Goal: Task Accomplishment & Management: Use online tool/utility

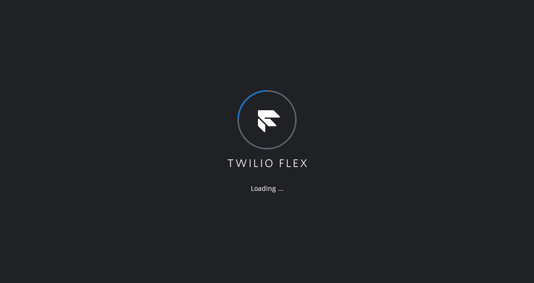
click at [156, 58] on div "Loading ..." at bounding box center [267, 141] width 534 height 283
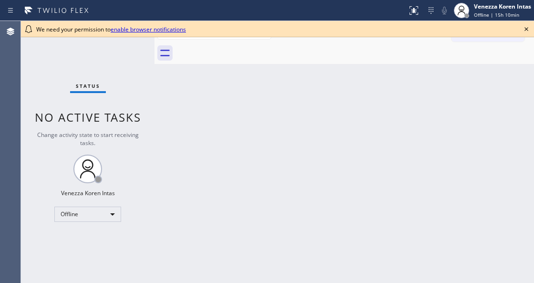
click at [420, 97] on div "Back to Dashboard Change Sender ID Customers Technicians Select a contact Outbo…" at bounding box center [345, 152] width 380 height 262
click at [522, 32] on icon at bounding box center [526, 28] width 11 height 11
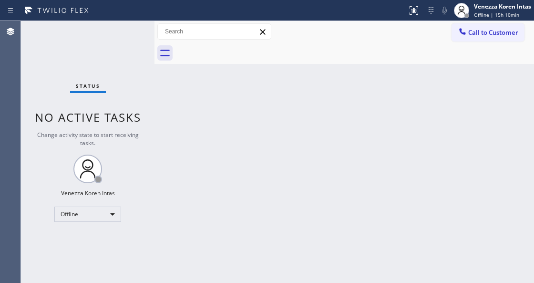
drag, startPoint x: 294, startPoint y: 147, endPoint x: 290, endPoint y: 155, distance: 8.8
click at [294, 148] on div "Back to Dashboard Change Sender ID Customers Technicians Select a contact Outbo…" at bounding box center [345, 152] width 380 height 262
drag, startPoint x: 130, startPoint y: 126, endPoint x: 13, endPoint y: 124, distance: 116.9
click at [130, 126] on div "Status No active tasks Change activity state to start receiving tasks. Venezza …" at bounding box center [88, 152] width 134 height 262
click at [104, 222] on div "Status No active tasks Change activity state to start receiving tasks. Venezza …" at bounding box center [88, 152] width 134 height 262
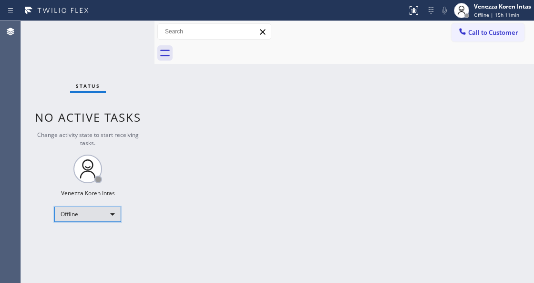
click at [103, 218] on div "Offline" at bounding box center [87, 214] width 67 height 15
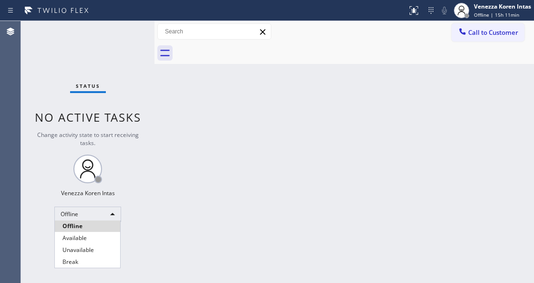
click at [102, 214] on div at bounding box center [267, 141] width 534 height 283
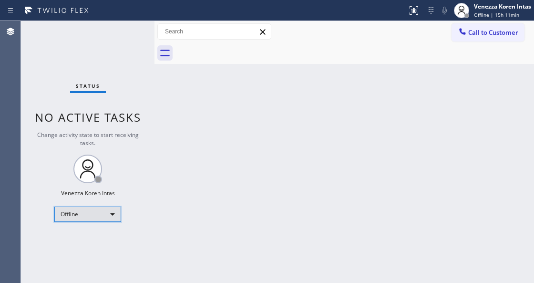
click at [112, 214] on div "Offline" at bounding box center [87, 214] width 67 height 15
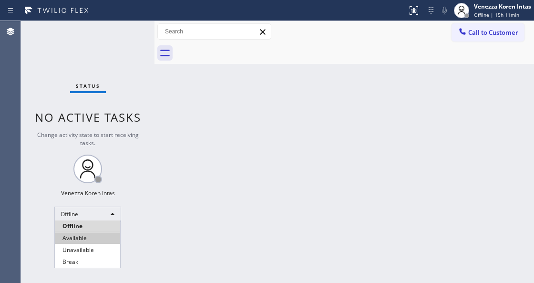
click at [97, 236] on li "Available" at bounding box center [87, 237] width 65 height 11
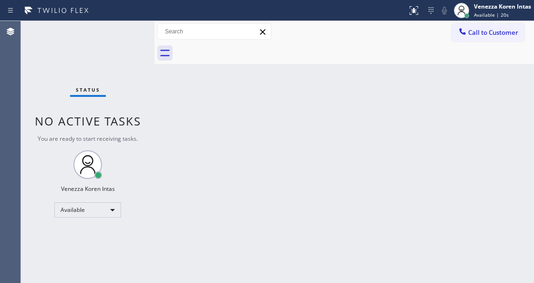
click at [329, 127] on div "Back to Dashboard Change Sender ID Customers Technicians Select a contact Outbo…" at bounding box center [345, 152] width 380 height 262
click at [122, 60] on div "Status No active tasks You are ready to start receiving tasks. Venezza Koren In…" at bounding box center [88, 152] width 134 height 262
click at [283, 160] on div "Back to Dashboard Change Sender ID Customers Technicians Select a contact Outbo…" at bounding box center [345, 152] width 380 height 262
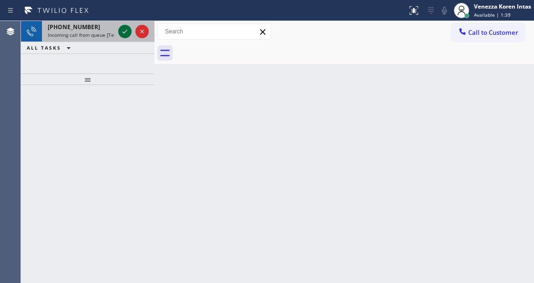
click at [125, 31] on icon at bounding box center [125, 32] width 5 height 4
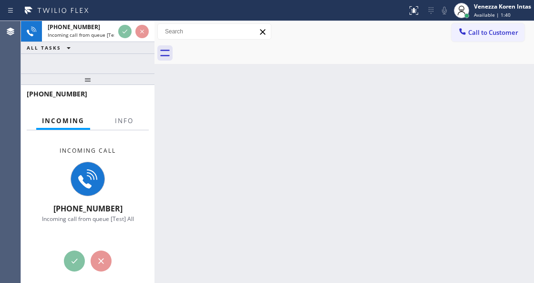
click at [93, 85] on div at bounding box center [88, 78] width 134 height 11
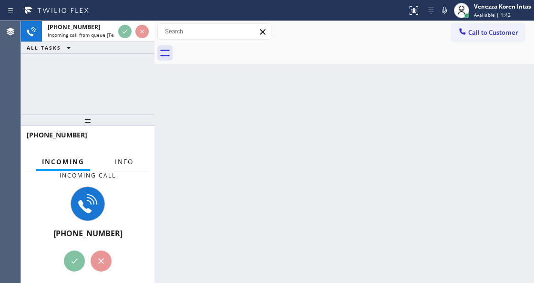
click at [127, 157] on span "Info" at bounding box center [124, 161] width 19 height 9
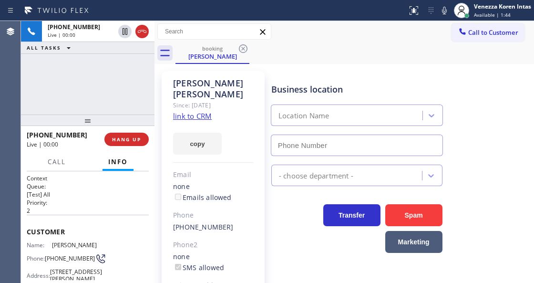
scroll to position [63, 0]
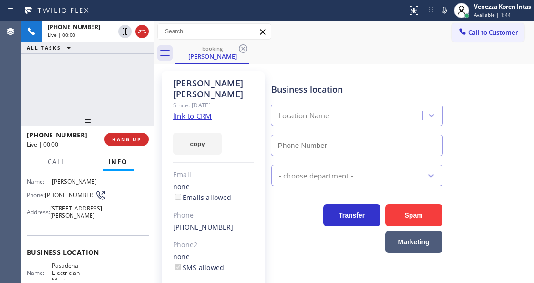
type input "[PHONE_NUMBER]"
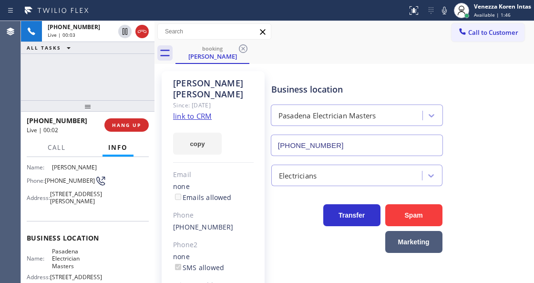
drag, startPoint x: 90, startPoint y: 123, endPoint x: 92, endPoint y: 108, distance: 14.4
click at [92, 108] on div at bounding box center [88, 105] width 134 height 11
click at [196, 111] on link "link to CRM" at bounding box center [192, 116] width 39 height 10
click at [183, 111] on link "link to CRM" at bounding box center [192, 116] width 39 height 10
click at [442, 11] on icon at bounding box center [444, 11] width 5 height 8
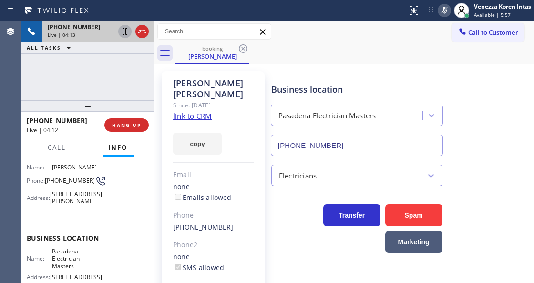
click at [121, 33] on icon at bounding box center [124, 31] width 11 height 11
click at [328, 26] on div "Call to Customer Outbound call Location Search location Your caller id phone nu…" at bounding box center [345, 31] width 380 height 17
click at [445, 14] on icon at bounding box center [444, 10] width 11 height 11
click at [125, 35] on icon at bounding box center [124, 31] width 11 height 11
click at [357, 49] on div "booking [PERSON_NAME]" at bounding box center [355, 52] width 359 height 21
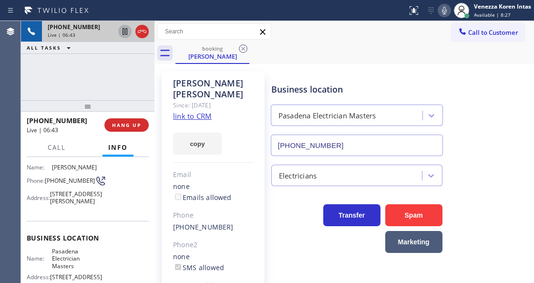
click at [427, 53] on div "booking [PERSON_NAME]" at bounding box center [355, 52] width 359 height 21
click at [374, 70] on div "Business location Pasadena Electrician Masters [PHONE_NUMBER]" at bounding box center [401, 113] width 262 height 86
click at [441, 19] on div "Status report No issues detected If you experience an issue, please download th…" at bounding box center [469, 10] width 131 height 21
click at [446, 12] on icon at bounding box center [444, 11] width 5 height 8
click at [452, 92] on div "Business location Pasadena Electrician Masters [PHONE_NUMBER]" at bounding box center [401, 113] width 262 height 86
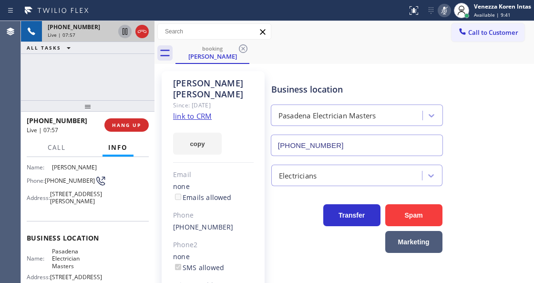
click at [440, 12] on icon at bounding box center [444, 10] width 11 height 11
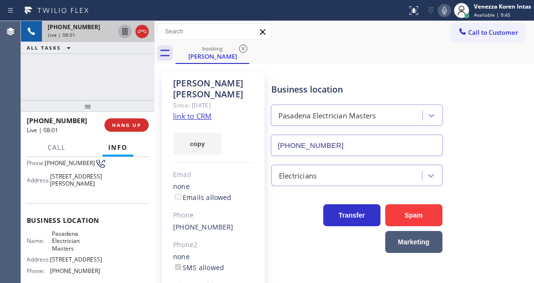
scroll to position [95, 0]
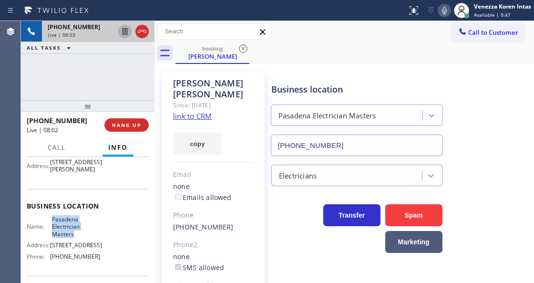
drag, startPoint x: 49, startPoint y: 233, endPoint x: 87, endPoint y: 254, distance: 42.9
click at [87, 254] on div "Name: Pasadena Electrician Masters Address: [STREET_ADDRESS] Phone: [PHONE_NUMB…" at bounding box center [63, 240] width 73 height 48
copy span "Pasadena Electrician Masters"
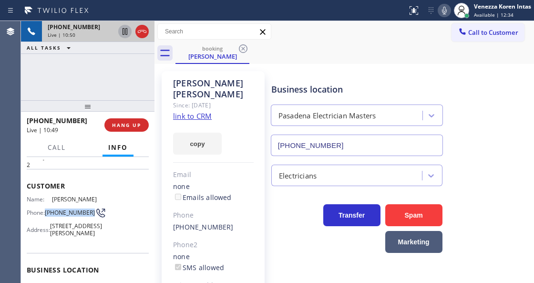
drag, startPoint x: 65, startPoint y: 218, endPoint x: 45, endPoint y: 206, distance: 22.7
click at [45, 207] on div "Phone: [PHONE_NUMBER]" at bounding box center [63, 212] width 73 height 11
copy div "[PHONE_NUMBER]"
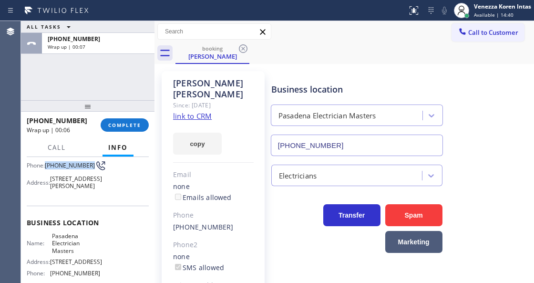
scroll to position [127, 0]
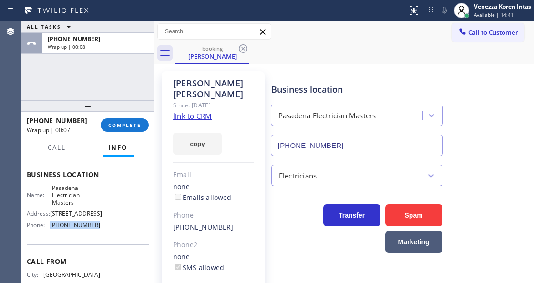
drag, startPoint x: 86, startPoint y: 248, endPoint x: 50, endPoint y: 247, distance: 36.3
click at [50, 232] on div "Name: Pasadena Electrician Masters Address: [STREET_ADDRESS] Phone: [PHONE_NUMB…" at bounding box center [88, 208] width 122 height 48
copy div "[PHONE_NUMBER]"
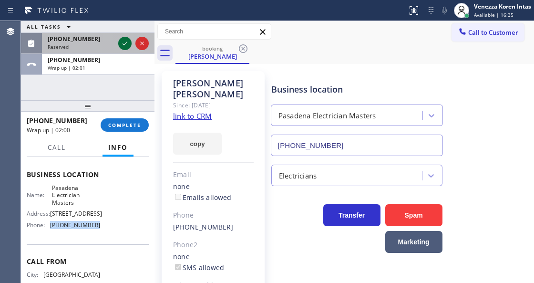
click at [123, 44] on icon at bounding box center [125, 44] width 5 height 4
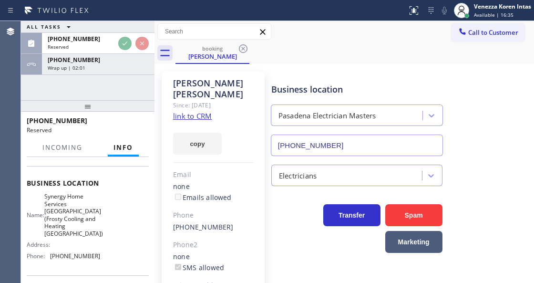
scroll to position [142, 0]
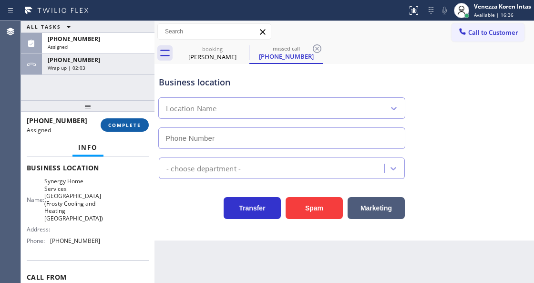
click at [123, 119] on button "COMPLETE" at bounding box center [125, 124] width 48 height 13
type input "[PHONE_NUMBER]"
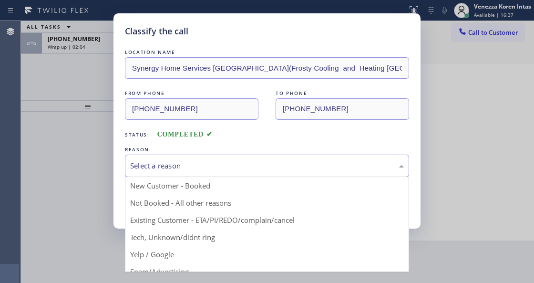
click at [225, 169] on div "Select a reason" at bounding box center [267, 165] width 274 height 11
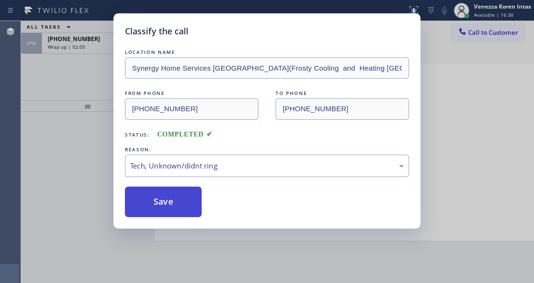
click at [182, 197] on button "Save" at bounding box center [163, 202] width 77 height 31
type input "[PHONE_NUMBER]"
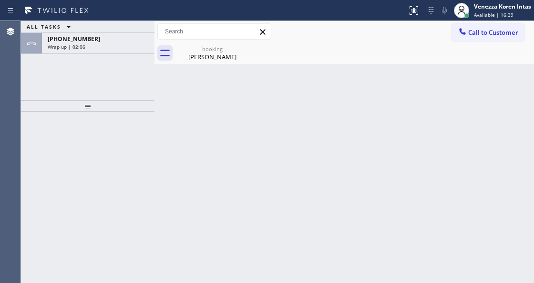
click at [91, 42] on div "[PHONE_NUMBER] Wrap up | 02:06" at bounding box center [96, 43] width 109 height 21
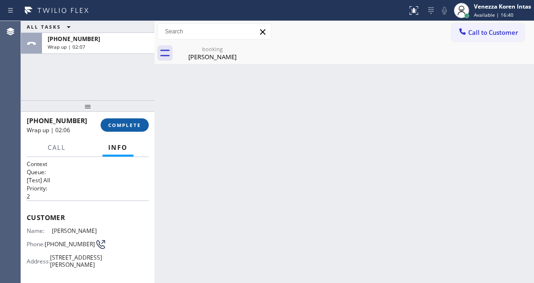
click at [125, 125] on span "COMPLETE" at bounding box center [124, 125] width 33 height 7
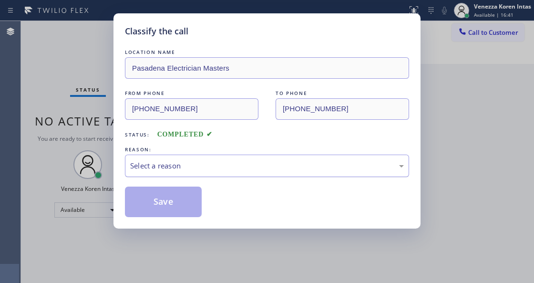
click at [220, 167] on div "Select a reason" at bounding box center [267, 165] width 274 height 11
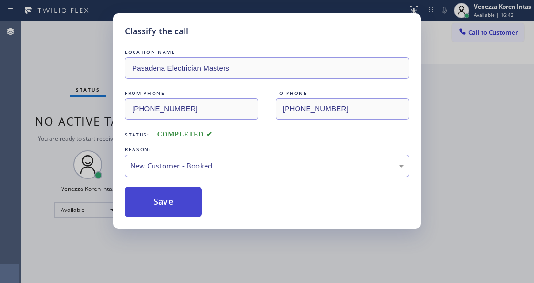
click at [179, 190] on button "Save" at bounding box center [163, 202] width 77 height 31
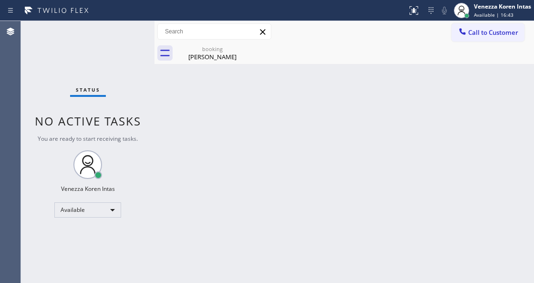
click at [150, 49] on div "Status No active tasks You are ready to start receiving tasks. Venezza Koren In…" at bounding box center [88, 152] width 134 height 262
click at [227, 55] on div "[PERSON_NAME]" at bounding box center [213, 56] width 72 height 9
click at [299, 36] on div "Call to Customer Outbound call Location Search location Your caller id phone nu…" at bounding box center [345, 31] width 380 height 17
click at [299, 90] on div "Back to Dashboard Change Sender ID Customers Technicians Select a contact Outbo…" at bounding box center [345, 152] width 380 height 262
click at [299, 99] on div "Back to Dashboard Change Sender ID Customers Technicians Select a contact Outbo…" at bounding box center [345, 152] width 380 height 262
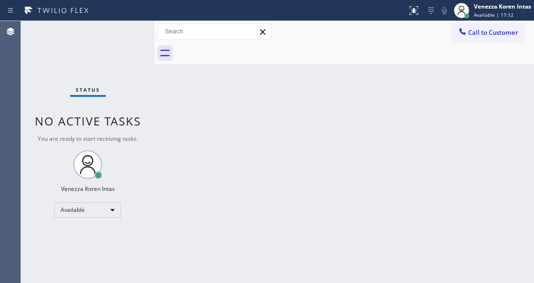
click at [61, 48] on div "Status No active tasks You are ready to start receiving tasks. Venezza Koren In…" at bounding box center [88, 152] width 134 height 262
click at [100, 38] on div "Status No active tasks You are ready to start receiving tasks. Venezza Koren In…" at bounding box center [88, 152] width 134 height 262
click at [105, 37] on div "Status No active tasks You are ready to start receiving tasks. Venezza Koren In…" at bounding box center [88, 152] width 134 height 262
click at [228, 104] on div "Back to Dashboard Change Sender ID Customers Technicians Select a contact Outbo…" at bounding box center [345, 152] width 380 height 262
click at [164, 53] on icon at bounding box center [164, 52] width 15 height 15
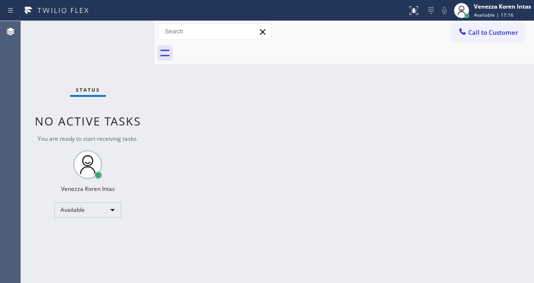
click at [148, 48] on div "Status No active tasks You are ready to start receiving tasks. Venezza Koren In…" at bounding box center [88, 152] width 134 height 262
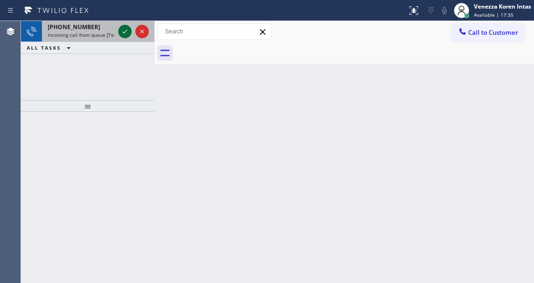
click at [125, 34] on icon at bounding box center [124, 31] width 11 height 11
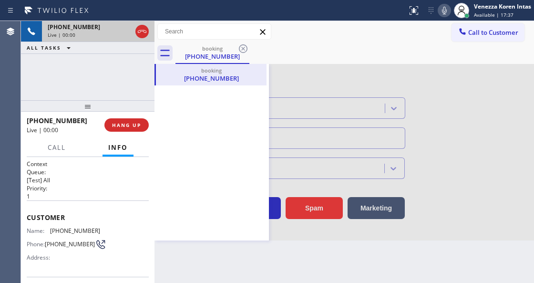
type input "[PHONE_NUMBER]"
click at [165, 54] on icon at bounding box center [164, 52] width 15 height 15
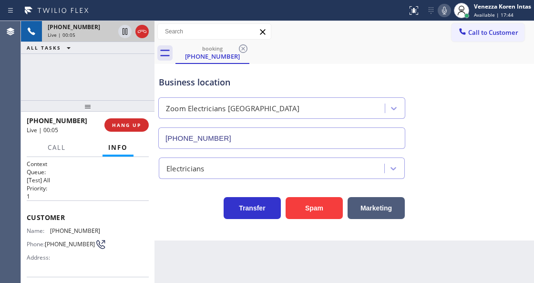
click at [56, 60] on div "[PHONE_NUMBER] Live | 00:05 ALL TASKS ALL TASKS ACTIVE TASKS TASKS IN WRAP UP" at bounding box center [88, 60] width 134 height 79
click at [446, 8] on icon at bounding box center [444, 10] width 11 height 11
click at [125, 32] on icon at bounding box center [124, 31] width 11 height 11
click at [123, 33] on icon at bounding box center [125, 31] width 7 height 7
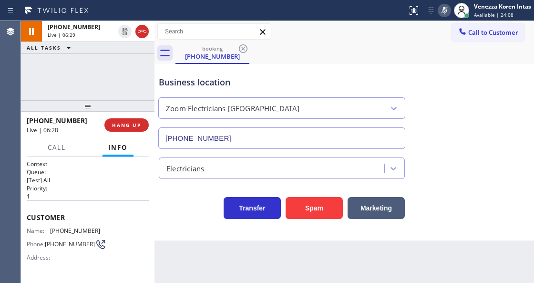
click at [444, 10] on rect at bounding box center [444, 9] width 7 height 7
click at [446, 61] on div "booking [PHONE_NUMBER]" at bounding box center [355, 52] width 359 height 21
click at [171, 220] on div "Business location Zoom Electricians [GEOGRAPHIC_DATA] [PHONE_NUMBER] Electricia…" at bounding box center [345, 152] width 380 height 177
click at [366, 39] on div "Call to Customer Outbound call Location Search location Your caller id phone nu…" at bounding box center [345, 31] width 380 height 17
click at [450, 11] on div at bounding box center [444, 10] width 13 height 11
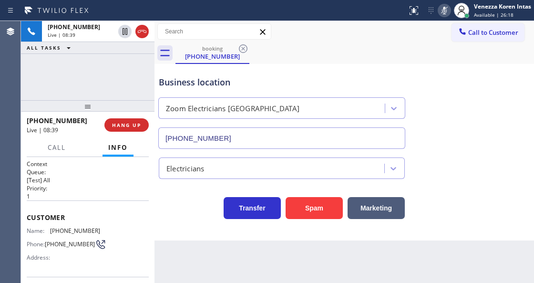
click at [445, 14] on icon at bounding box center [444, 11] width 5 height 8
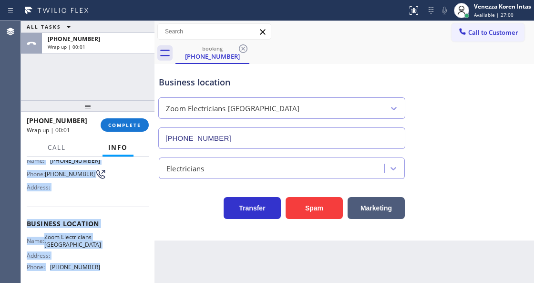
scroll to position [80, 0]
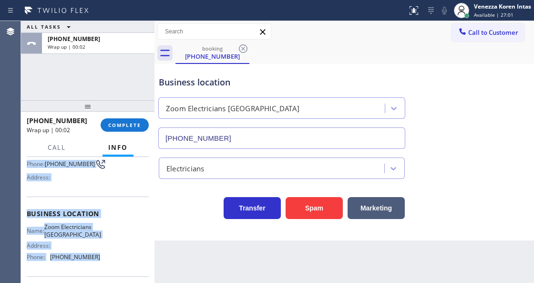
drag, startPoint x: 24, startPoint y: 213, endPoint x: 111, endPoint y: 268, distance: 103.1
click at [111, 268] on div "Context Queue: [Test] All Priority: 1 Customer Name: [PHONE_NUMBER] Phone: [PHO…" at bounding box center [88, 219] width 134 height 125
copy div "Customer Name: [PHONE_NUMBER] Phone: [PHONE_NUMBER] Address: Business location …"
click at [122, 130] on button "COMPLETE" at bounding box center [125, 124] width 48 height 13
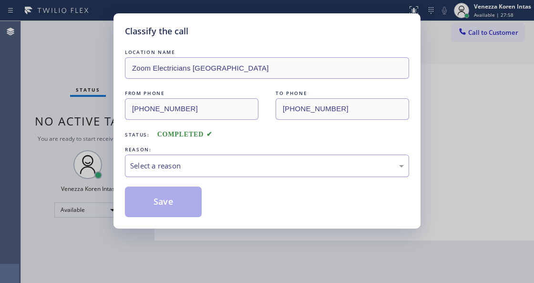
click at [227, 157] on div "Select a reason" at bounding box center [267, 166] width 284 height 22
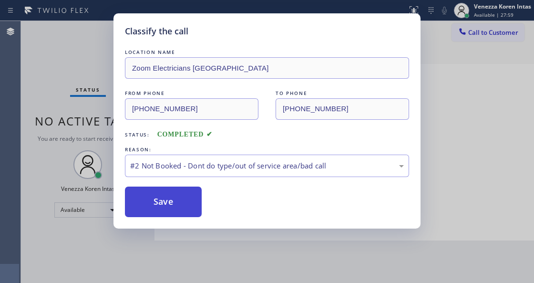
click at [173, 198] on button "Save" at bounding box center [163, 202] width 77 height 31
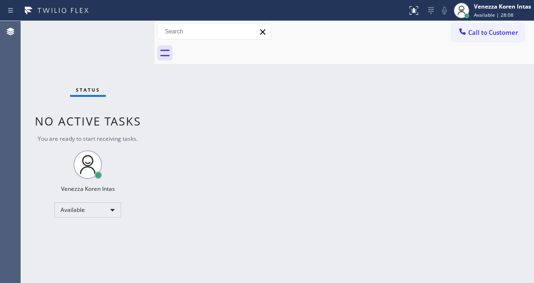
drag, startPoint x: 229, startPoint y: 122, endPoint x: 236, endPoint y: 138, distance: 18.0
click at [229, 122] on div "Back to Dashboard Change Sender ID Customers Technicians Select a contact Outbo…" at bounding box center [345, 152] width 380 height 262
click at [90, 77] on div "Status No active tasks You are ready to start receiving tasks. Venezza Koren In…" at bounding box center [88, 152] width 134 height 262
click at [236, 156] on div "Back to Dashboard Change Sender ID Customers Technicians Select a contact Outbo…" at bounding box center [345, 152] width 380 height 262
drag, startPoint x: 93, startPoint y: 145, endPoint x: 85, endPoint y: 140, distance: 8.6
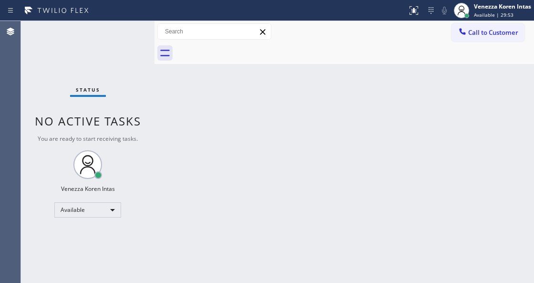
click at [93, 145] on div "Status No active tasks You are ready to start receiving tasks. Venezza Koren In…" at bounding box center [88, 152] width 134 height 262
drag, startPoint x: 163, startPoint y: 99, endPoint x: 172, endPoint y: 121, distance: 23.6
click at [163, 99] on div "Back to Dashboard Change Sender ID Customers Technicians Select a contact Outbo…" at bounding box center [345, 152] width 380 height 262
click at [120, 43] on div "Status No active tasks You are ready to start receiving tasks. Venezza Koren In…" at bounding box center [88, 152] width 134 height 262
drag, startPoint x: 120, startPoint y: 43, endPoint x: 21, endPoint y: 63, distance: 100.3
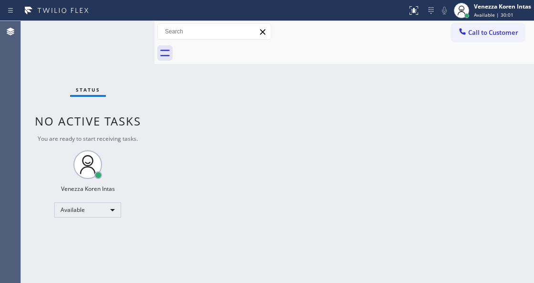
click at [107, 47] on div "Status No active tasks You are ready to start receiving tasks. Venezza Koren In…" at bounding box center [88, 152] width 134 height 262
drag, startPoint x: 375, startPoint y: 86, endPoint x: 465, endPoint y: 16, distance: 113.9
click at [376, 85] on div "Back to Dashboard Change Sender ID Customers Technicians Select a contact Outbo…" at bounding box center [345, 152] width 380 height 262
click at [512, 12] on div "Available | 30:02" at bounding box center [502, 14] width 57 height 7
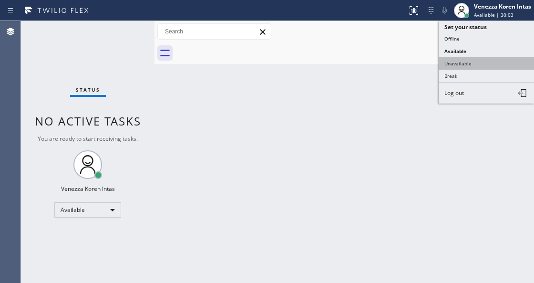
click at [481, 60] on button "Unavailable" at bounding box center [486, 63] width 95 height 12
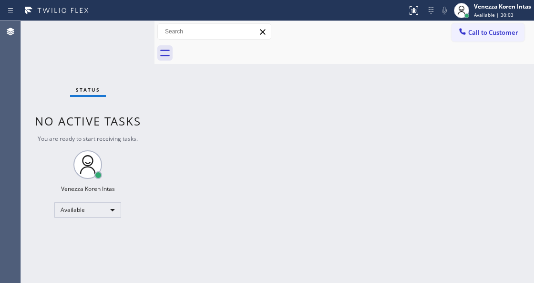
click at [339, 82] on div "Back to Dashboard Change Sender ID Customers Technicians Select a contact Outbo…" at bounding box center [345, 152] width 380 height 262
click at [38, 31] on div "Status No active tasks You are ready to start receiving tasks. Venezza Koren In…" at bounding box center [88, 152] width 134 height 262
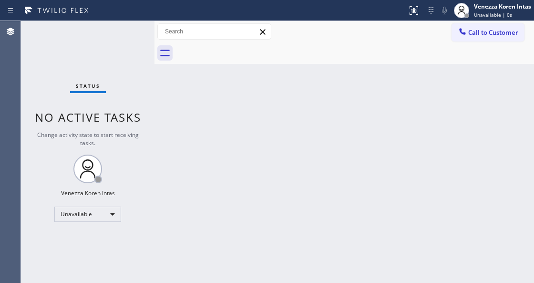
click at [115, 45] on div "Status No active tasks Change activity state to start receiving tasks. Venezza …" at bounding box center [88, 152] width 134 height 262
click at [503, 39] on button "Call to Customer" at bounding box center [488, 32] width 73 height 18
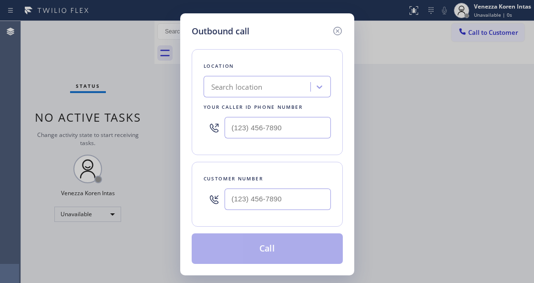
click at [382, 148] on div "Outbound call Location Search location Your caller id phone number Customer num…" at bounding box center [267, 141] width 534 height 283
drag, startPoint x: 188, startPoint y: 157, endPoint x: 240, endPoint y: 126, distance: 60.5
click at [188, 157] on div "Outbound call Location Search location Your caller id phone number Customer num…" at bounding box center [267, 144] width 174 height 262
click at [338, 29] on icon at bounding box center [337, 30] width 11 height 11
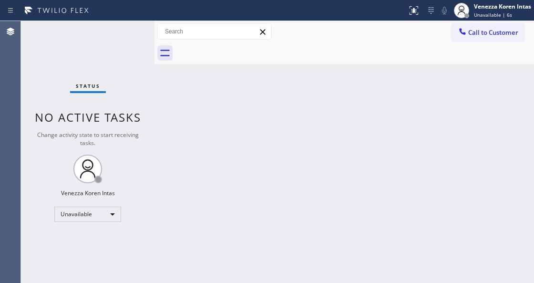
click at [385, 126] on div "Back to Dashboard Change Sender ID Customers Technicians Select a contact Outbo…" at bounding box center [345, 152] width 380 height 262
click at [179, 150] on div "Back to Dashboard Change Sender ID Customers Technicians Select a contact Outbo…" at bounding box center [345, 152] width 380 height 262
click at [307, 115] on div "Back to Dashboard Change Sender ID Customers Technicians Select a contact Outbo…" at bounding box center [345, 152] width 380 height 262
drag, startPoint x: 301, startPoint y: 98, endPoint x: 396, endPoint y: 133, distance: 101.1
click at [302, 102] on div "Back to Dashboard Change Sender ID Customers Technicians Select a contact Outbo…" at bounding box center [345, 152] width 380 height 262
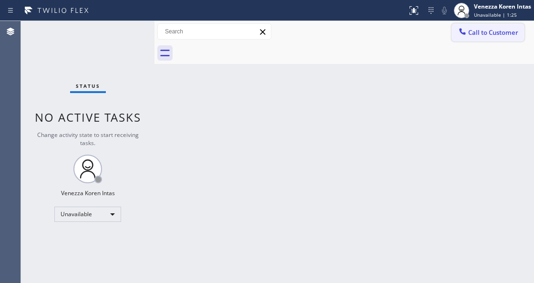
click at [507, 36] on span "Call to Customer" at bounding box center [494, 32] width 50 height 9
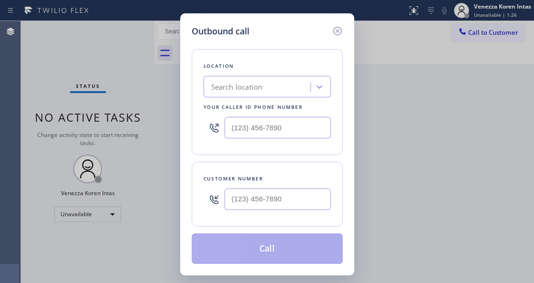
type input "(___) ___-____"
click at [276, 125] on input "(___) ___-____" at bounding box center [278, 127] width 106 height 21
click at [279, 134] on input "(___) ___-____" at bounding box center [278, 127] width 106 height 21
paste input "805) 995-4906"
type input "[PHONE_NUMBER]"
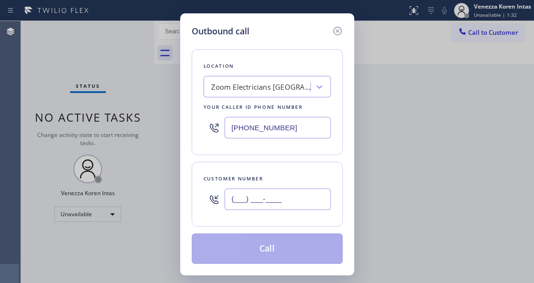
click at [273, 206] on input "(___) ___-____" at bounding box center [278, 198] width 106 height 21
paste input "310) 804-7832"
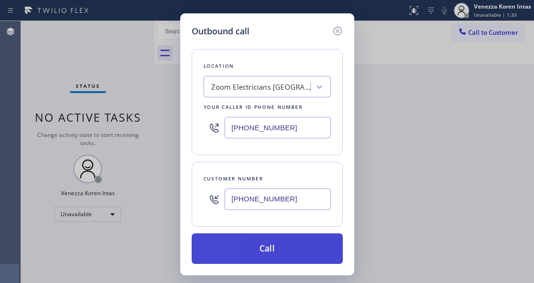
click at [270, 246] on button "Call" at bounding box center [267, 248] width 151 height 31
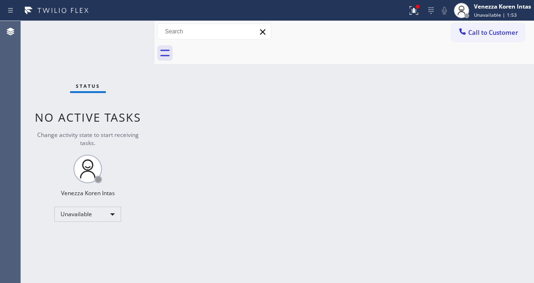
click at [161, 115] on div "Back to Dashboard Change Sender ID Customers Technicians Select a contact Outbo…" at bounding box center [345, 152] width 380 height 262
click at [415, 10] on icon at bounding box center [413, 10] width 11 height 11
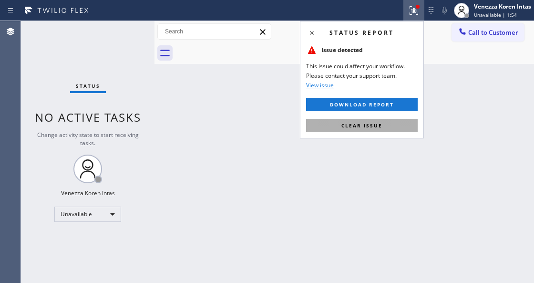
click at [388, 126] on button "Clear issue" at bounding box center [362, 125] width 112 height 13
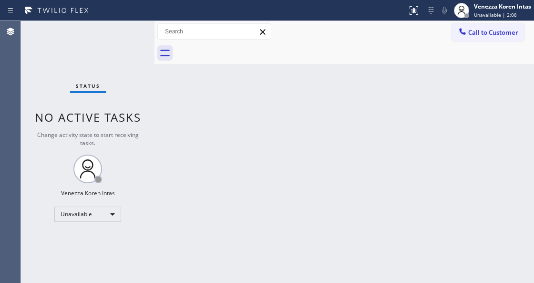
click at [198, 125] on div "Back to Dashboard Change Sender ID Customers Technicians Select a contact Outbo…" at bounding box center [345, 152] width 380 height 262
click at [496, 33] on span "Call to Customer" at bounding box center [494, 32] width 50 height 9
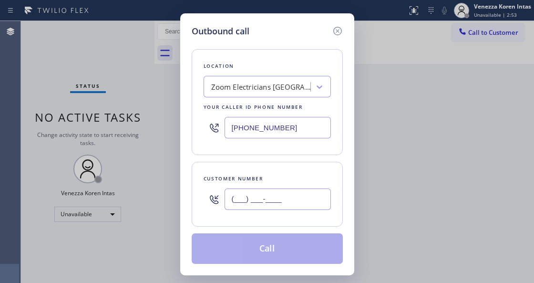
click at [283, 203] on input "(___) ___-____" at bounding box center [278, 198] width 106 height 21
paste input "text"
type input "(___) ___-____"
click at [260, 202] on input "(___) ___-____" at bounding box center [278, 198] width 106 height 21
paste input "310) 804-7832"
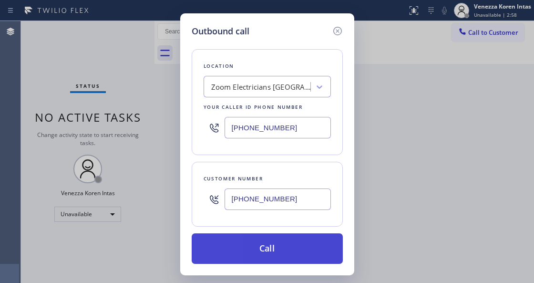
type input "[PHONE_NUMBER]"
click at [275, 240] on button "Call" at bounding box center [267, 248] width 151 height 31
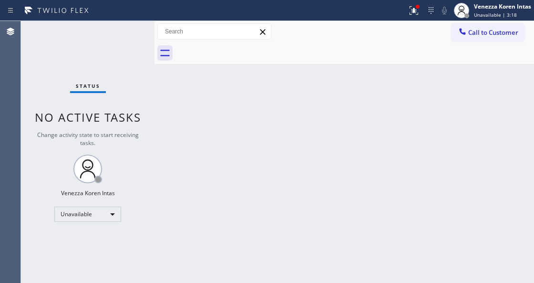
click at [289, 104] on div "Back to Dashboard Change Sender ID Customers Technicians Select a contact Outbo…" at bounding box center [345, 152] width 380 height 262
click at [418, 4] on div at bounding box center [418, 7] width 6 height 6
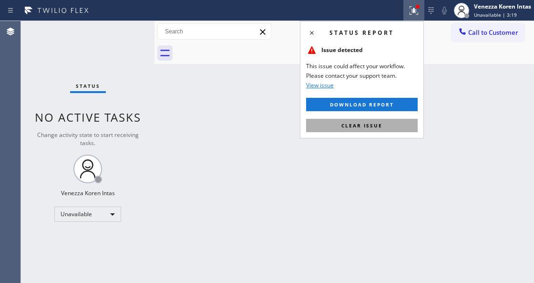
click at [388, 128] on button "Clear issue" at bounding box center [362, 125] width 112 height 13
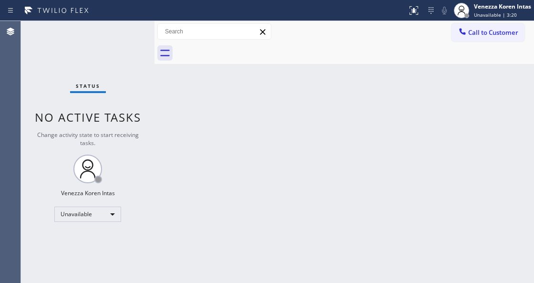
click at [432, 91] on div "Back to Dashboard Change Sender ID Customers Technicians Select a contact Outbo…" at bounding box center [345, 152] width 380 height 262
click at [484, 11] on span "Unavailable | 3:21" at bounding box center [495, 14] width 43 height 7
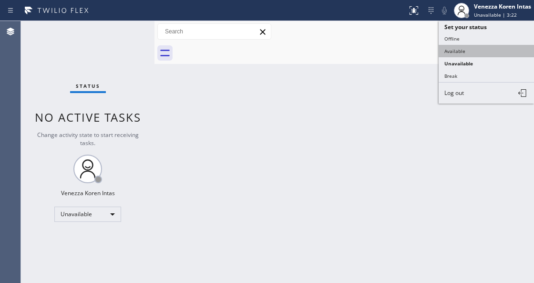
click at [478, 52] on button "Available" at bounding box center [486, 51] width 95 height 12
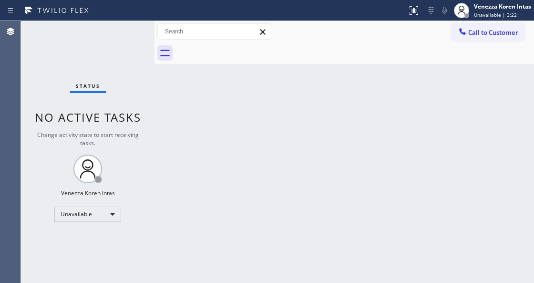
click at [427, 101] on div "Back to Dashboard Change Sender ID Customers Technicians Select a contact Outbo…" at bounding box center [345, 152] width 380 height 262
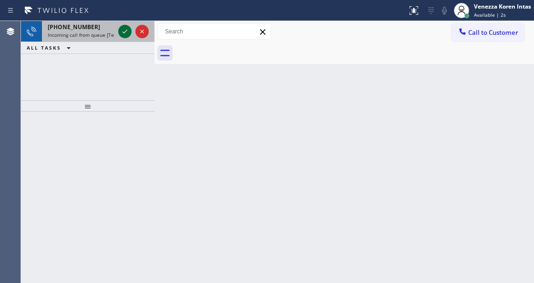
drag, startPoint x: 116, startPoint y: 27, endPoint x: 130, endPoint y: 33, distance: 14.7
click at [116, 27] on div at bounding box center [133, 31] width 34 height 21
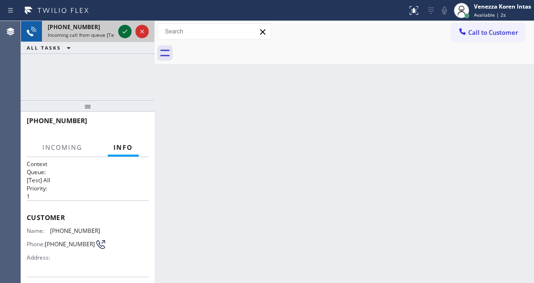
click at [130, 33] on icon at bounding box center [124, 31] width 11 height 11
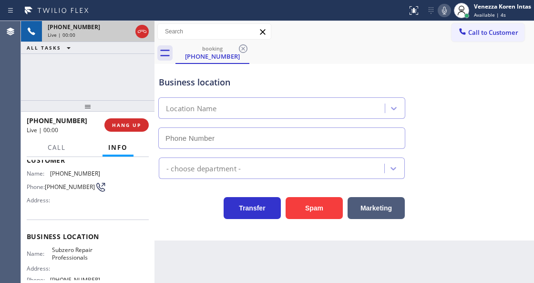
type input "[PHONE_NUMBER]"
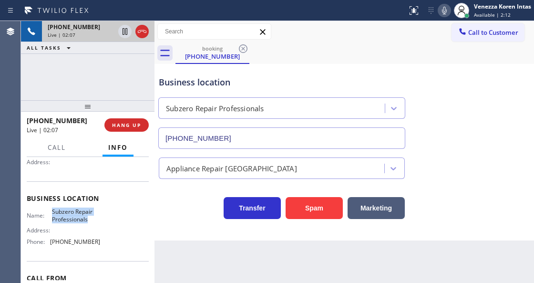
drag, startPoint x: 50, startPoint y: 209, endPoint x: 86, endPoint y: 218, distance: 37.4
click at [86, 218] on div "Name: Subzero Repair Professionals" at bounding box center [63, 215] width 73 height 15
copy span "Subzero Repair Professionals"
click at [278, 281] on div "Back to Dashboard Change Sender ID Customers Technicians Select a contact Outbo…" at bounding box center [345, 152] width 380 height 262
click at [261, 72] on div "Business location Subzero Repair Professionals [PHONE_NUMBER]" at bounding box center [282, 107] width 250 height 83
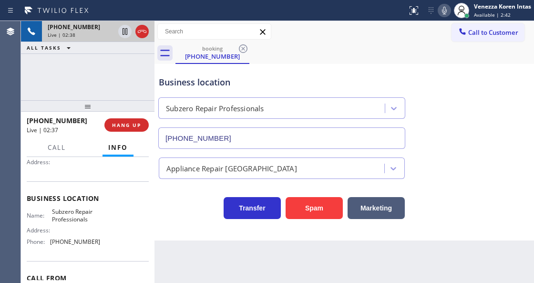
click at [445, 14] on icon at bounding box center [444, 11] width 5 height 8
click at [449, 14] on icon at bounding box center [444, 10] width 11 height 11
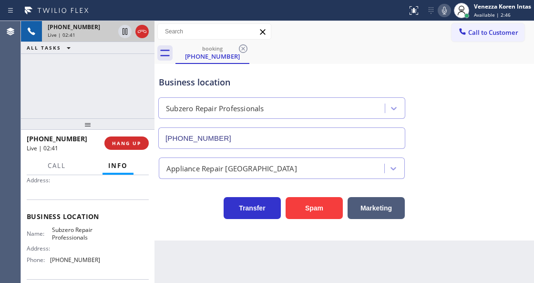
drag, startPoint x: 82, startPoint y: 107, endPoint x: 84, endPoint y: 125, distance: 18.3
click at [84, 125] on div at bounding box center [88, 123] width 134 height 11
click at [101, 95] on div "[PHONE_NUMBER] Live | 02:42 ALL TASKS ALL TASKS ACTIVE TASKS TASKS IN WRAP UP" at bounding box center [88, 69] width 134 height 97
click at [480, 54] on div "booking [PHONE_NUMBER]" at bounding box center [355, 52] width 359 height 21
click at [444, 11] on icon at bounding box center [444, 10] width 11 height 11
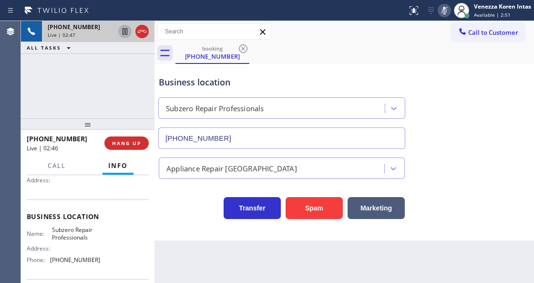
click at [124, 33] on icon at bounding box center [124, 31] width 11 height 11
click at [175, 87] on div "Business location" at bounding box center [282, 82] width 246 height 13
click at [442, 11] on icon at bounding box center [444, 10] width 11 height 11
click at [130, 36] on icon at bounding box center [124, 31] width 11 height 11
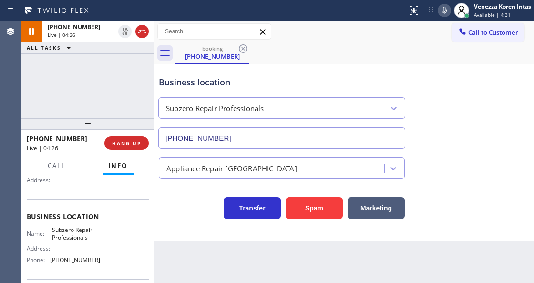
click at [329, 78] on div "Business location" at bounding box center [282, 82] width 246 height 13
click at [272, 77] on div "Business location" at bounding box center [282, 82] width 246 height 13
click at [373, 81] on div "Business location" at bounding box center [282, 82] width 246 height 13
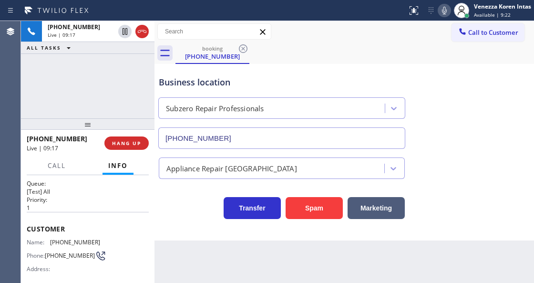
scroll to position [0, 0]
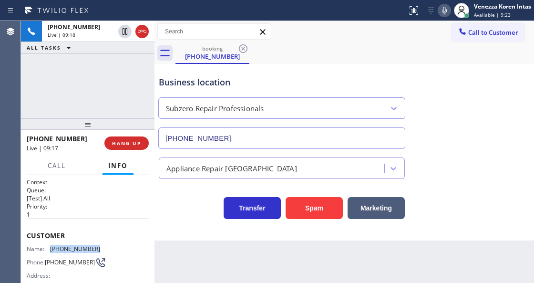
drag, startPoint x: 98, startPoint y: 244, endPoint x: 46, endPoint y: 245, distance: 52.0
click at [46, 245] on div "Name: [PHONE_NUMBER] Phone: [PHONE_NUMBER] Address:" at bounding box center [88, 264] width 122 height 38
copy div "[PHONE_NUMBER]"
click at [309, 86] on div "Business location" at bounding box center [282, 82] width 246 height 13
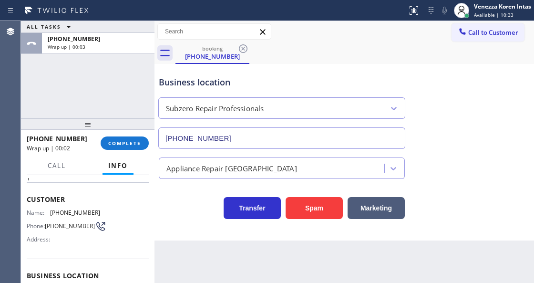
scroll to position [95, 0]
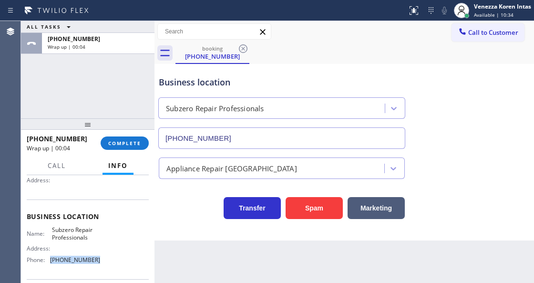
drag, startPoint x: 101, startPoint y: 260, endPoint x: 49, endPoint y: 262, distance: 52.0
click at [49, 262] on div "Name: Subzero Repair Professionals Address: Phone: [PHONE_NUMBER]" at bounding box center [88, 246] width 122 height 41
copy div "[PHONE_NUMBER]"
click at [123, 148] on button "COMPLETE" at bounding box center [125, 142] width 48 height 13
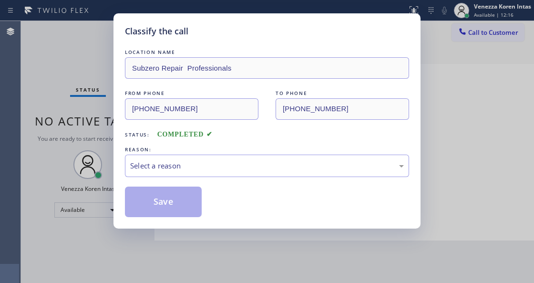
click at [184, 165] on div "Select a reason" at bounding box center [267, 165] width 274 height 11
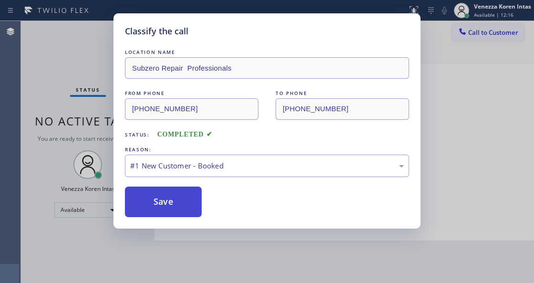
click at [180, 197] on button "Save" at bounding box center [163, 202] width 77 height 31
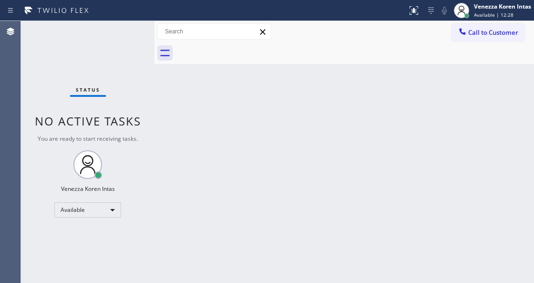
click at [301, 102] on div "Back to Dashboard Change Sender ID Customers Technicians Select a contact Outbo…" at bounding box center [345, 152] width 380 height 262
drag, startPoint x: 126, startPoint y: 84, endPoint x: 126, endPoint y: 89, distance: 5.2
click at [126, 84] on div "Status No active tasks You are ready to start receiving tasks. Venezza Koren In…" at bounding box center [88, 152] width 134 height 262
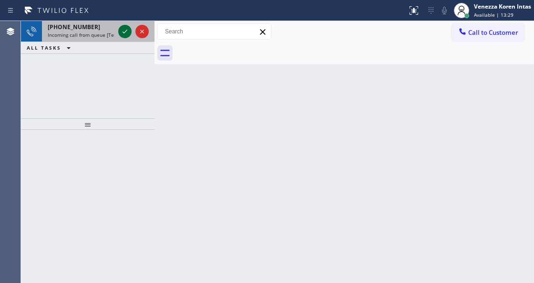
click at [125, 31] on icon at bounding box center [125, 32] width 5 height 4
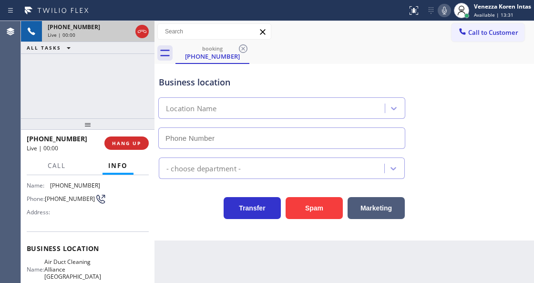
scroll to position [95, 0]
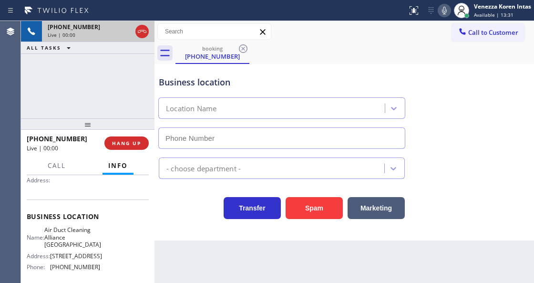
type input "[PHONE_NUMBER]"
click at [199, 231] on div "Business location Air Duct Cleaning Alliance [GEOGRAPHIC_DATA] [PHONE_NUMBER] A…" at bounding box center [345, 152] width 380 height 177
click at [308, 57] on div "booking [PHONE_NUMBER]" at bounding box center [355, 52] width 359 height 21
click at [194, 219] on div "Transfer Spam Marketing" at bounding box center [282, 205] width 250 height 27
click at [324, 46] on div "booking [PHONE_NUMBER]" at bounding box center [355, 52] width 359 height 21
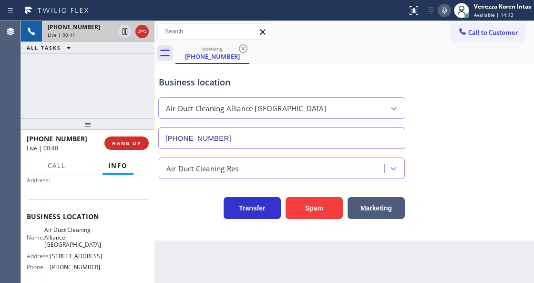
click at [329, 75] on div "Business location Air Duct Cleaning Alliance [GEOGRAPHIC_DATA] [PHONE_NUMBER]" at bounding box center [282, 107] width 250 height 83
click at [155, 83] on div at bounding box center [155, 152] width 0 height 262
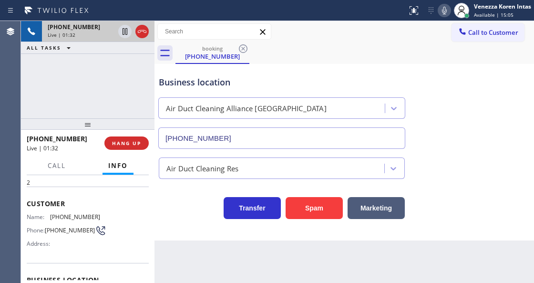
scroll to position [31, 0]
drag, startPoint x: 104, startPoint y: 214, endPoint x: 48, endPoint y: 211, distance: 56.4
click at [48, 214] on div "Name: [PHONE_NUMBER] Phone: [PHONE_NUMBER] Address:" at bounding box center [88, 233] width 122 height 38
copy div "[PHONE_NUMBER]"
click at [331, 36] on div "Call to Customer Outbound call Location Zoom Electricians [GEOGRAPHIC_DATA] You…" at bounding box center [345, 31] width 380 height 17
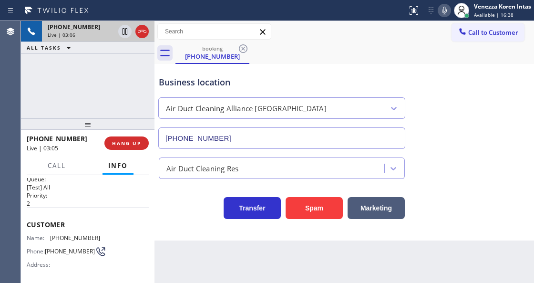
scroll to position [0, 0]
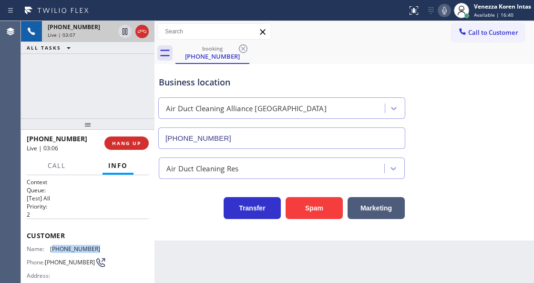
drag, startPoint x: 90, startPoint y: 249, endPoint x: 52, endPoint y: 245, distance: 37.9
click at [52, 245] on div "Name: [PHONE_NUMBER] Phone: [PHONE_NUMBER] Address:" at bounding box center [88, 264] width 122 height 38
copy span "626) 755-3662"
click at [346, 73] on div "Business location Air Duct Cleaning Alliance [GEOGRAPHIC_DATA] [PHONE_NUMBER]" at bounding box center [282, 107] width 250 height 83
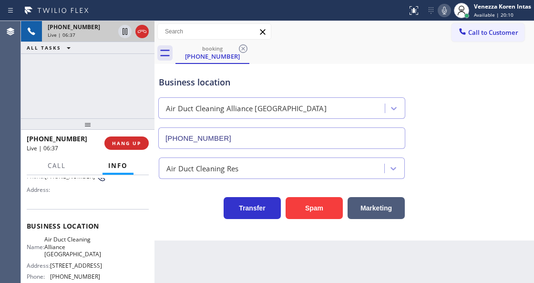
scroll to position [127, 0]
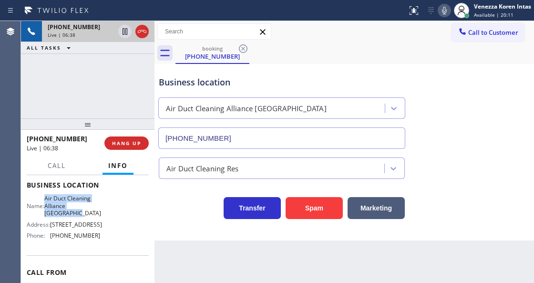
drag, startPoint x: 52, startPoint y: 197, endPoint x: 85, endPoint y: 213, distance: 37.8
click at [85, 213] on span "Air Duct Cleaning Alliance [GEOGRAPHIC_DATA]" at bounding box center [72, 206] width 57 height 22
copy span "Air Duct Cleaning Alliance [GEOGRAPHIC_DATA]"
drag, startPoint x: 440, startPoint y: 13, endPoint x: 331, endPoint y: 78, distance: 127.1
click at [440, 13] on icon at bounding box center [444, 10] width 11 height 11
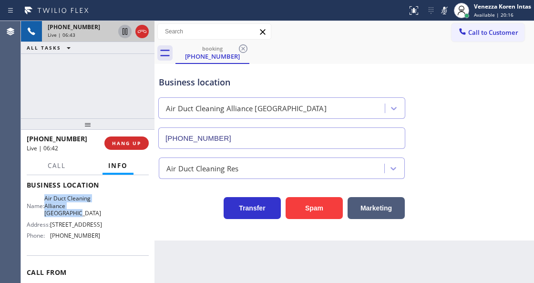
click at [123, 33] on icon at bounding box center [125, 31] width 5 height 7
click at [338, 37] on div "Call to Customer Outbound call Location Zoom Electricians [GEOGRAPHIC_DATA] You…" at bounding box center [345, 31] width 380 height 17
click at [357, 29] on div "Call to Customer Outbound call Location Zoom Electricians [GEOGRAPHIC_DATA] You…" at bounding box center [345, 31] width 380 height 17
click at [345, 62] on div "booking [PHONE_NUMBER]" at bounding box center [355, 52] width 359 height 21
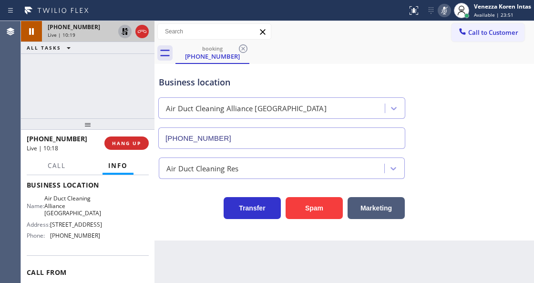
click at [448, 6] on icon at bounding box center [444, 10] width 11 height 11
click at [119, 32] on icon at bounding box center [124, 31] width 11 height 11
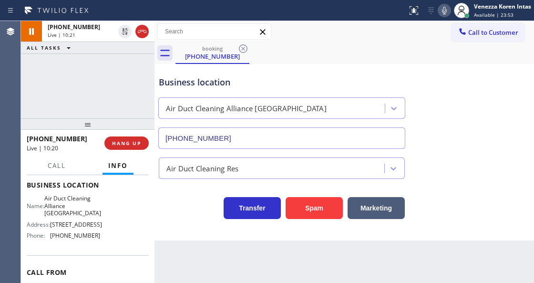
click at [194, 281] on div "Back to Dashboard Change Sender ID Customers Technicians Select a contact Outbo…" at bounding box center [345, 152] width 380 height 262
click at [372, 28] on div "Call to Customer Outbound call Location Zoom Electricians [GEOGRAPHIC_DATA] You…" at bounding box center [345, 31] width 380 height 17
click at [356, 41] on div "Call to Customer Outbound call Location Zoom Electricians [GEOGRAPHIC_DATA] You…" at bounding box center [345, 31] width 380 height 21
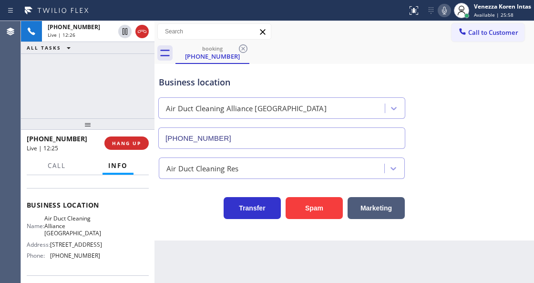
scroll to position [31, 0]
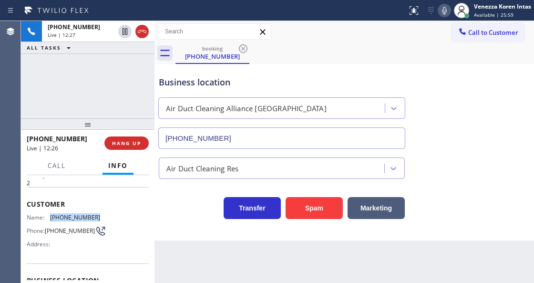
drag, startPoint x: 99, startPoint y: 211, endPoint x: 51, endPoint y: 214, distance: 48.3
click at [51, 214] on div "Name: [PHONE_NUMBER] Phone: [PHONE_NUMBER] Address:" at bounding box center [88, 233] width 122 height 38
click at [342, 84] on div "Business location" at bounding box center [282, 82] width 246 height 13
click at [441, 9] on icon at bounding box center [444, 10] width 11 height 11
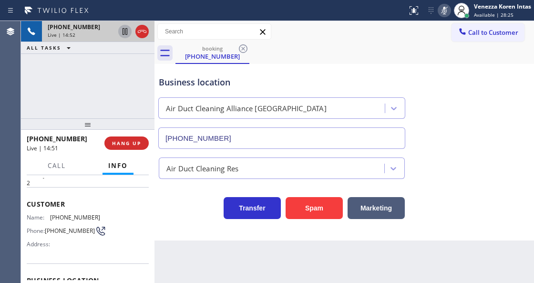
click at [124, 31] on icon at bounding box center [124, 31] width 11 height 11
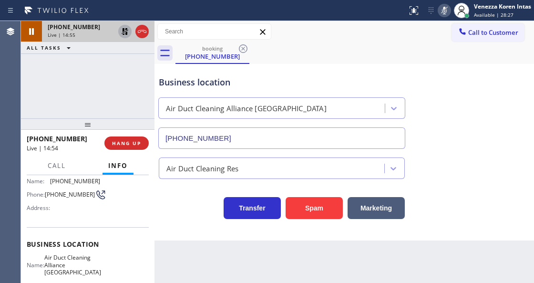
scroll to position [127, 0]
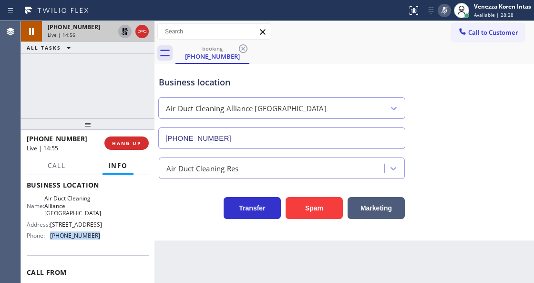
drag, startPoint x: 103, startPoint y: 243, endPoint x: 50, endPoint y: 245, distance: 53.0
click at [50, 243] on div "Name: Air Duct Cleaning Alliance [GEOGRAPHIC_DATA] Address: [STREET_ADDRESS] Ph…" at bounding box center [88, 219] width 122 height 48
click at [129, 33] on icon at bounding box center [124, 31] width 11 height 11
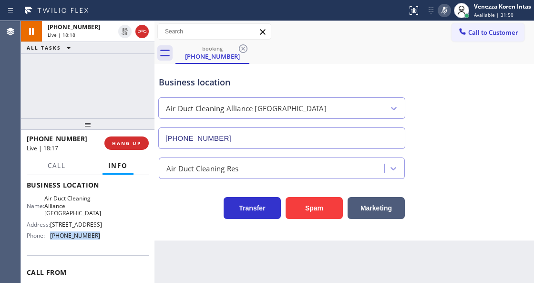
click at [444, 6] on icon at bounding box center [444, 10] width 11 height 11
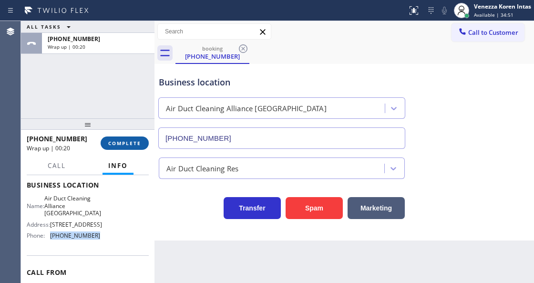
click at [119, 145] on span "COMPLETE" at bounding box center [124, 143] width 33 height 7
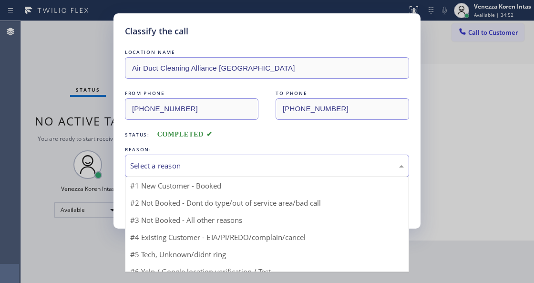
click at [177, 167] on div "Select a reason" at bounding box center [267, 165] width 274 height 11
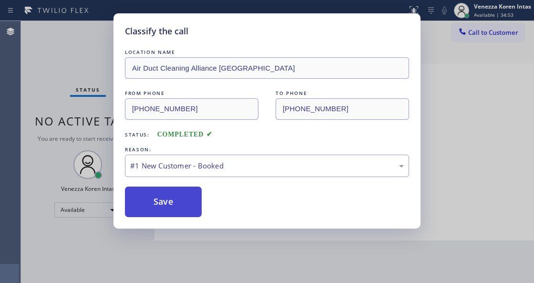
click at [178, 202] on button "Save" at bounding box center [163, 202] width 77 height 31
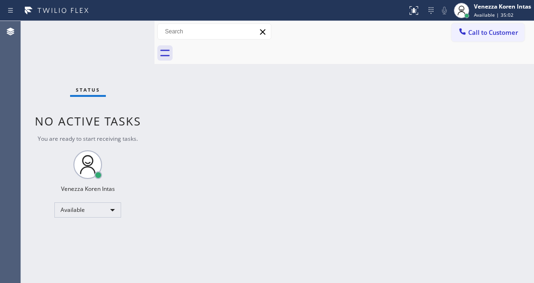
click at [122, 31] on div "Status No active tasks You are ready to start receiving tasks. Venezza Koren In…" at bounding box center [88, 152] width 134 height 262
click at [328, 131] on div "Back to Dashboard Change Sender ID Customers Technicians Select a contact Outbo…" at bounding box center [345, 152] width 380 height 262
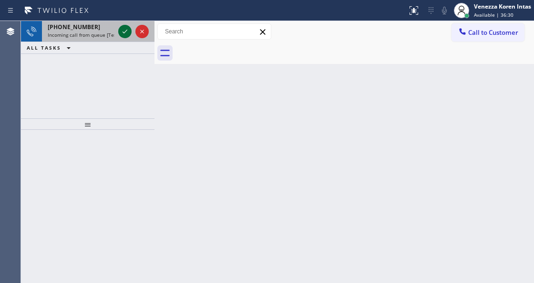
click at [121, 27] on icon at bounding box center [124, 31] width 11 height 11
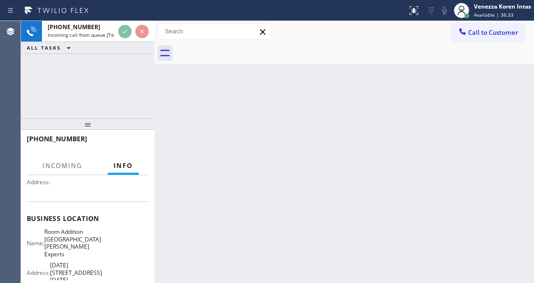
scroll to position [159, 0]
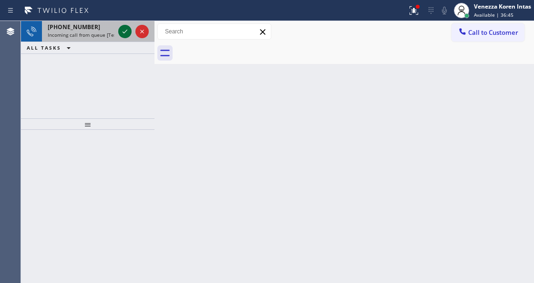
click at [120, 32] on icon at bounding box center [124, 31] width 11 height 11
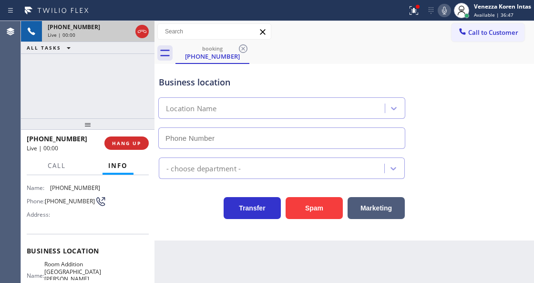
type input "[PHONE_NUMBER]"
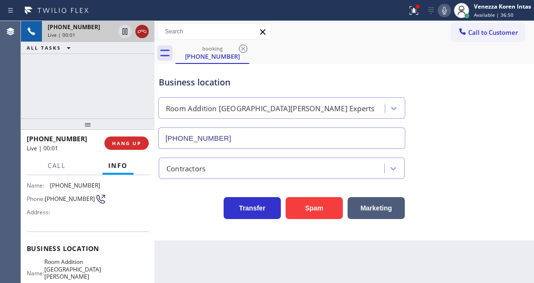
click at [141, 32] on icon at bounding box center [141, 31] width 11 height 11
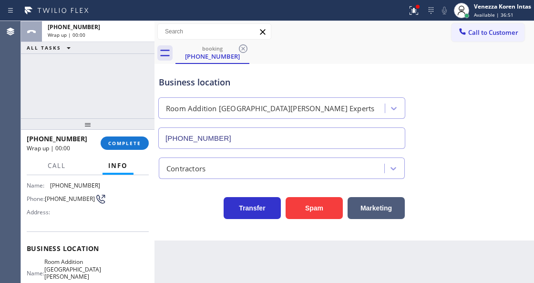
click at [423, 13] on div at bounding box center [414, 10] width 21 height 11
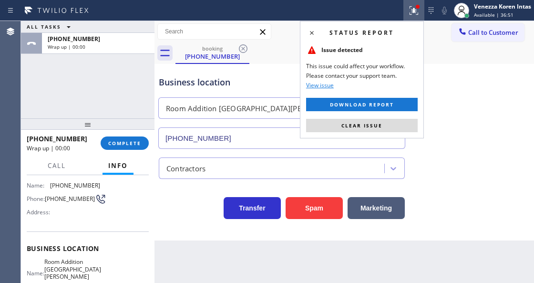
click at [391, 132] on div "Status report Issue detected This issue could affect your workflow. Please cont…" at bounding box center [362, 79] width 124 height 117
click at [391, 131] on button "Clear issue" at bounding box center [362, 125] width 112 height 13
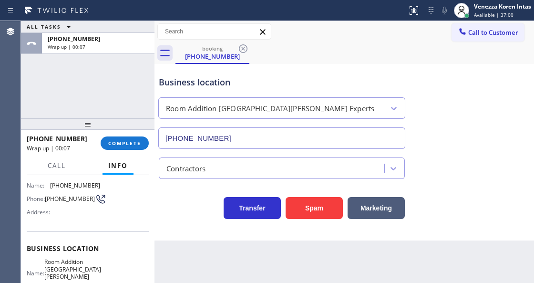
click at [110, 61] on div "ALL TASKS ALL TASKS ACTIVE TASKS TASKS IN WRAP UP [PHONE_NUMBER] Wrap up | 00:07" at bounding box center [88, 69] width 134 height 97
click at [124, 137] on button "COMPLETE" at bounding box center [125, 142] width 48 height 13
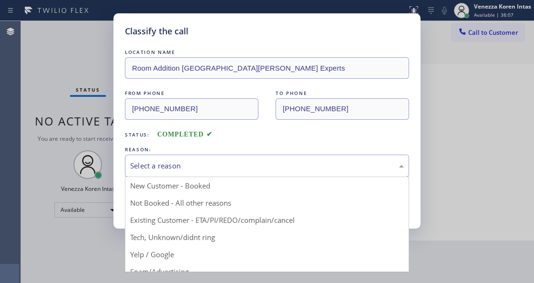
click at [204, 164] on div "Select a reason" at bounding box center [267, 165] width 274 height 11
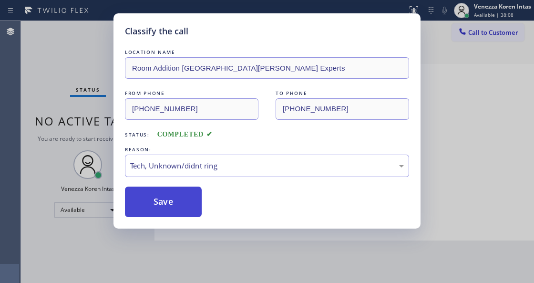
click at [179, 201] on button "Save" at bounding box center [163, 202] width 77 height 31
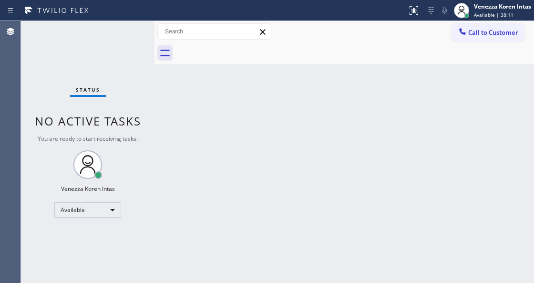
click at [130, 43] on div "Status No active tasks You are ready to start receiving tasks. Venezza Koren In…" at bounding box center [88, 152] width 134 height 262
click at [128, 29] on div "Status No active tasks You are ready to start receiving tasks. Venezza Koren In…" at bounding box center [88, 152] width 134 height 262
click at [126, 29] on div "Status No active tasks You are ready to start receiving tasks. Venezza Koren In…" at bounding box center [88, 152] width 134 height 262
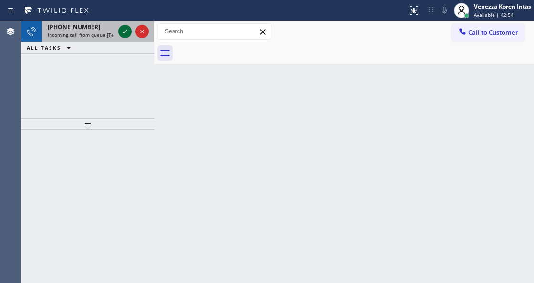
click at [125, 29] on icon at bounding box center [124, 31] width 11 height 11
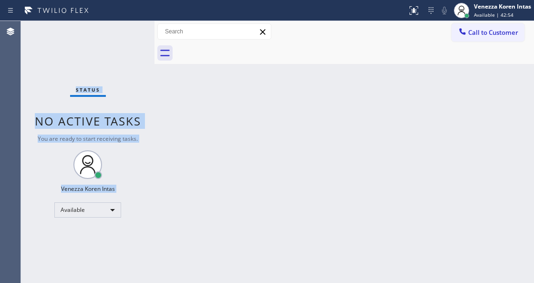
click at [125, 29] on div "Status No active tasks You are ready to start receiving tasks. Venezza Koren In…" at bounding box center [88, 152] width 134 height 262
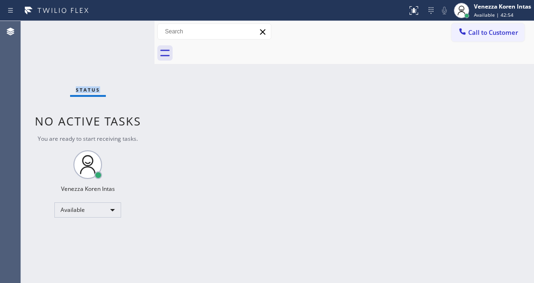
click at [125, 29] on div "Status No active tasks You are ready to start receiving tasks. Venezza Koren In…" at bounding box center [88, 152] width 134 height 262
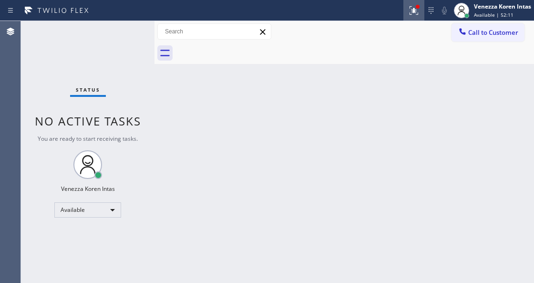
click at [421, 11] on div at bounding box center [414, 10] width 21 height 11
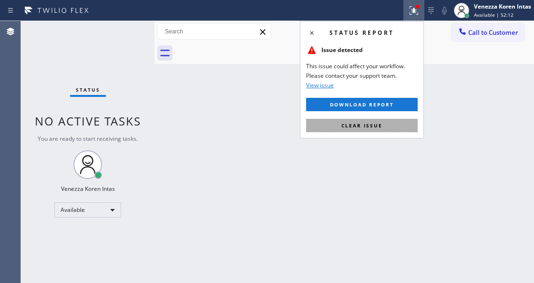
click at [396, 123] on button "Clear issue" at bounding box center [362, 125] width 112 height 13
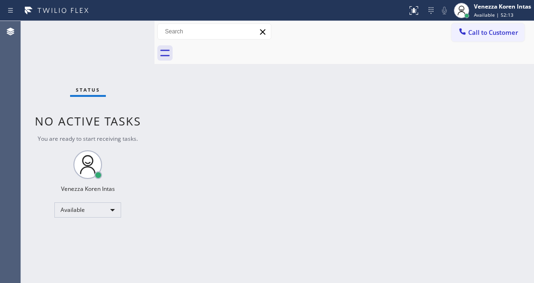
click at [122, 42] on div "Status No active tasks You are ready to start receiving tasks. Venezza Koren In…" at bounding box center [88, 152] width 134 height 262
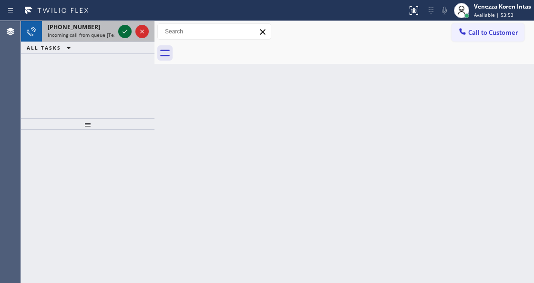
click at [126, 33] on icon at bounding box center [124, 31] width 11 height 11
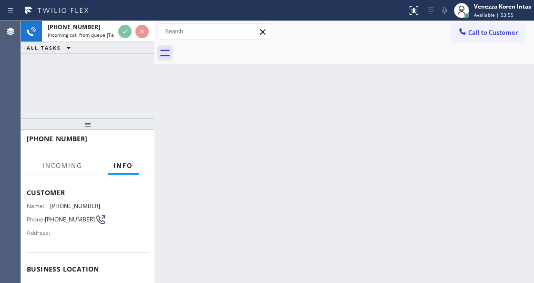
scroll to position [127, 0]
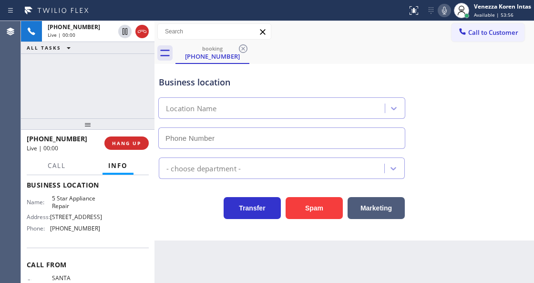
type input "[PHONE_NUMBER]"
click at [327, 18] on div "Status report No issues detected If you experience an issue, please download th…" at bounding box center [267, 10] width 534 height 21
click at [448, 8] on icon at bounding box center [444, 10] width 11 height 11
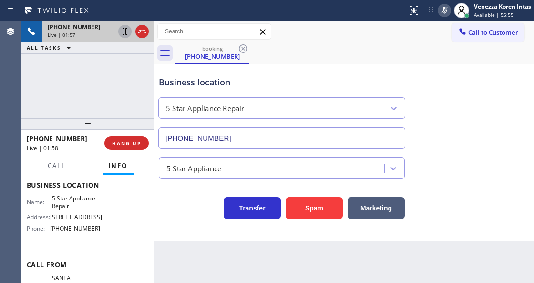
click at [124, 32] on icon at bounding box center [125, 31] width 5 height 7
click at [101, 98] on div "[PHONE_NUMBER] Live | 02:05 ALL TASKS ALL TASKS ACTIVE TASKS TASKS IN WRAP UP" at bounding box center [88, 69] width 134 height 97
click at [447, 13] on icon at bounding box center [444, 10] width 11 height 11
click at [126, 34] on icon at bounding box center [125, 31] width 7 height 7
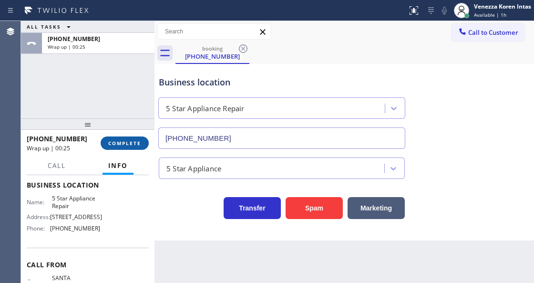
click at [125, 140] on span "COMPLETE" at bounding box center [124, 143] width 33 height 7
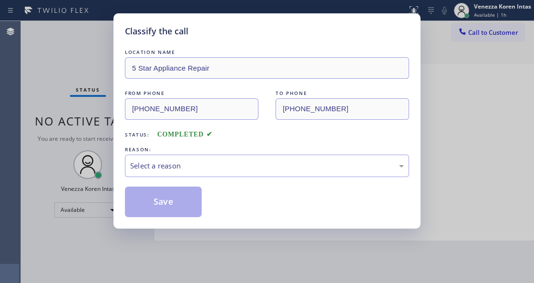
click at [225, 160] on div "Select a reason" at bounding box center [267, 166] width 284 height 22
click at [216, 176] on div "Select a reason" at bounding box center [267, 166] width 284 height 22
click at [213, 173] on div "Select a reason" at bounding box center [267, 166] width 284 height 22
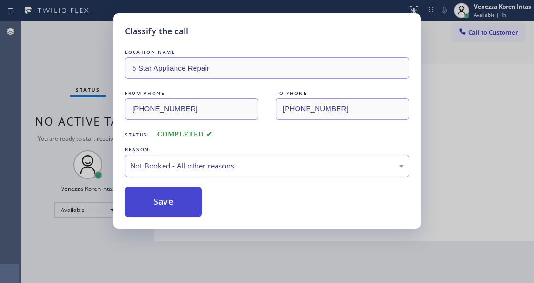
click at [190, 200] on button "Save" at bounding box center [163, 202] width 77 height 31
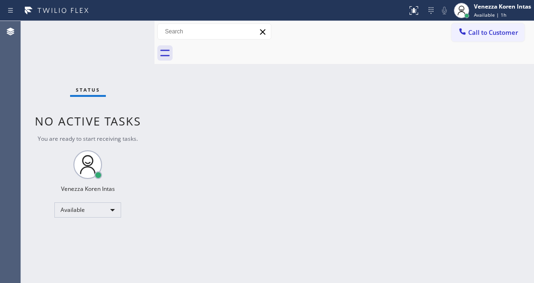
click at [115, 70] on div "Status No active tasks You are ready to start receiving tasks. Venezza Koren In…" at bounding box center [88, 152] width 134 height 262
click at [145, 97] on div "Status No active tasks You are ready to start receiving tasks. Venezza Koren In…" at bounding box center [88, 152] width 134 height 262
click at [148, 73] on div "Status No active tasks You are ready to start receiving tasks. Venezza Koren In…" at bounding box center [88, 152] width 134 height 262
click at [85, 73] on div "Status No active tasks You are ready to start receiving tasks. Venezza Koren In…" at bounding box center [88, 152] width 134 height 262
click at [98, 62] on div "Status No active tasks You are ready to start receiving tasks. Venezza Koren In…" at bounding box center [88, 152] width 134 height 262
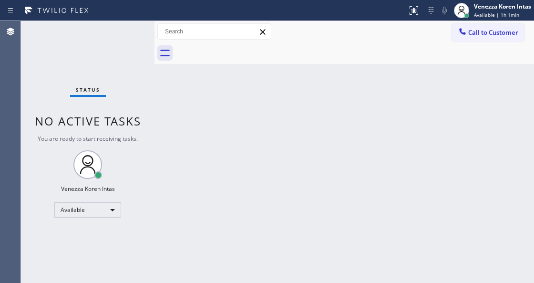
click at [128, 34] on div "Status No active tasks You are ready to start receiving tasks. Venezza Koren In…" at bounding box center [88, 152] width 134 height 262
click at [135, 32] on div "Status No active tasks You are ready to start receiving tasks. Venezza Koren In…" at bounding box center [88, 152] width 134 height 262
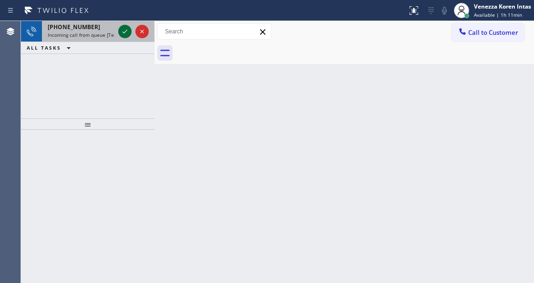
click at [123, 33] on icon at bounding box center [124, 31] width 11 height 11
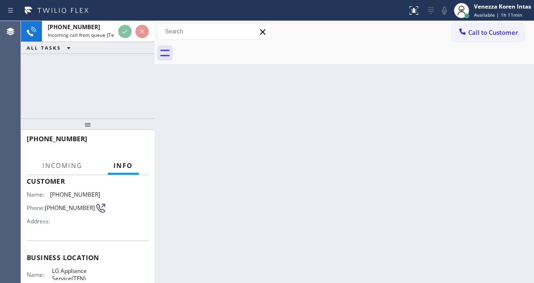
scroll to position [127, 0]
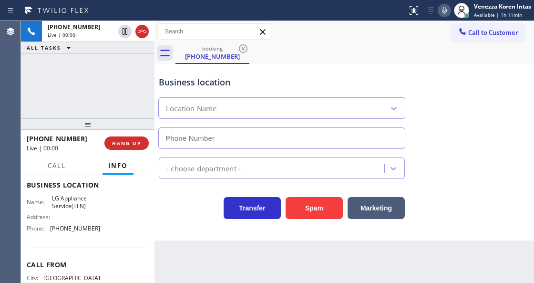
type input "[PHONE_NUMBER]"
click at [42, 84] on div "[PHONE_NUMBER] Live | 00:00 ALL TASKS ALL TASKS ACTIVE TASKS TASKS IN WRAP UP" at bounding box center [88, 69] width 134 height 97
click at [92, 66] on div "[PHONE_NUMBER] Live | 00:00 ALL TASKS ALL TASKS ACTIVE TASKS TASKS IN WRAP UP" at bounding box center [88, 69] width 134 height 97
click at [179, 90] on div "Business location LG Appliance Service(TFN) [PHONE_NUMBER]" at bounding box center [282, 107] width 250 height 83
click at [230, 87] on div "Business location" at bounding box center [282, 82] width 246 height 13
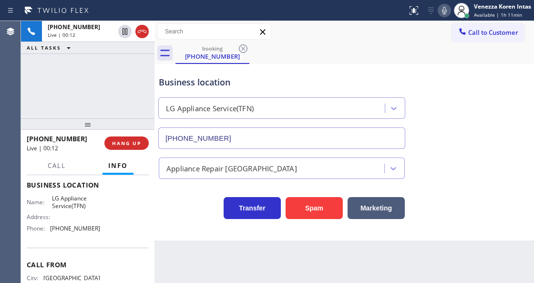
click at [225, 81] on div "Business location" at bounding box center [282, 82] width 246 height 13
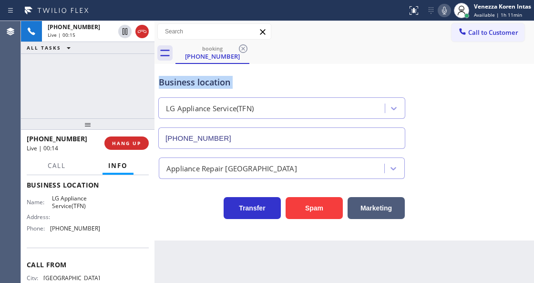
click at [225, 81] on div "Business location" at bounding box center [282, 82] width 246 height 13
click at [251, 78] on div "Business location" at bounding box center [282, 82] width 246 height 13
click at [303, 84] on div "Business location" at bounding box center [282, 82] width 246 height 13
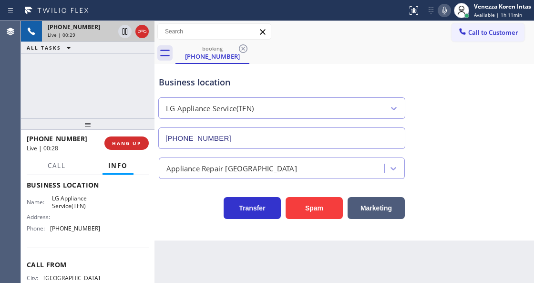
click at [141, 30] on icon at bounding box center [141, 31] width 11 height 11
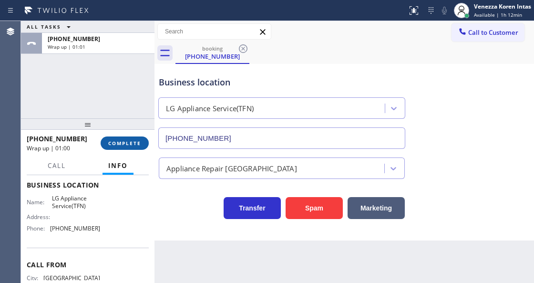
click at [126, 142] on span "COMPLETE" at bounding box center [124, 143] width 33 height 7
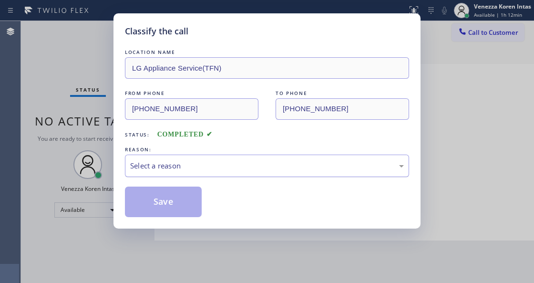
click at [209, 169] on div "Select a reason" at bounding box center [267, 165] width 274 height 11
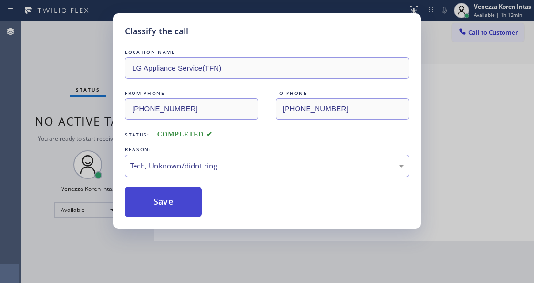
click at [146, 187] on button "Save" at bounding box center [163, 202] width 77 height 31
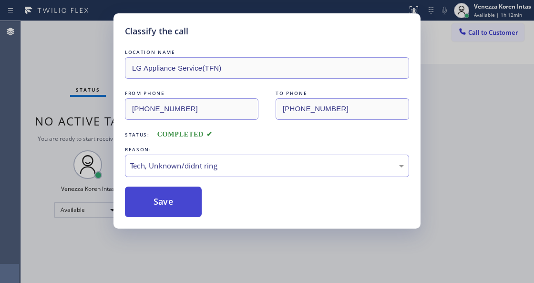
click at [166, 203] on button "Save" at bounding box center [163, 202] width 77 height 31
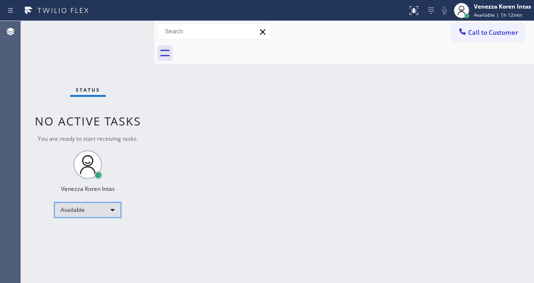
click at [101, 208] on div "Available" at bounding box center [87, 209] width 67 height 15
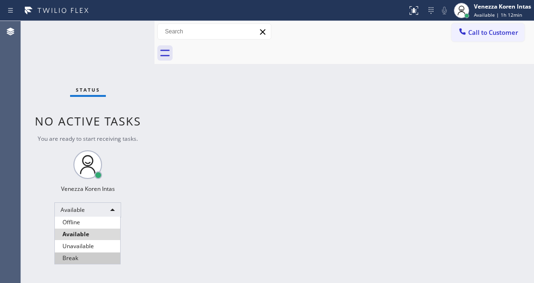
click at [101, 254] on li "Break" at bounding box center [87, 257] width 65 height 11
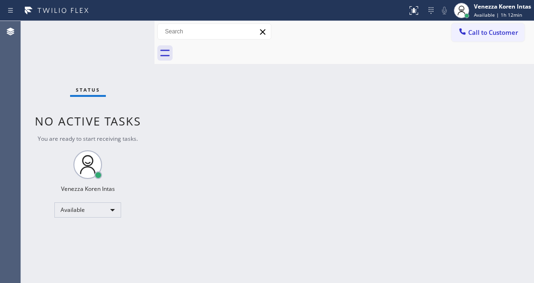
click at [307, 129] on div "Back to Dashboard Change Sender ID Customers Technicians Select a contact Outbo…" at bounding box center [345, 152] width 380 height 262
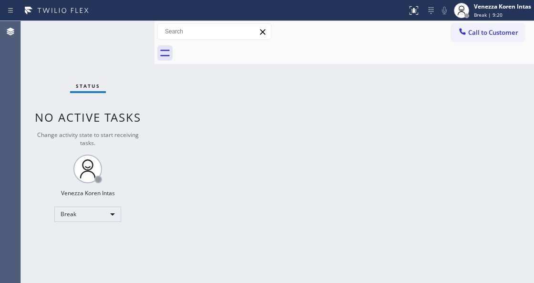
click at [238, 139] on div "Back to Dashboard Change Sender ID Customers Technicians Select a contact Outbo…" at bounding box center [345, 152] width 380 height 262
click at [110, 25] on div "Status No active tasks Change activity state to start receiving tasks. Venezza …" at bounding box center [88, 152] width 134 height 262
click at [174, 167] on div "Back to Dashboard Change Sender ID Customers Technicians Select a contact Outbo…" at bounding box center [345, 152] width 380 height 262
click at [204, 227] on div "Back to Dashboard Change Sender ID Customers Technicians Select a contact Outbo…" at bounding box center [345, 152] width 380 height 262
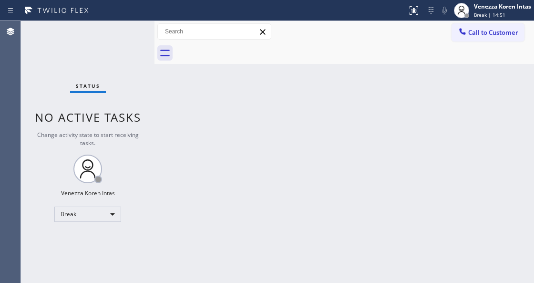
click at [106, 205] on div "Status No active tasks Change activity state to start receiving tasks. Venezza …" at bounding box center [88, 152] width 134 height 262
click at [95, 213] on div "Break" at bounding box center [87, 214] width 67 height 15
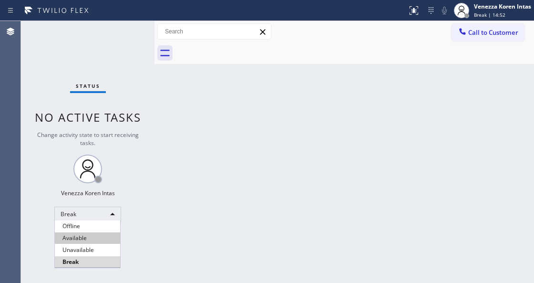
click at [98, 237] on li "Available" at bounding box center [87, 237] width 65 height 11
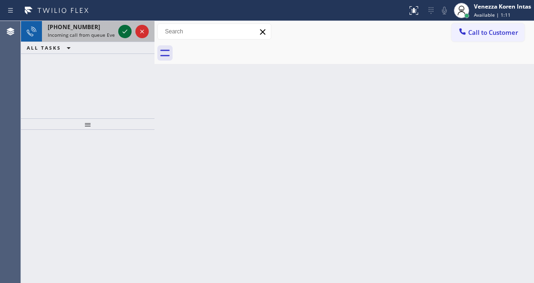
click at [123, 27] on icon at bounding box center [124, 31] width 11 height 11
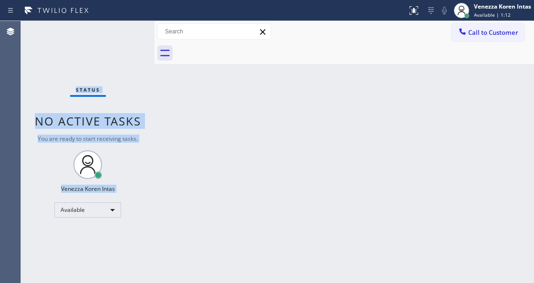
click at [123, 27] on div "Status No active tasks You are ready to start receiving tasks. Venezza Koren In…" at bounding box center [88, 152] width 134 height 262
click at [408, 12] on icon at bounding box center [413, 10] width 11 height 11
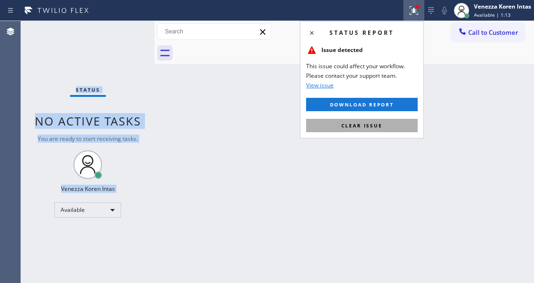
click at [366, 125] on span "Clear issue" at bounding box center [362, 125] width 41 height 7
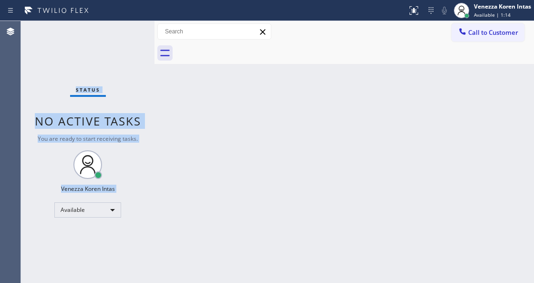
click at [125, 31] on div "Status No active tasks You are ready to start receiving tasks. Venezza Koren In…" at bounding box center [88, 152] width 134 height 262
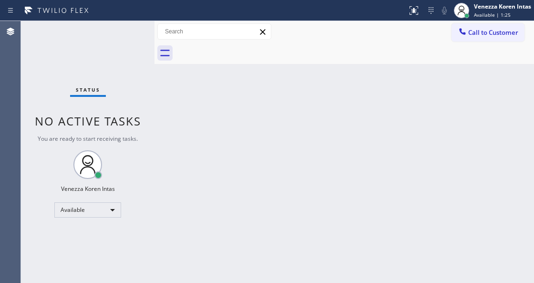
click at [126, 39] on div "Status No active tasks You are ready to start receiving tasks. Venezza Koren In…" at bounding box center [88, 152] width 134 height 262
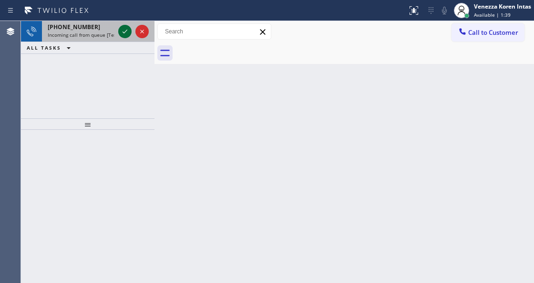
click at [126, 33] on icon at bounding box center [124, 31] width 11 height 11
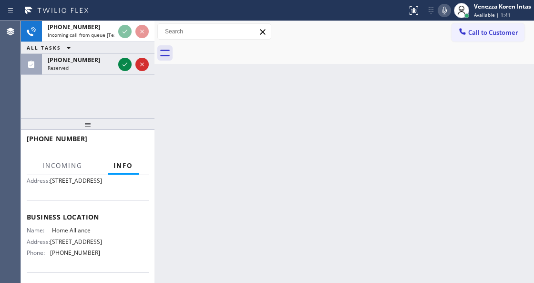
scroll to position [95, 0]
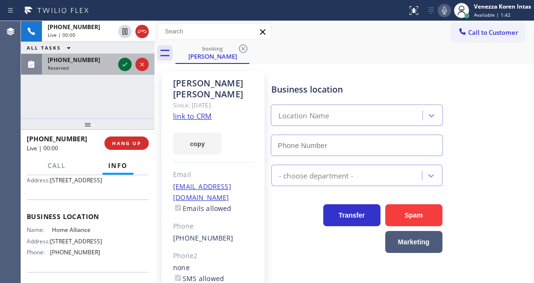
type input "[PHONE_NUMBER]"
click at [124, 67] on icon at bounding box center [124, 64] width 11 height 11
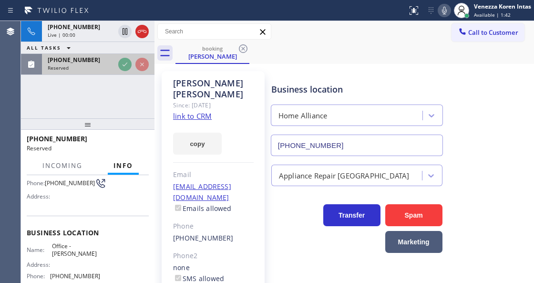
scroll to position [95, 0]
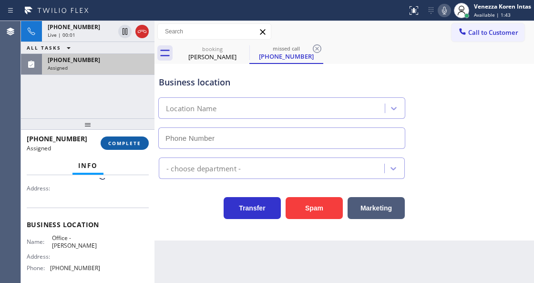
type input "[PHONE_NUMBER]"
click at [135, 145] on span "COMPLETE" at bounding box center [124, 143] width 33 height 7
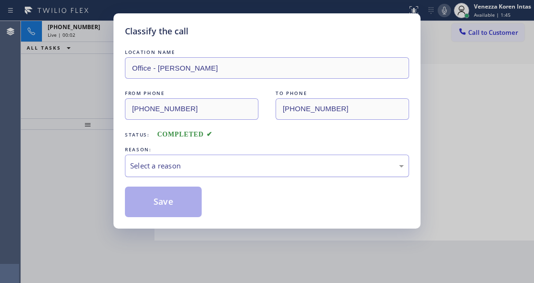
click at [236, 167] on div "Select a reason" at bounding box center [267, 165] width 274 height 11
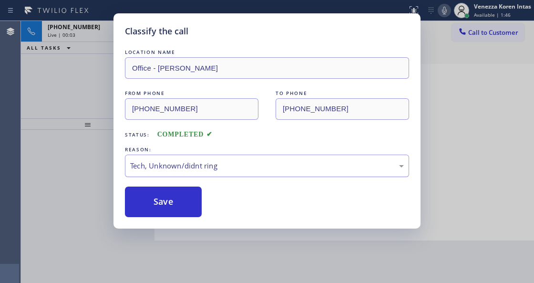
click at [198, 170] on div "Tech, Unknown/didnt ring" at bounding box center [267, 165] width 274 height 11
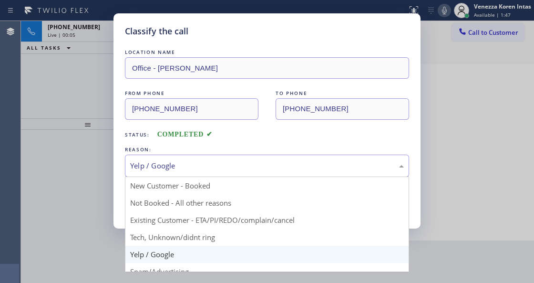
click at [193, 167] on div "Yelp / Google" at bounding box center [267, 165] width 274 height 11
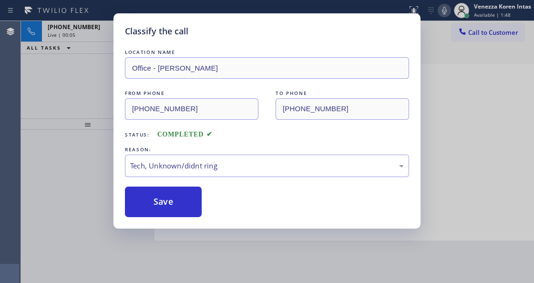
click at [188, 220] on div "Classify the call LOCATION NAME Office - [PERSON_NAME] FROM PHONE [PHONE_NUMBER…" at bounding box center [267, 120] width 307 height 215
click at [187, 204] on button "Save" at bounding box center [163, 202] width 77 height 31
type input "[PHONE_NUMBER]"
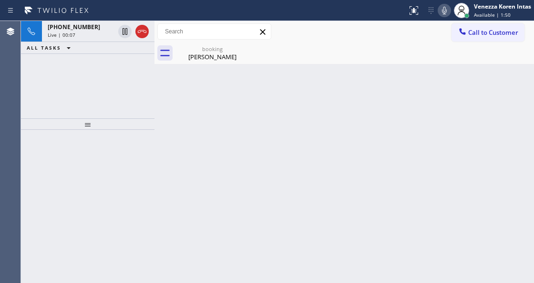
click at [94, 33] on div "Live | 00:07" at bounding box center [81, 34] width 67 height 7
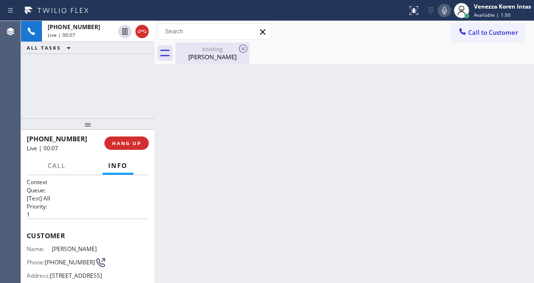
click at [206, 55] on div "[PERSON_NAME]" at bounding box center [213, 56] width 72 height 9
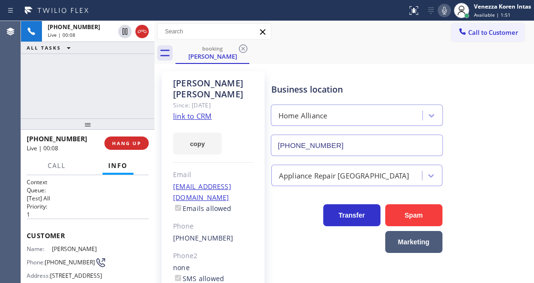
click at [192, 111] on link "link to CRM" at bounding box center [192, 116] width 39 height 10
click at [344, 29] on div "Call to Customer Outbound call Location Zoom Electricians [GEOGRAPHIC_DATA] You…" at bounding box center [345, 31] width 380 height 17
click at [445, 10] on icon at bounding box center [444, 10] width 11 height 11
click at [445, 10] on rect at bounding box center [444, 9] width 7 height 7
click at [439, 5] on icon at bounding box center [444, 10] width 11 height 11
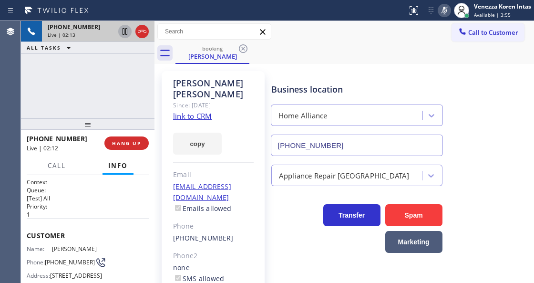
click at [123, 31] on icon at bounding box center [125, 31] width 5 height 7
click at [440, 13] on icon at bounding box center [444, 10] width 11 height 11
click at [126, 30] on icon at bounding box center [124, 31] width 11 height 11
click at [135, 32] on div at bounding box center [141, 31] width 13 height 11
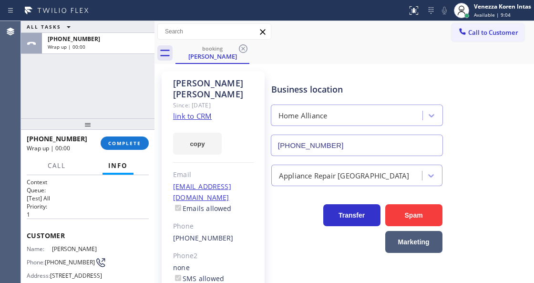
click at [140, 135] on div "[PHONE_NUMBER] Wrap up | 00:00 COMPLETE" at bounding box center [88, 143] width 122 height 25
click at [137, 142] on span "COMPLETE" at bounding box center [124, 143] width 33 height 7
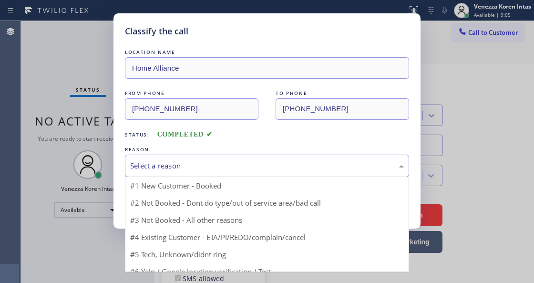
click at [226, 168] on div "Select a reason" at bounding box center [267, 165] width 274 height 11
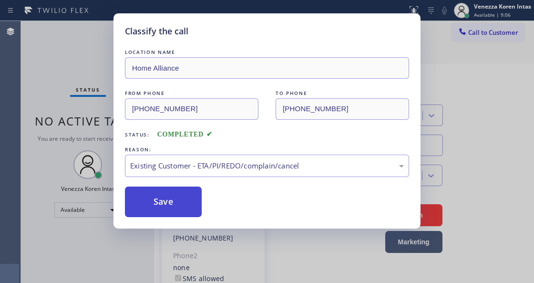
click at [175, 199] on button "Save" at bounding box center [163, 202] width 77 height 31
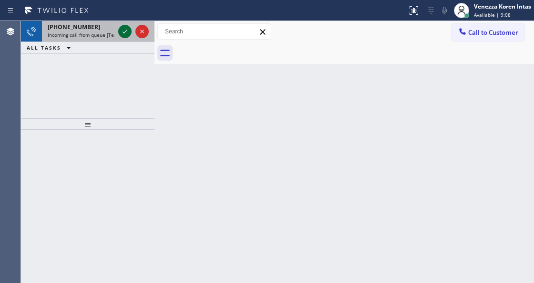
click at [130, 32] on icon at bounding box center [124, 31] width 11 height 11
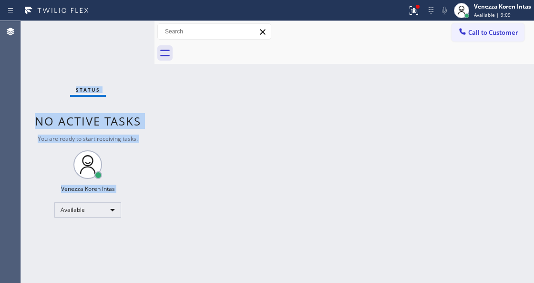
click at [127, 32] on div "Status No active tasks You are ready to start receiving tasks. Venezza Koren In…" at bounding box center [88, 152] width 134 height 262
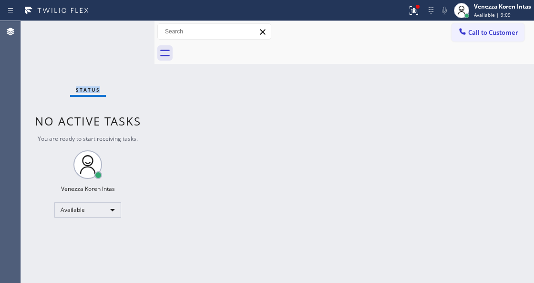
click at [127, 32] on div "Status No active tasks You are ready to start receiving tasks. Venezza Koren In…" at bounding box center [88, 152] width 134 height 262
click at [167, 139] on div "Back to Dashboard Change Sender ID Customers Technicians Select a contact Outbo…" at bounding box center [345, 152] width 380 height 262
drag, startPoint x: 422, startPoint y: 8, endPoint x: 408, endPoint y: 35, distance: 30.9
click at [418, 10] on div at bounding box center [414, 10] width 21 height 11
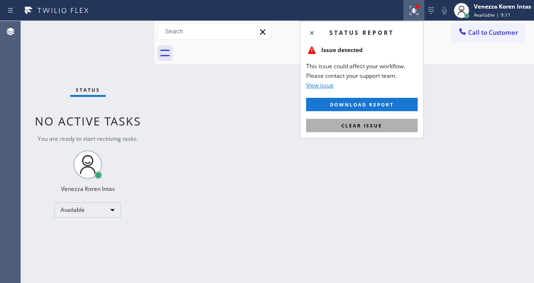
click at [385, 129] on button "Clear issue" at bounding box center [362, 125] width 112 height 13
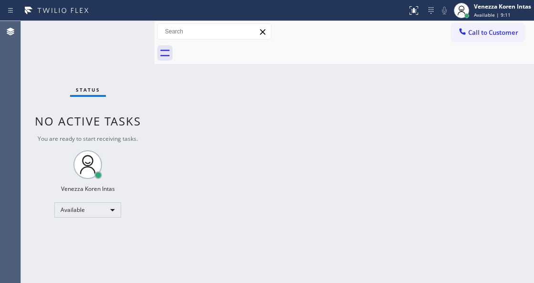
drag, startPoint x: 195, startPoint y: 107, endPoint x: 45, endPoint y: 80, distance: 152.2
click at [193, 107] on div "Back to Dashboard Change Sender ID Customers Technicians Select a contact Outbo…" at bounding box center [345, 152] width 380 height 262
drag, startPoint x: 111, startPoint y: 44, endPoint x: 177, endPoint y: 178, distance: 150.0
click at [112, 44] on div "Status No active tasks You are ready to start receiving tasks. Venezza Koren In…" at bounding box center [88, 152] width 134 height 262
drag, startPoint x: 189, startPoint y: 160, endPoint x: 285, endPoint y: 167, distance: 96.6
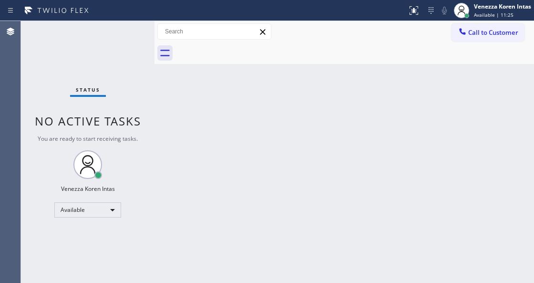
click at [285, 167] on div "Back to Dashboard Change Sender ID Customers Technicians Select a contact Outbo…" at bounding box center [345, 152] width 380 height 262
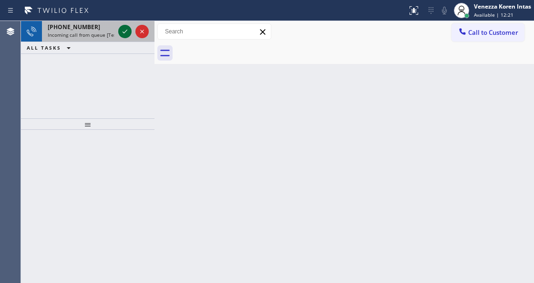
click at [124, 33] on icon at bounding box center [124, 31] width 11 height 11
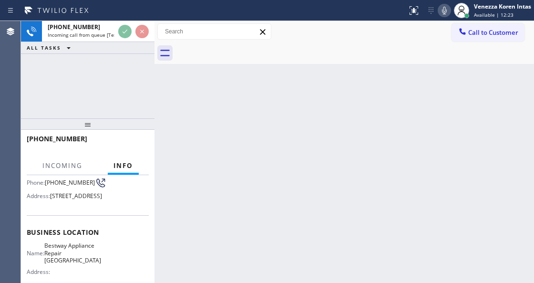
scroll to position [127, 0]
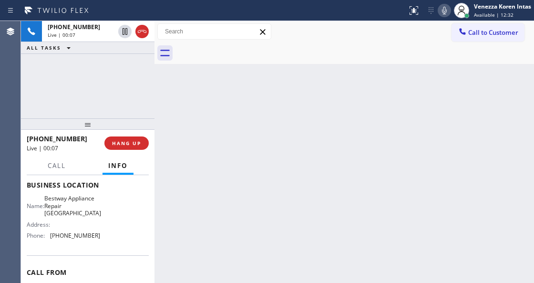
click at [159, 73] on div "Back to Dashboard Change Sender ID Customers Technicians Select a contact Outbo…" at bounding box center [345, 152] width 380 height 262
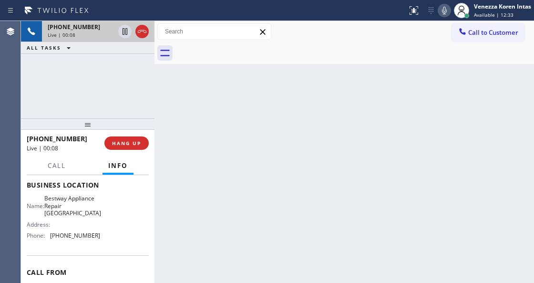
click at [82, 41] on div "[PHONE_NUMBER] Live | 00:08" at bounding box center [79, 31] width 74 height 21
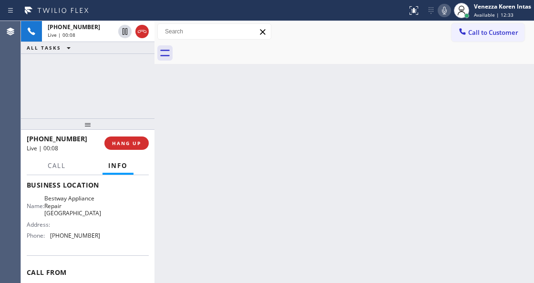
click at [103, 189] on span "Business location" at bounding box center [88, 184] width 122 height 9
click at [119, 189] on span "Business location" at bounding box center [88, 184] width 122 height 9
click at [167, 52] on icon at bounding box center [164, 52] width 15 height 15
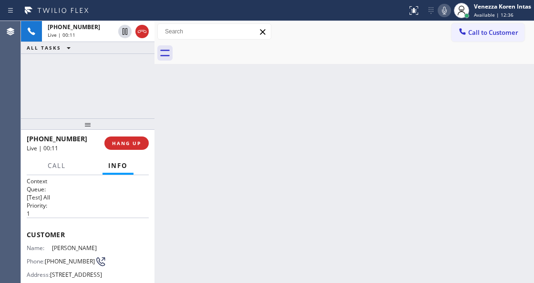
scroll to position [0, 0]
click at [79, 219] on div "Customer Name: [PERSON_NAME] Phone: [PHONE_NUMBER] Address: [STREET_ADDRESS]" at bounding box center [88, 257] width 122 height 76
click at [76, 197] on p "[Test] All" at bounding box center [88, 198] width 122 height 8
click at [76, 179] on h1 "Context" at bounding box center [88, 182] width 122 height 8
click at [94, 112] on div "[PHONE_NUMBER] Live | 00:13 ALL TASKS ALL TASKS ACTIVE TASKS TASKS IN WRAP UP" at bounding box center [88, 69] width 134 height 97
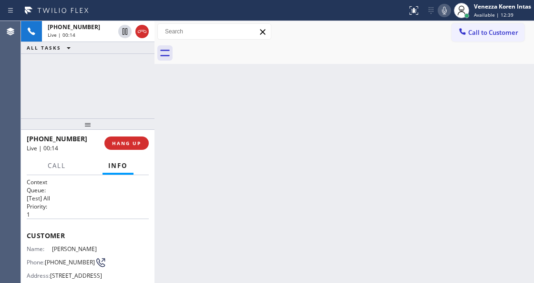
click at [117, 85] on div "[PHONE_NUMBER] Live | 00:14 ALL TASKS ALL TASKS ACTIVE TASKS TASKS IN WRAP UP" at bounding box center [88, 69] width 134 height 97
click at [130, 86] on div "[PHONE_NUMBER] Live | 00:14 ALL TASKS ALL TASKS ACTIVE TASKS TASKS IN WRAP UP" at bounding box center [88, 69] width 134 height 97
click at [218, 109] on div "Back to Dashboard Change Sender ID Customers Technicians Select a contact Outbo…" at bounding box center [345, 152] width 380 height 262
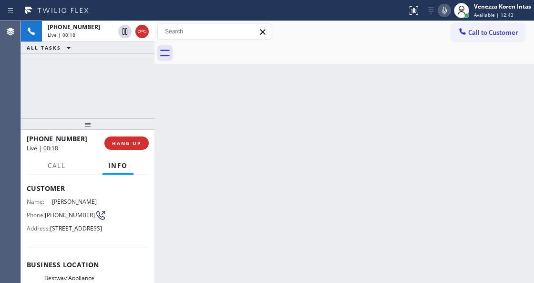
scroll to position [31, 0]
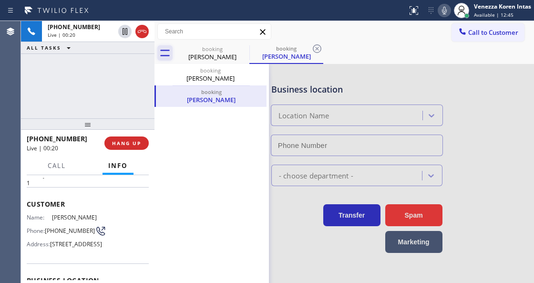
click at [171, 57] on icon at bounding box center [164, 52] width 15 height 15
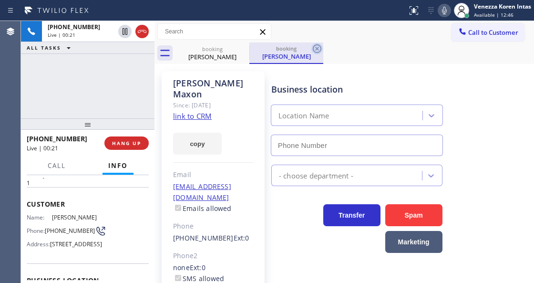
click at [318, 50] on icon at bounding box center [317, 48] width 9 height 9
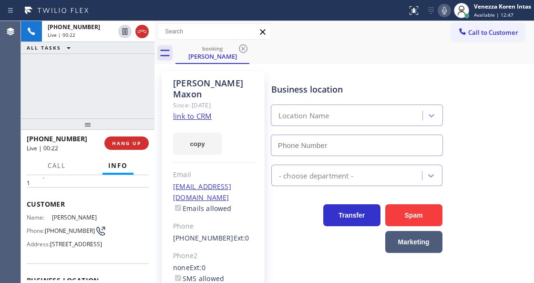
click at [207, 111] on link "link to CRM" at bounding box center [192, 116] width 39 height 10
type input "[PHONE_NUMBER]"
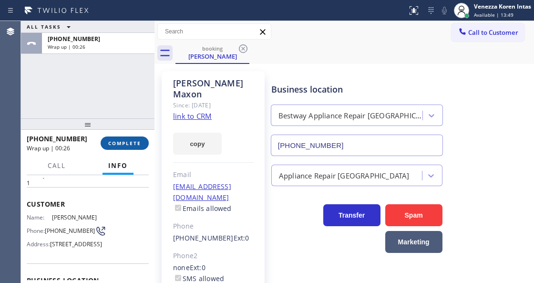
drag, startPoint x: 139, startPoint y: 140, endPoint x: 250, endPoint y: 148, distance: 112.0
click at [139, 140] on span "COMPLETE" at bounding box center [124, 143] width 33 height 7
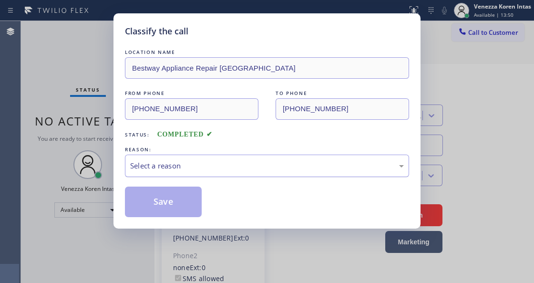
click at [231, 166] on div "Select a reason" at bounding box center [267, 165] width 274 height 11
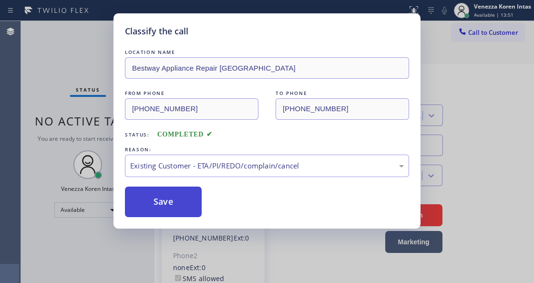
click at [165, 204] on button "Save" at bounding box center [163, 202] width 77 height 31
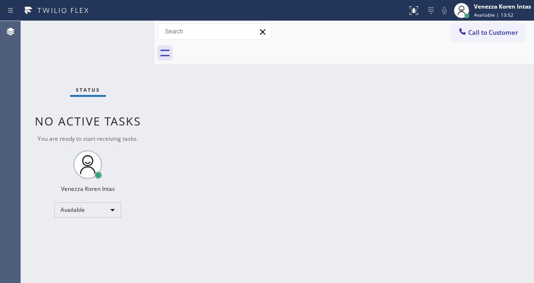
click at [81, 31] on div "Status No active tasks You are ready to start receiving tasks. Venezza Koren In…" at bounding box center [88, 152] width 134 height 262
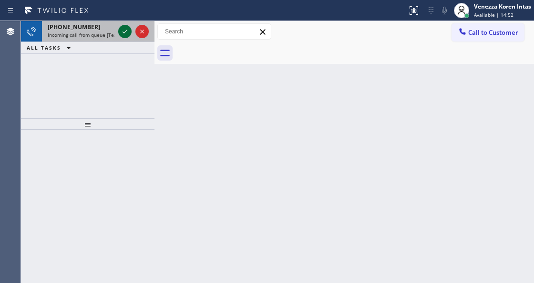
click at [123, 28] on icon at bounding box center [124, 31] width 11 height 11
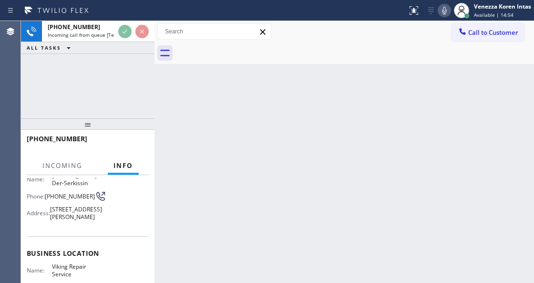
scroll to position [95, 0]
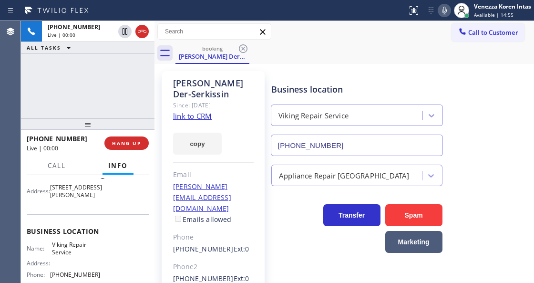
type input "[PHONE_NUMBER]"
click at [187, 119] on link "link to CRM" at bounding box center [192, 116] width 39 height 10
click at [344, 54] on div "booking [PERSON_NAME] Der-Serkissin" at bounding box center [355, 52] width 359 height 21
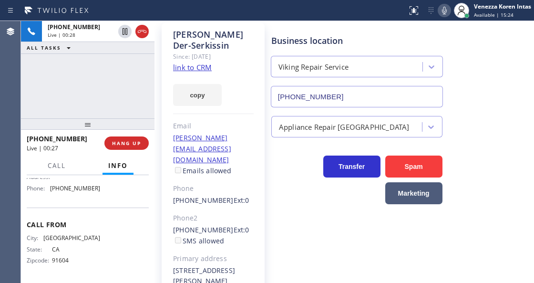
scroll to position [91, 0]
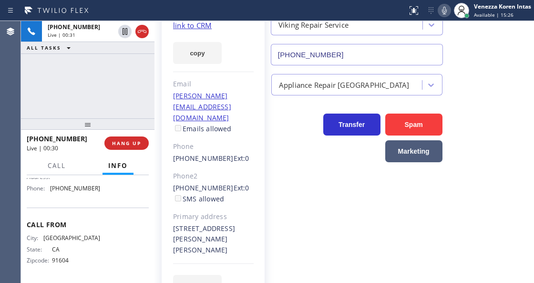
click at [214, 223] on div "[STREET_ADDRESS][PERSON_NAME][PERSON_NAME]" at bounding box center [213, 239] width 81 height 33
click at [252, 223] on div "[STREET_ADDRESS][PERSON_NAME][PERSON_NAME]" at bounding box center [213, 239] width 81 height 33
click at [147, 103] on div "[PHONE_NUMBER] Live | 00:48 ALL TASKS ALL TASKS ACTIVE TASKS TASKS IN WRAP UP" at bounding box center [88, 69] width 134 height 97
drag, startPoint x: 169, startPoint y: 204, endPoint x: 236, endPoint y: 214, distance: 67.5
click at [236, 214] on div "[PERSON_NAME] Der-Serkissin Since: [DATE] link to CRM copy Email [PERSON_NAME][…" at bounding box center [213, 144] width 103 height 328
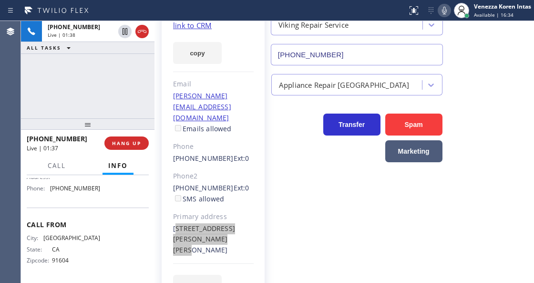
scroll to position [157, 0]
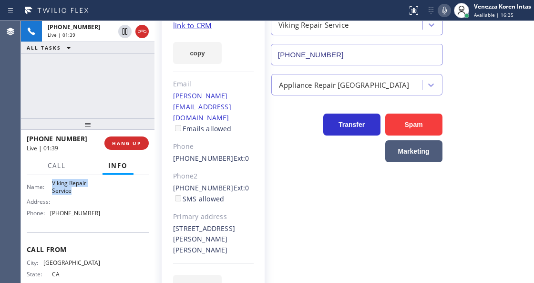
drag, startPoint x: 50, startPoint y: 189, endPoint x: 73, endPoint y: 196, distance: 24.3
click at [73, 194] on div "Name: Viking Repair Service" at bounding box center [63, 186] width 73 height 15
click at [213, 223] on div "[STREET_ADDRESS][PERSON_NAME][PERSON_NAME]" at bounding box center [213, 239] width 81 height 33
click at [224, 223] on div "[STREET_ADDRESS][PERSON_NAME][PERSON_NAME]" at bounding box center [213, 239] width 81 height 33
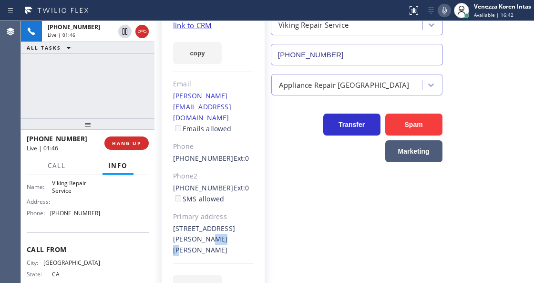
drag, startPoint x: 224, startPoint y: 217, endPoint x: 205, endPoint y: 218, distance: 19.1
click at [205, 223] on div "[STREET_ADDRESS][PERSON_NAME][PERSON_NAME]" at bounding box center [213, 239] width 81 height 33
click at [365, 207] on div "Business location Viking Repair Service [PHONE_NUMBER] Appliance Repair High En…" at bounding box center [401, 138] width 262 height 311
click at [302, 121] on div "Transfer Spam Marketing" at bounding box center [357, 135] width 175 height 53
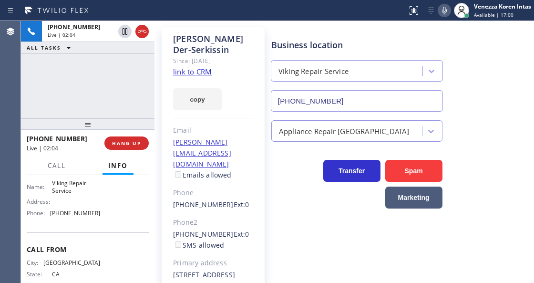
scroll to position [0, 0]
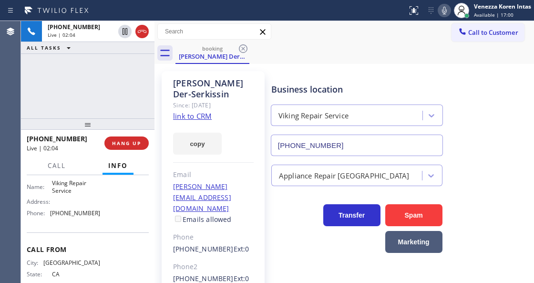
click at [354, 66] on div "[PERSON_NAME] Der-Serkissin Since: [DATE] link to CRM copy Email [PERSON_NAME][…" at bounding box center [345, 235] width 380 height 342
click at [294, 70] on div "Business location Viking Repair Service [PHONE_NUMBER]" at bounding box center [401, 113] width 262 height 86
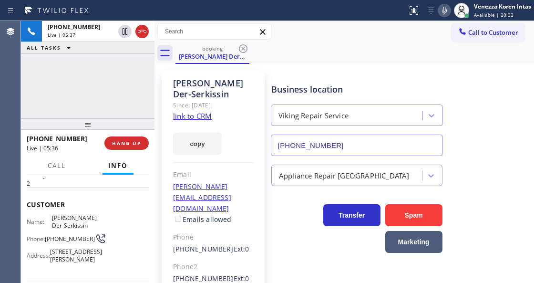
scroll to position [30, 0]
click at [354, 40] on div "Call to Customer Outbound call Location Zoom Electricians [GEOGRAPHIC_DATA] You…" at bounding box center [345, 31] width 380 height 21
click at [230, 144] on div "copy" at bounding box center [213, 138] width 81 height 33
click at [322, 69] on div "[PERSON_NAME] Der-Serkissin Since: [DATE] link to CRM copy Email [PERSON_NAME][…" at bounding box center [344, 234] width 375 height 337
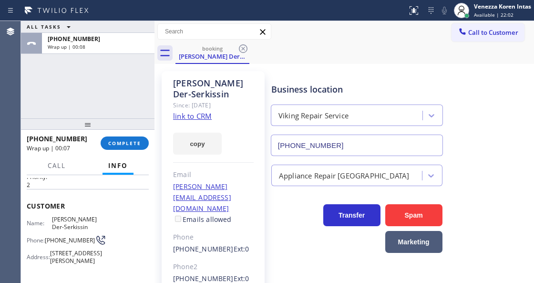
scroll to position [125, 0]
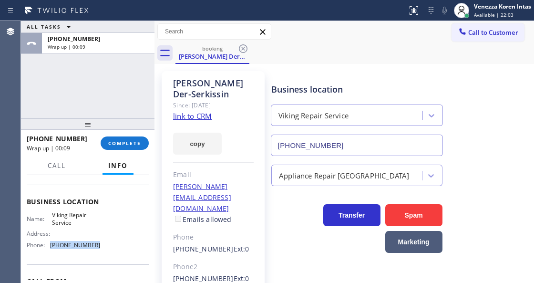
drag, startPoint x: 95, startPoint y: 253, endPoint x: 51, endPoint y: 255, distance: 43.9
click at [51, 249] on span "[PHONE_NUMBER]" at bounding box center [75, 244] width 50 height 7
drag, startPoint x: 135, startPoint y: 139, endPoint x: 189, endPoint y: 152, distance: 55.3
click at [135, 141] on span "COMPLETE" at bounding box center [124, 143] width 33 height 7
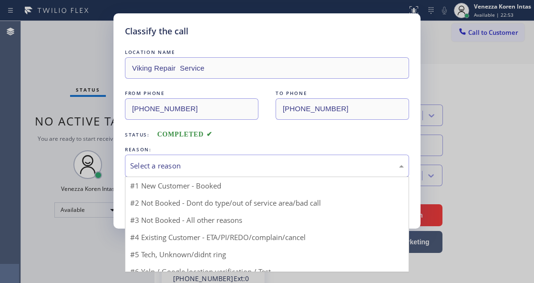
click at [211, 162] on div "Select a reason" at bounding box center [267, 165] width 274 height 11
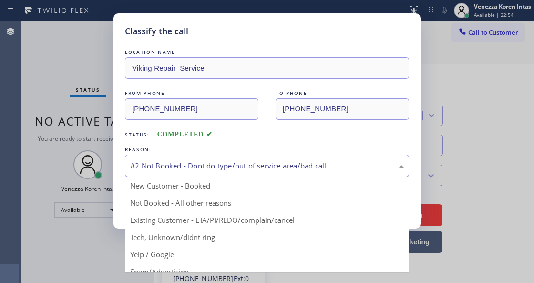
click at [193, 162] on div "#2 Not Booked - Dont do type/out of service area/bad call" at bounding box center [267, 165] width 274 height 11
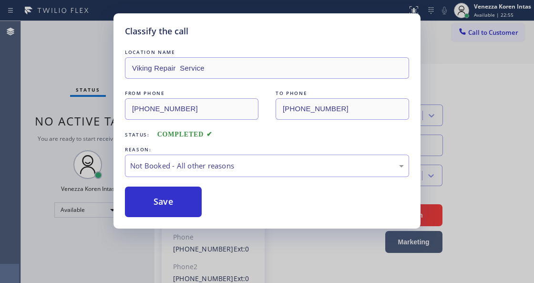
click at [195, 178] on div "LOCATION NAME Viking Repair Service FROM PHONE [PHONE_NUMBER] TO PHONE [PHONE_N…" at bounding box center [267, 132] width 284 height 170
drag, startPoint x: 202, startPoint y: 171, endPoint x: 203, endPoint y: 176, distance: 5.0
click at [202, 171] on div "Not Booked - All other reasons" at bounding box center [267, 165] width 274 height 11
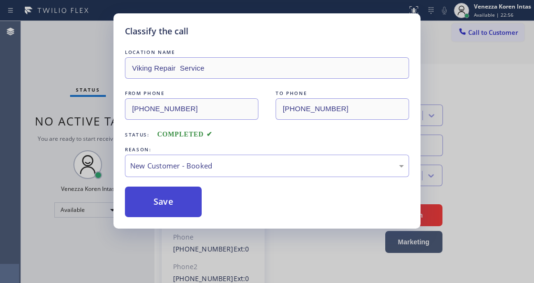
click at [196, 195] on button "Save" at bounding box center [163, 202] width 77 height 31
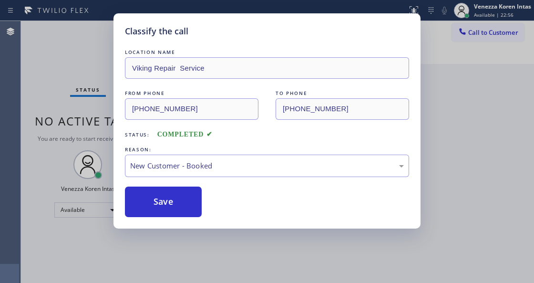
click at [190, 274] on div "Classify the call LOCATION NAME Viking Repair Service FROM PHONE [PHONE_NUMBER]…" at bounding box center [267, 141] width 534 height 283
click at [192, 282] on div "Classify the call LOCATION NAME Viking Repair Service FROM PHONE [PHONE_NUMBER]…" at bounding box center [267, 141] width 534 height 283
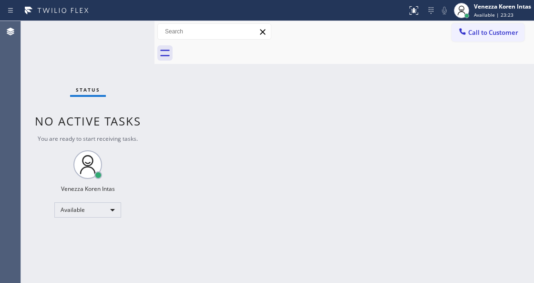
click at [191, 138] on div "Back to Dashboard Change Sender ID Customers Technicians Select a contact Outbo…" at bounding box center [345, 152] width 380 height 262
drag, startPoint x: 109, startPoint y: 59, endPoint x: 128, endPoint y: 85, distance: 32.8
click at [109, 59] on div "Status No active tasks You are ready to start receiving tasks. Venezza Koren In…" at bounding box center [88, 152] width 134 height 262
click at [189, 279] on div "Back to Dashboard Change Sender ID Customers Technicians Select a contact Outbo…" at bounding box center [345, 152] width 380 height 262
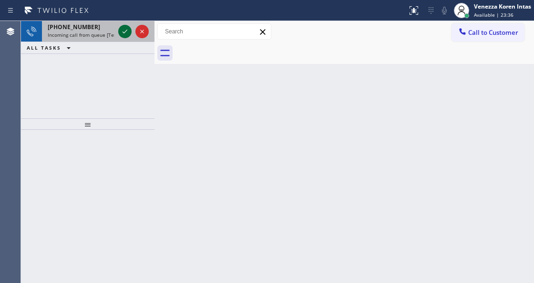
click at [125, 35] on icon at bounding box center [124, 31] width 11 height 11
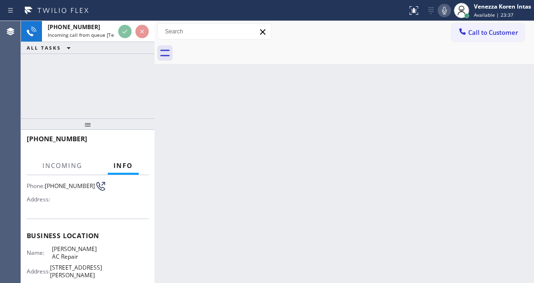
scroll to position [127, 0]
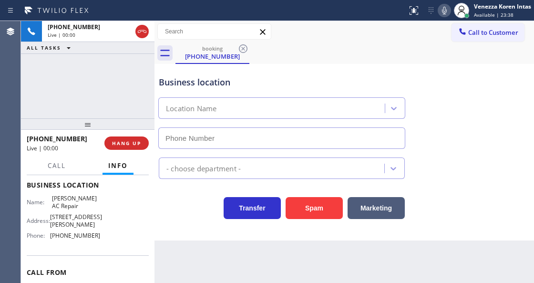
type input "[PHONE_NUMBER]"
click at [181, 216] on div "Transfer Spam Marketing" at bounding box center [282, 205] width 250 height 27
click at [188, 195] on div "Transfer Spam Marketing" at bounding box center [282, 205] width 250 height 27
click at [448, 8] on icon at bounding box center [444, 10] width 11 height 11
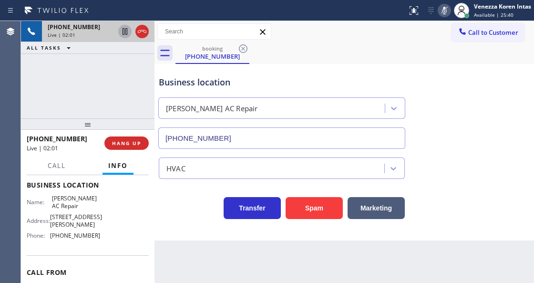
click at [126, 32] on icon at bounding box center [125, 31] width 5 height 7
click at [446, 9] on icon at bounding box center [444, 10] width 11 height 11
click at [125, 29] on icon at bounding box center [124, 31] width 11 height 11
click at [179, 213] on div "Transfer Spam Marketing" at bounding box center [282, 205] width 250 height 27
drag, startPoint x: 47, startPoint y: 197, endPoint x: 79, endPoint y: 203, distance: 33.0
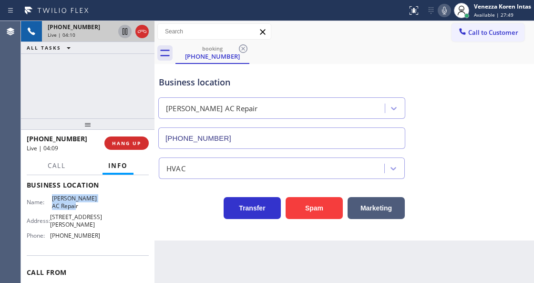
click at [79, 203] on div "Name: [PERSON_NAME] AC Repair" at bounding box center [63, 202] width 73 height 15
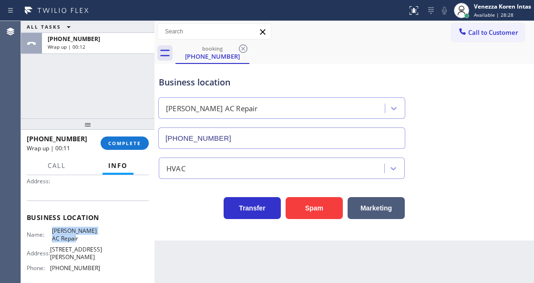
scroll to position [31, 0]
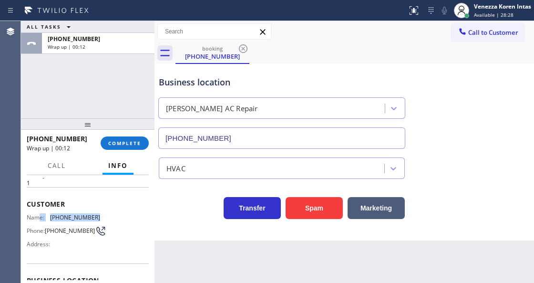
drag, startPoint x: 101, startPoint y: 216, endPoint x: 37, endPoint y: 215, distance: 64.4
click at [37, 215] on div "Name: [PHONE_NUMBER] Phone: [PHONE_NUMBER] Address:" at bounding box center [88, 233] width 122 height 38
click at [58, 216] on span "[PHONE_NUMBER]" at bounding box center [75, 217] width 50 height 7
drag, startPoint x: 90, startPoint y: 214, endPoint x: 51, endPoint y: 214, distance: 38.6
click at [51, 214] on span "[PHONE_NUMBER]" at bounding box center [75, 217] width 50 height 7
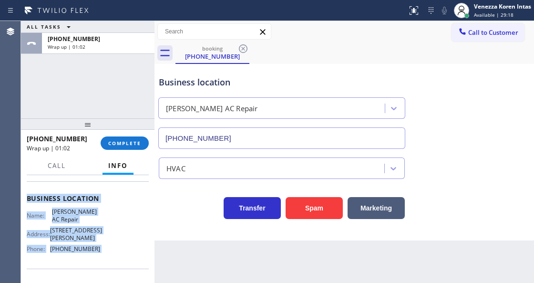
scroll to position [167, 0]
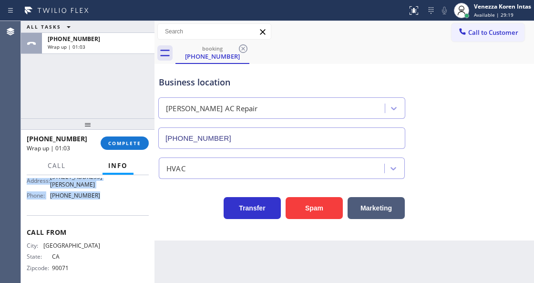
drag, startPoint x: 27, startPoint y: 227, endPoint x: 109, endPoint y: 197, distance: 87.1
click at [109, 197] on div "Context Queue: [Test] All Priority: 1 Customer Name: [PHONE_NUMBER] Phone: [PHO…" at bounding box center [88, 149] width 122 height 276
click at [106, 135] on div "[PHONE_NUMBER] Wrap up | 01:09 COMPLETE" at bounding box center [88, 143] width 122 height 25
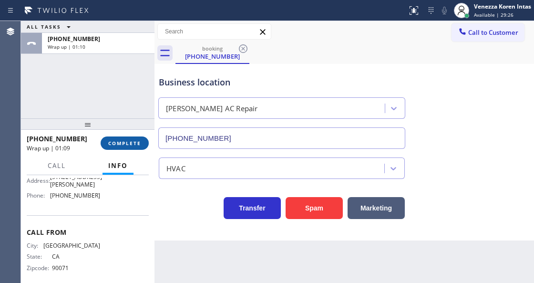
click at [119, 143] on span "COMPLETE" at bounding box center [124, 143] width 33 height 7
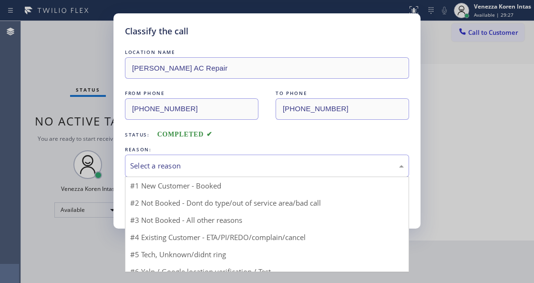
click at [235, 168] on div "Select a reason" at bounding box center [267, 165] width 274 height 11
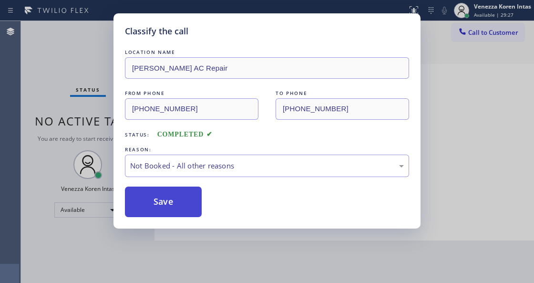
click at [183, 205] on button "Save" at bounding box center [163, 202] width 77 height 31
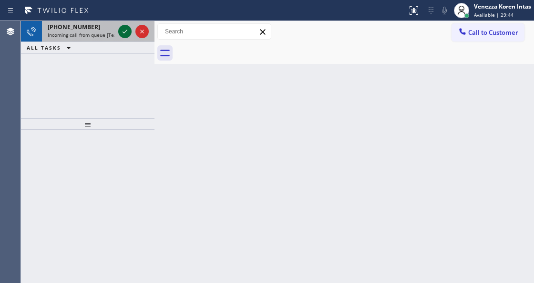
click at [122, 35] on icon at bounding box center [124, 31] width 11 height 11
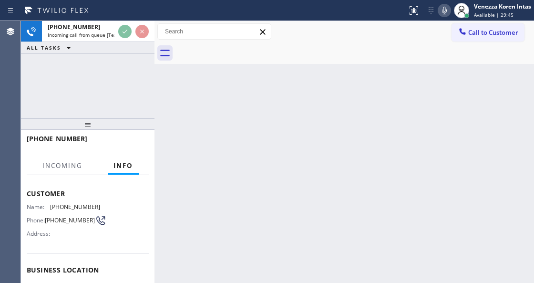
scroll to position [95, 0]
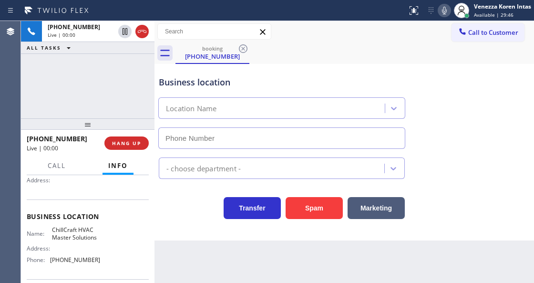
type input "[PHONE_NUMBER]"
click at [50, 113] on div "[PHONE_NUMBER] Live | 00:01 ALL TASKS ALL TASKS ACTIVE TASKS TASKS IN WRAP UP" at bounding box center [88, 69] width 134 height 97
click at [347, 75] on div "Business location ChillCraft HVAC Master Solutions [PHONE_NUMBER]" at bounding box center [282, 107] width 250 height 83
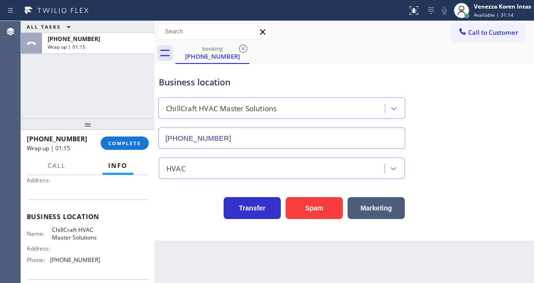
click at [133, 150] on div "[PHONE_NUMBER] Wrap up | 01:15 COMPLETE" at bounding box center [88, 143] width 122 height 25
click at [143, 141] on button "COMPLETE" at bounding box center [125, 142] width 48 height 13
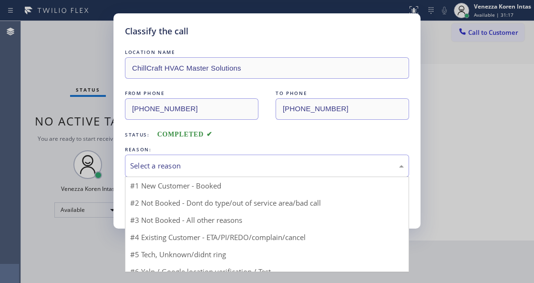
click at [180, 170] on div "Select a reason" at bounding box center [267, 165] width 274 height 11
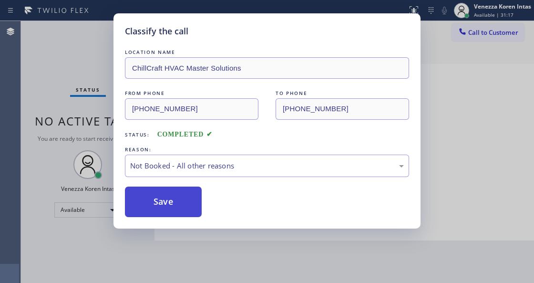
click at [181, 205] on button "Save" at bounding box center [163, 202] width 77 height 31
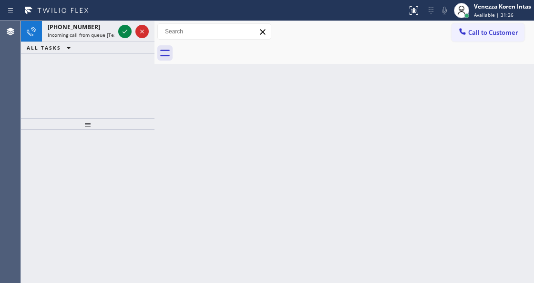
click at [141, 135] on div at bounding box center [88, 206] width 134 height 153
click at [487, 14] on span "Available | 31:27" at bounding box center [494, 14] width 40 height 7
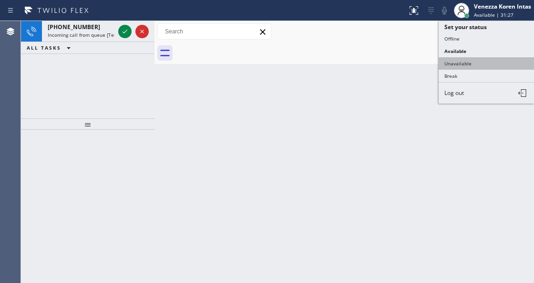
click at [474, 61] on button "Unavailable" at bounding box center [486, 63] width 95 height 12
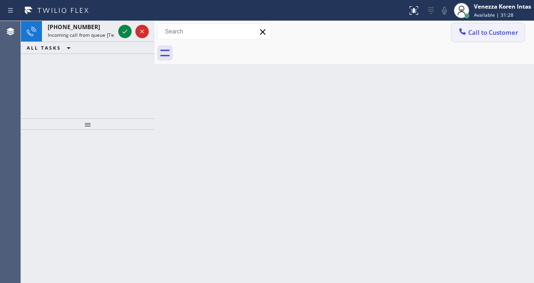
click at [486, 34] on span "Call to Customer" at bounding box center [494, 32] width 50 height 9
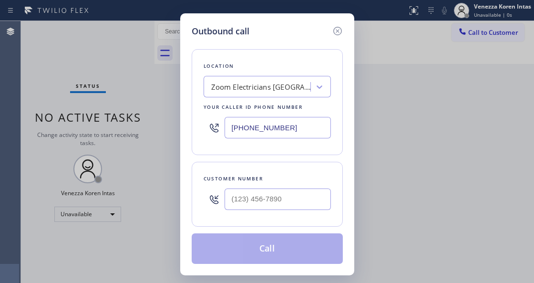
click at [269, 122] on input "[PHONE_NUMBER]" at bounding box center [278, 127] width 106 height 21
drag, startPoint x: 212, startPoint y: 124, endPoint x: 135, endPoint y: 88, distance: 84.5
click at [173, 115] on div "Outbound call Location Zoom Electricians [GEOGRAPHIC_DATA] Your caller id phone…" at bounding box center [267, 141] width 534 height 283
paste input "323) 553-4265"
type input "[PHONE_NUMBER]"
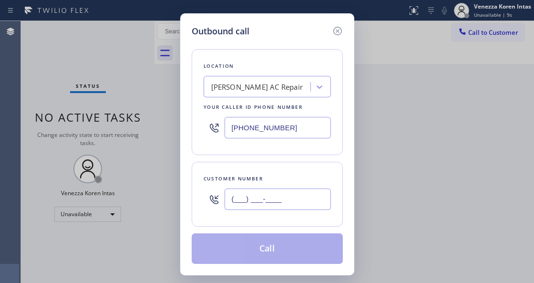
click at [274, 207] on input "(___) ___-____" at bounding box center [278, 198] width 106 height 21
paste input "213) 453-6249"
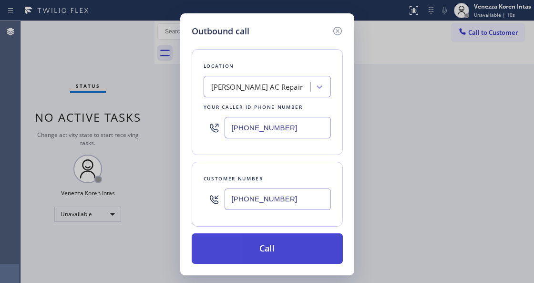
type input "[PHONE_NUMBER]"
click at [280, 251] on button "Call" at bounding box center [267, 248] width 151 height 31
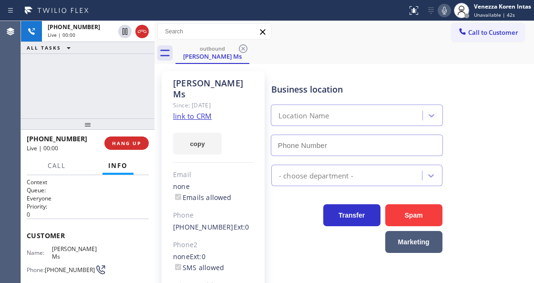
type input "[PHONE_NUMBER]"
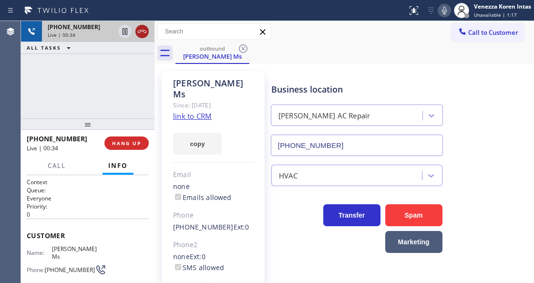
click at [143, 35] on icon at bounding box center [141, 31] width 11 height 11
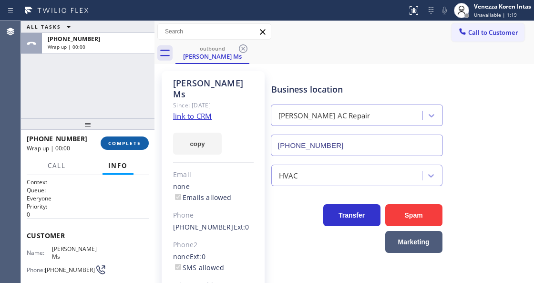
click at [144, 147] on button "COMPLETE" at bounding box center [125, 142] width 48 height 13
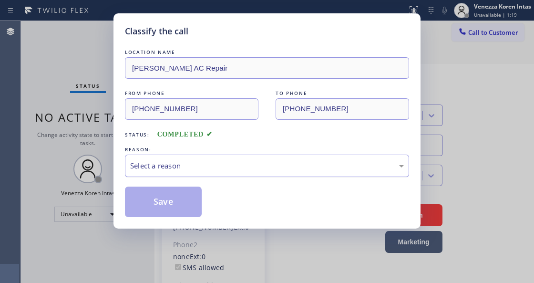
click at [209, 164] on div "Select a reason" at bounding box center [267, 165] width 274 height 11
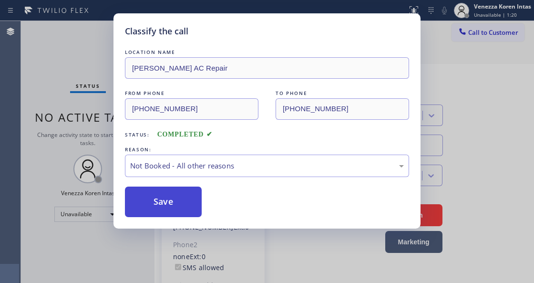
click at [182, 205] on button "Save" at bounding box center [163, 202] width 77 height 31
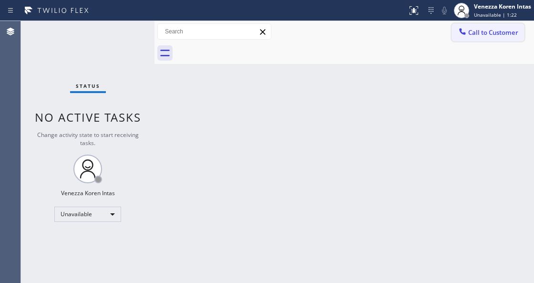
click at [484, 28] on button "Call to Customer" at bounding box center [488, 32] width 73 height 18
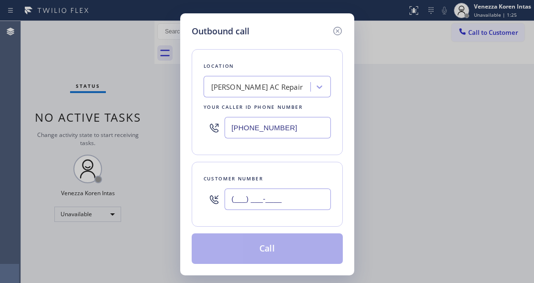
click at [279, 206] on input "(___) ___-____" at bounding box center [278, 198] width 106 height 21
paste input "213) 453-6249"
type input "[PHONE_NUMBER]"
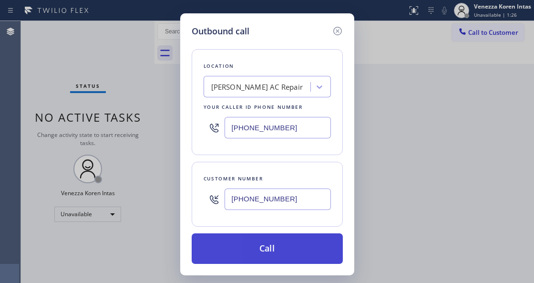
click at [271, 246] on button "Call" at bounding box center [267, 248] width 151 height 31
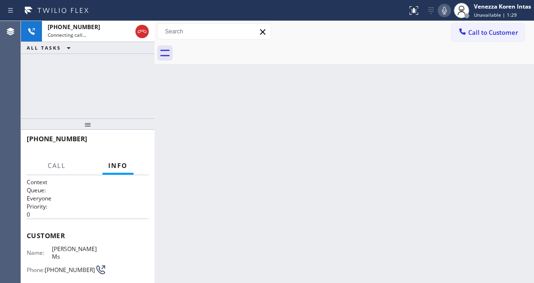
click at [325, 43] on div at bounding box center [355, 52] width 359 height 21
click at [313, 59] on div at bounding box center [355, 52] width 359 height 21
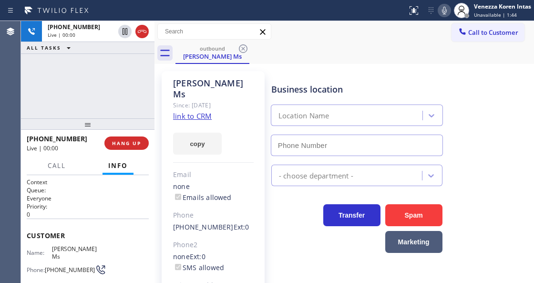
type input "[PHONE_NUMBER]"
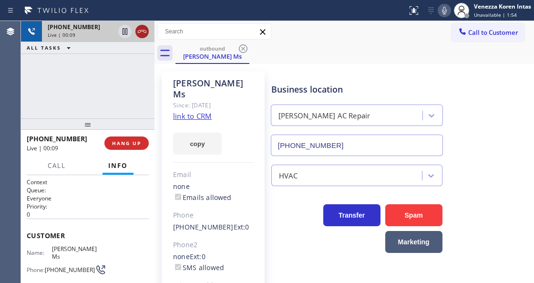
click at [147, 31] on icon at bounding box center [141, 31] width 11 height 11
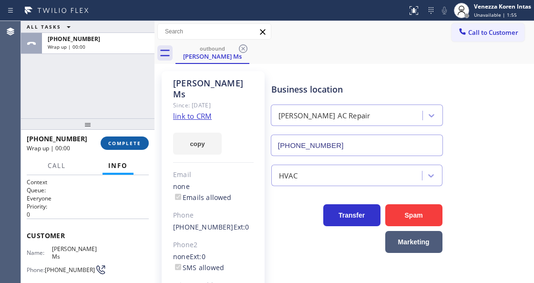
click at [130, 141] on span "COMPLETE" at bounding box center [124, 143] width 33 height 7
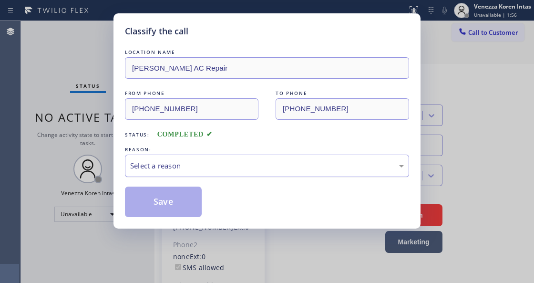
click at [220, 170] on div "Select a reason" at bounding box center [267, 165] width 274 height 11
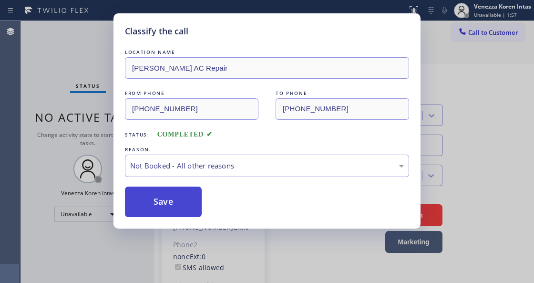
drag, startPoint x: 220, startPoint y: 201, endPoint x: 167, endPoint y: 207, distance: 53.3
click at [167, 207] on button "Save" at bounding box center [163, 202] width 77 height 31
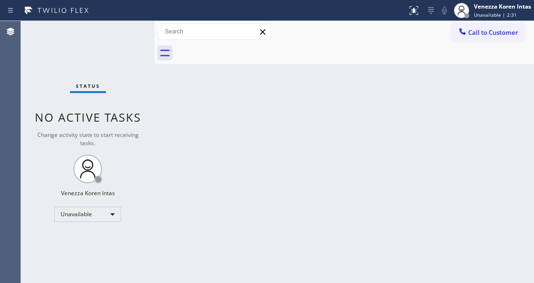
click at [179, 128] on div "Back to Dashboard Change Sender ID Customers Technicians Select a contact Outbo…" at bounding box center [345, 152] width 380 height 262
click at [498, 34] on span "Call to Customer" at bounding box center [494, 32] width 50 height 9
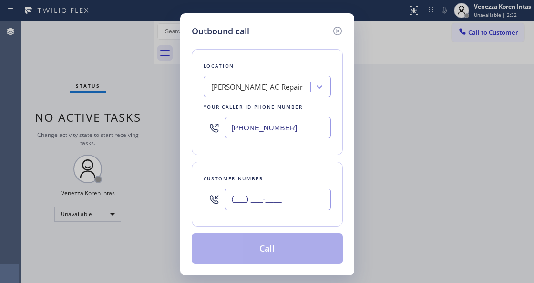
click at [271, 201] on input "(___) ___-____" at bounding box center [278, 198] width 106 height 21
paste input "323) 553-4265"
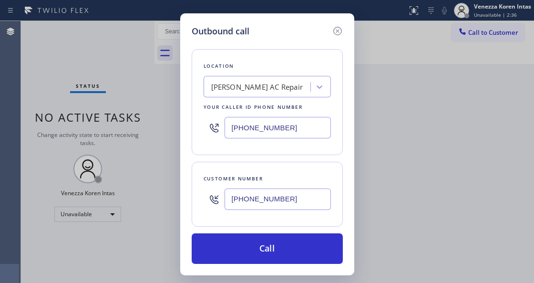
drag, startPoint x: 160, startPoint y: 191, endPoint x: 147, endPoint y: 166, distance: 28.0
click at [143, 183] on div "Outbound call Location [PERSON_NAME] AC Repair Your caller id phone number [PHO…" at bounding box center [267, 141] width 534 height 283
paste input "213) 453-6249"
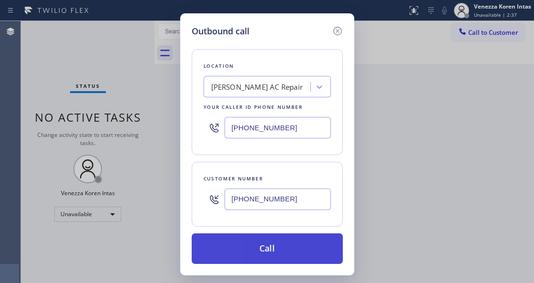
type input "[PHONE_NUMBER]"
click at [270, 252] on button "Call" at bounding box center [267, 248] width 151 height 31
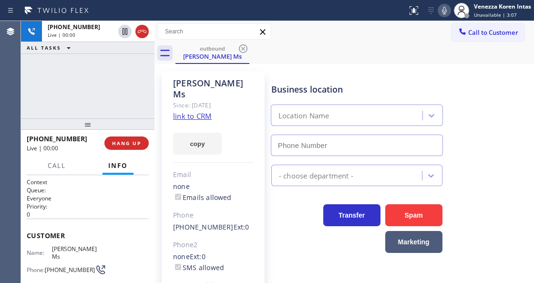
type input "[PHONE_NUMBER]"
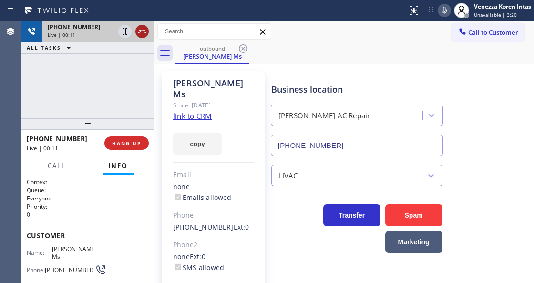
click at [141, 32] on icon at bounding box center [141, 31] width 11 height 11
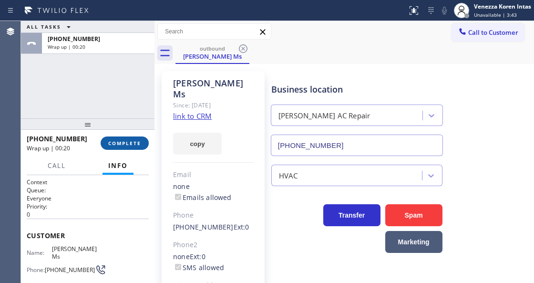
click at [135, 141] on span "COMPLETE" at bounding box center [124, 143] width 33 height 7
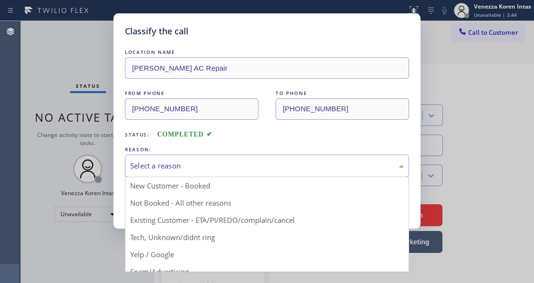
click at [251, 177] on div "Select a reason" at bounding box center [267, 166] width 284 height 22
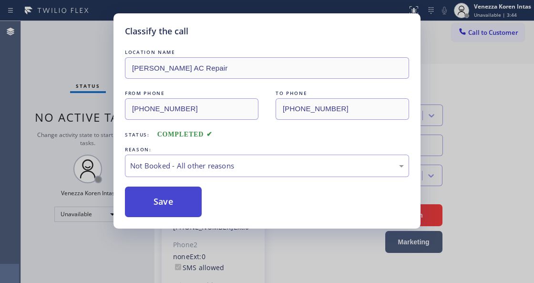
click at [188, 196] on button "Save" at bounding box center [163, 202] width 77 height 31
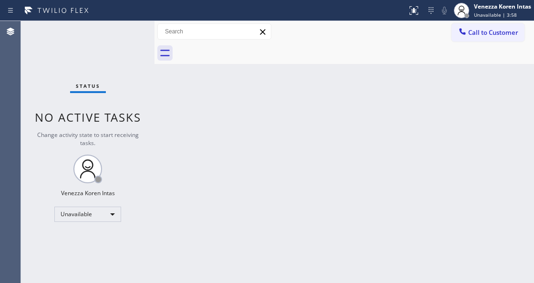
click at [189, 163] on div "Back to Dashboard Change Sender ID Customers Technicians Select a contact Outbo…" at bounding box center [345, 152] width 380 height 262
click at [505, 31] on span "Call to Customer" at bounding box center [494, 32] width 50 height 9
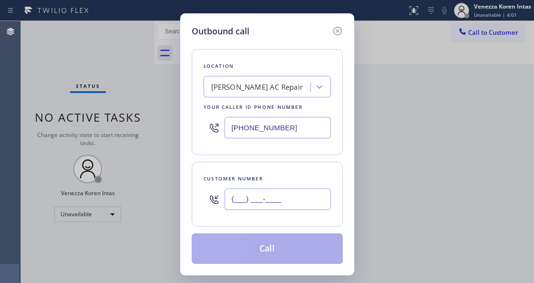
click at [301, 191] on input "(___) ___-____" at bounding box center [278, 198] width 106 height 21
paste input "213) 453-6249"
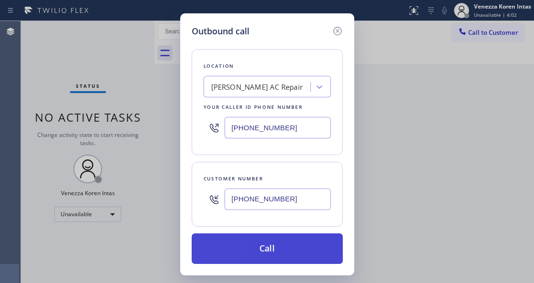
type input "[PHONE_NUMBER]"
click at [270, 252] on button "Call" at bounding box center [267, 248] width 151 height 31
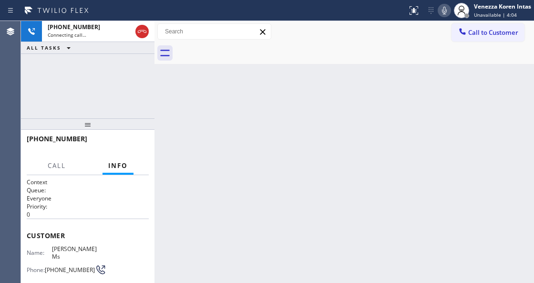
click at [446, 13] on icon at bounding box center [444, 10] width 11 height 11
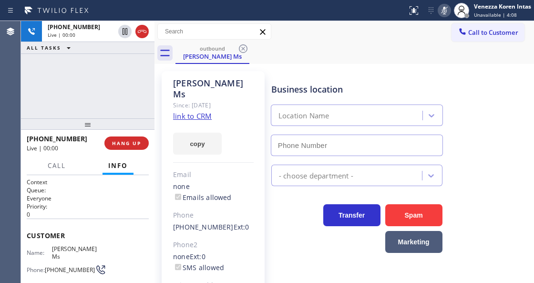
click at [366, 35] on div "Call to Customer Outbound call Location [PERSON_NAME] AC Repair Your caller id …" at bounding box center [345, 31] width 380 height 17
type input "[PHONE_NUMBER]"
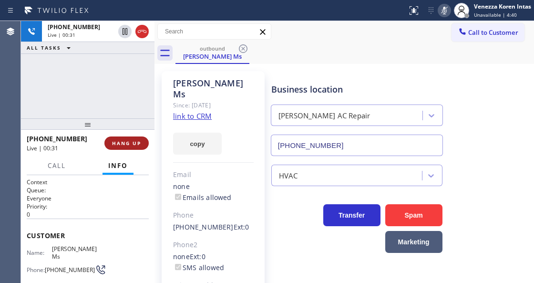
click at [116, 145] on span "HANG UP" at bounding box center [126, 143] width 29 height 7
click at [117, 145] on span "HANG UP" at bounding box center [126, 143] width 29 height 7
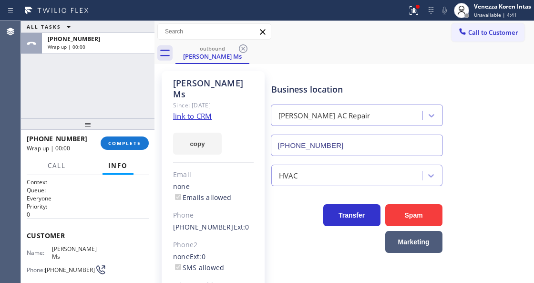
click at [108, 150] on div "[PHONE_NUMBER] Wrap up | 00:00 COMPLETE" at bounding box center [88, 143] width 122 height 25
click at [134, 144] on span "COMPLETE" at bounding box center [124, 143] width 33 height 7
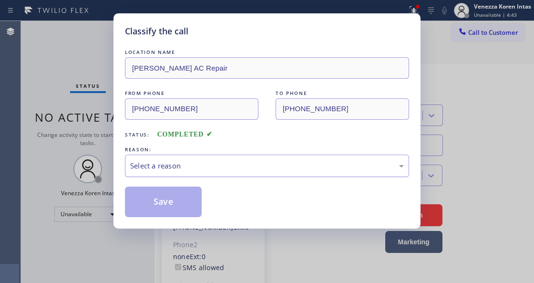
click at [233, 165] on div "Select a reason" at bounding box center [267, 165] width 274 height 11
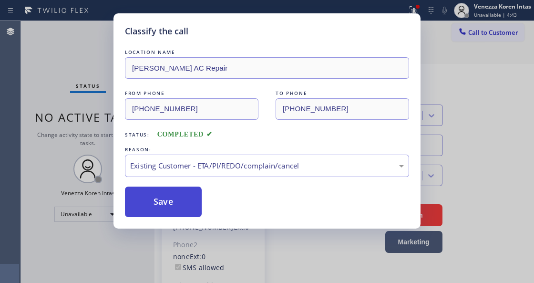
click at [158, 200] on button "Save" at bounding box center [163, 202] width 77 height 31
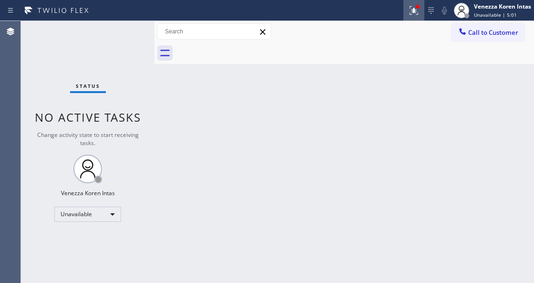
click at [412, 9] on icon at bounding box center [413, 10] width 11 height 11
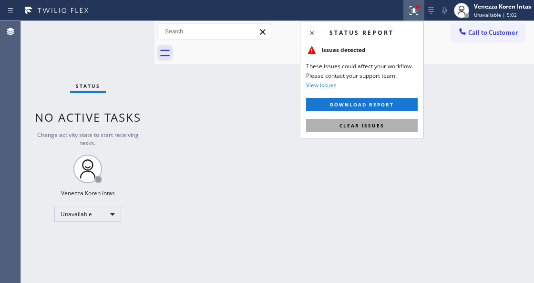
click at [400, 120] on button "Clear issues" at bounding box center [362, 125] width 112 height 13
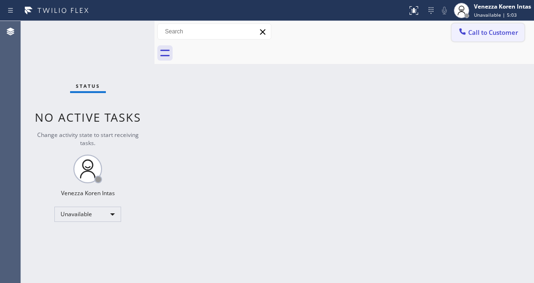
click at [483, 24] on button "Call to Customer" at bounding box center [488, 32] width 73 height 18
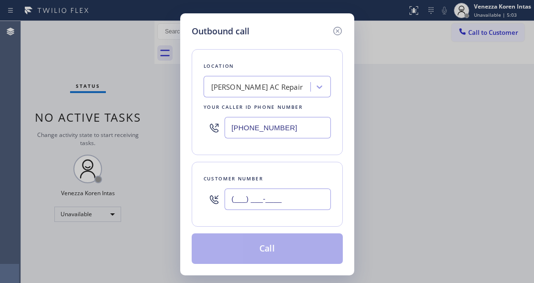
click at [268, 207] on input "(___) ___-____" at bounding box center [278, 198] width 106 height 21
paste input "213) 453-6249"
type input "[PHONE_NUMBER]"
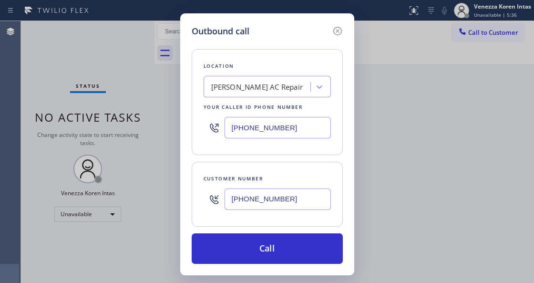
click at [204, 143] on div at bounding box center [214, 127] width 21 height 31
click at [263, 156] on div "Location [PERSON_NAME] AC Repair Your caller id phone number [PHONE_NUMBER] Cus…" at bounding box center [267, 151] width 151 height 226
click at [257, 203] on input "[PHONE_NUMBER]" at bounding box center [278, 198] width 106 height 21
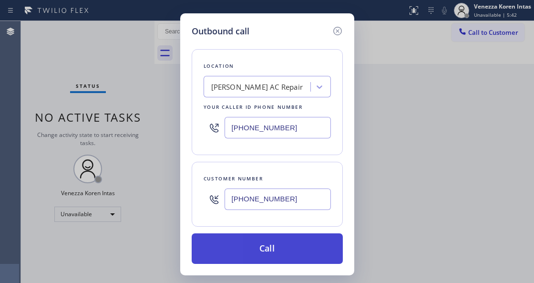
click at [266, 252] on button "Call" at bounding box center [267, 248] width 151 height 31
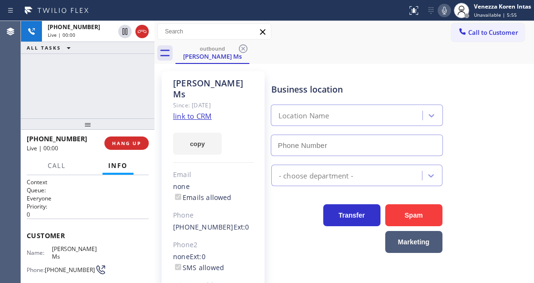
type input "[PHONE_NUMBER]"
click at [369, 29] on div "Call to Customer Outbound call Location [PERSON_NAME] AC Repair Your caller id …" at bounding box center [345, 31] width 380 height 17
click at [446, 10] on icon at bounding box center [444, 10] width 11 height 11
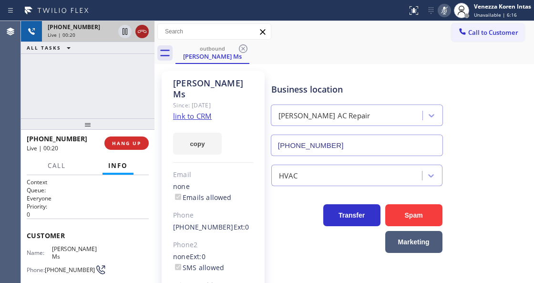
click at [143, 31] on icon at bounding box center [141, 31] width 11 height 11
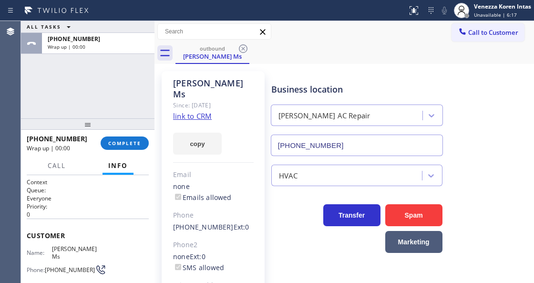
drag, startPoint x: 126, startPoint y: 140, endPoint x: 219, endPoint y: 150, distance: 94.0
click at [126, 140] on span "COMPLETE" at bounding box center [124, 143] width 33 height 7
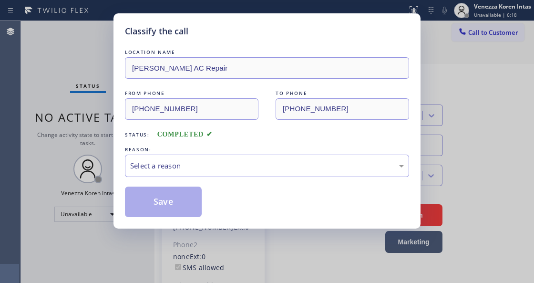
click at [226, 156] on div "Select a reason" at bounding box center [267, 166] width 284 height 22
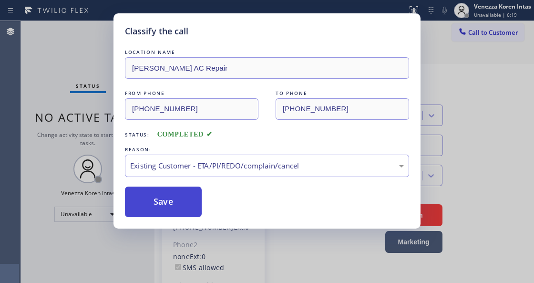
click at [197, 196] on button "Save" at bounding box center [163, 202] width 77 height 31
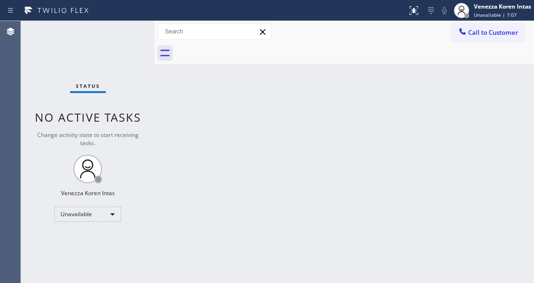
click at [296, 105] on div "Back to Dashboard Change Sender ID Customers Technicians Select a contact Outbo…" at bounding box center [345, 152] width 380 height 262
click at [75, 207] on div "Unavailable" at bounding box center [87, 214] width 67 height 15
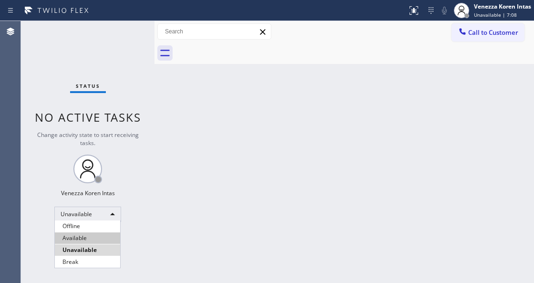
click at [86, 235] on li "Available" at bounding box center [87, 237] width 65 height 11
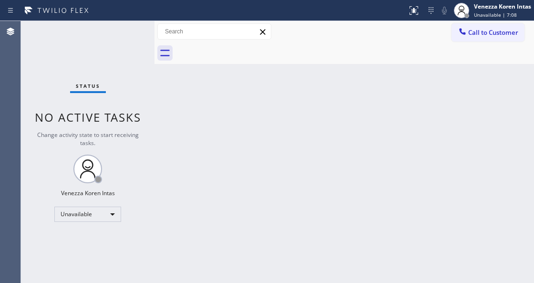
drag, startPoint x: 234, startPoint y: 176, endPoint x: 240, endPoint y: 215, distance: 39.5
click at [234, 177] on div "Back to Dashboard Change Sender ID Customers Technicians Select a contact Outbo…" at bounding box center [345, 152] width 380 height 262
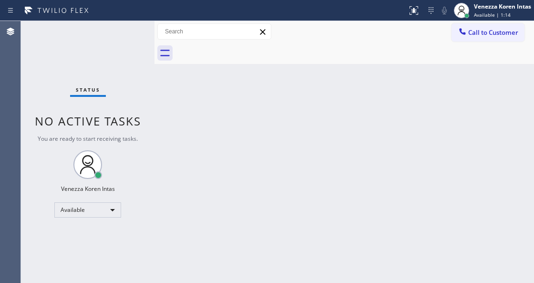
click at [151, 128] on div "Status No active tasks You are ready to start receiving tasks. Venezza Koren In…" at bounding box center [88, 152] width 134 height 262
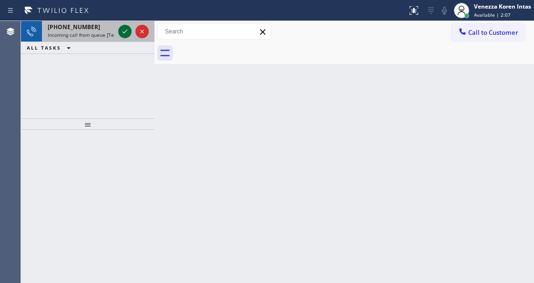
click at [122, 26] on icon at bounding box center [124, 31] width 11 height 11
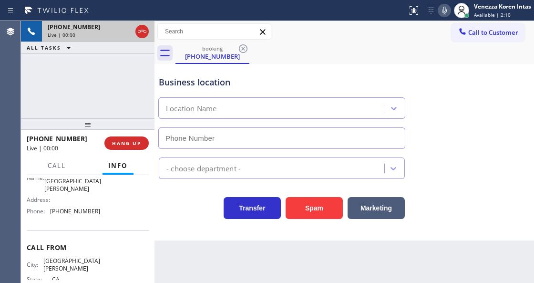
type input "[PHONE_NUMBER]"
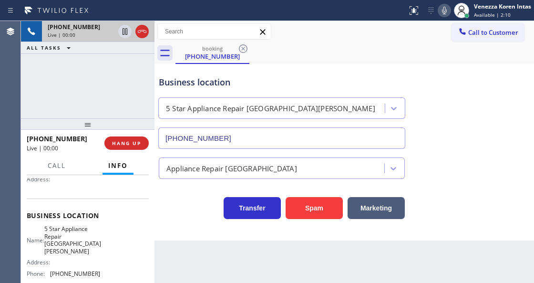
scroll to position [95, 0]
click at [250, 66] on div "Business location 5 Star Appliance Repair [GEOGRAPHIC_DATA][PERSON_NAME] [PHONE…" at bounding box center [282, 107] width 250 height 83
click at [128, 79] on div "[PHONE_NUMBER] Live | 00:01 ALL TASKS ALL TASKS ACTIVE TASKS TASKS IN WRAP UP" at bounding box center [88, 69] width 134 height 97
click at [352, 92] on div "Business location 5 Star Appliance Repair [GEOGRAPHIC_DATA][PERSON_NAME] [PHONE…" at bounding box center [282, 107] width 250 height 83
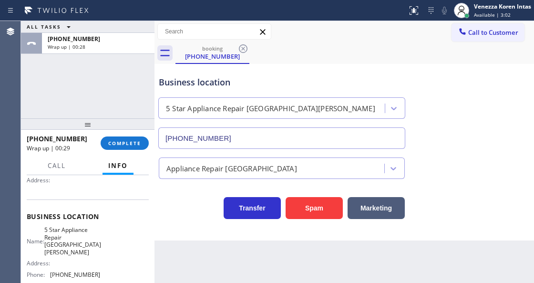
click at [284, 135] on input "[PHONE_NUMBER]" at bounding box center [281, 137] width 247 height 21
click at [130, 142] on span "COMPLETE" at bounding box center [124, 143] width 33 height 7
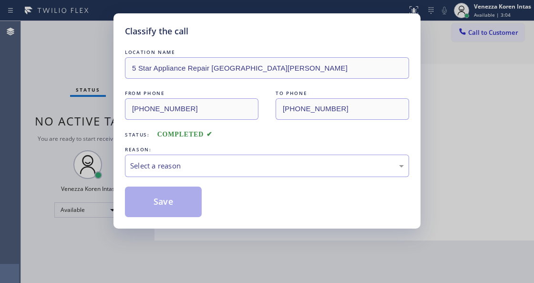
click at [233, 166] on div "Select a reason" at bounding box center [267, 165] width 274 height 11
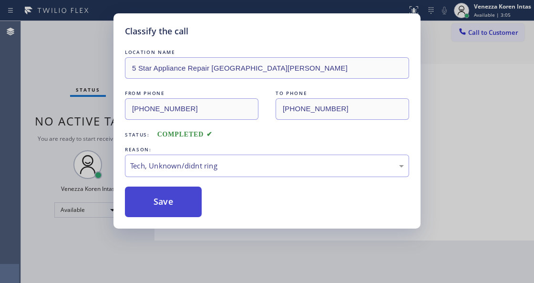
click at [185, 201] on button "Save" at bounding box center [163, 202] width 77 height 31
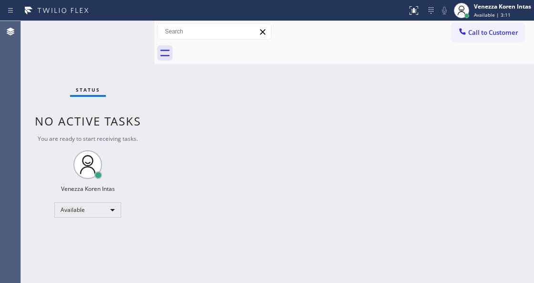
drag, startPoint x: 160, startPoint y: 130, endPoint x: 115, endPoint y: 71, distance: 74.8
click at [160, 130] on div "Back to Dashboard Change Sender ID Customers Technicians Select a contact Outbo…" at bounding box center [345, 152] width 380 height 262
click at [114, 70] on div "Status No active tasks You are ready to start receiving tasks. Venezza Koren In…" at bounding box center [88, 152] width 134 height 262
click at [116, 44] on div "Status No active tasks You are ready to start receiving tasks. Venezza Koren In…" at bounding box center [88, 152] width 134 height 262
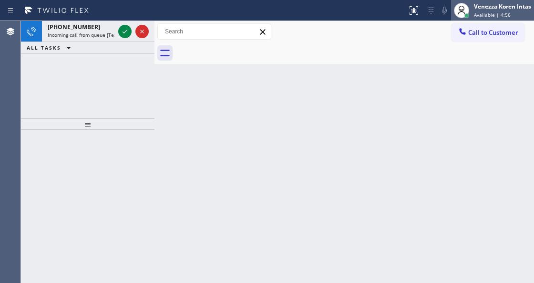
click at [491, 14] on span "Available | 4:56" at bounding box center [492, 14] width 37 height 7
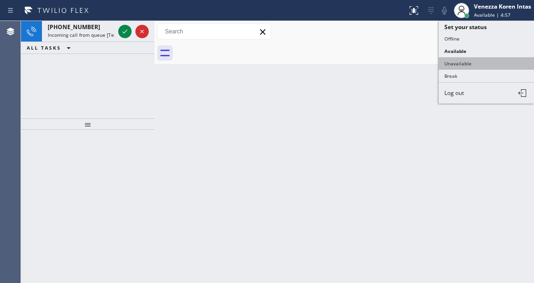
click at [469, 63] on button "Unavailable" at bounding box center [486, 63] width 95 height 12
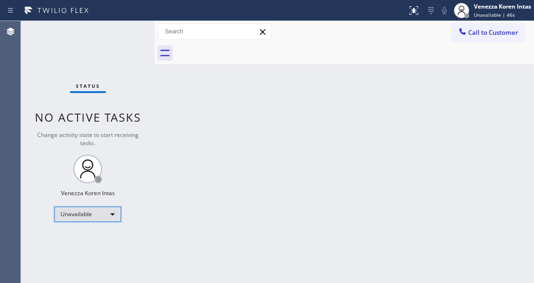
click at [79, 213] on div "Unavailable" at bounding box center [87, 214] width 67 height 15
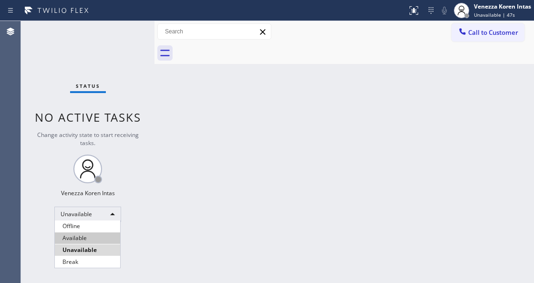
click at [82, 240] on li "Available" at bounding box center [87, 237] width 65 height 11
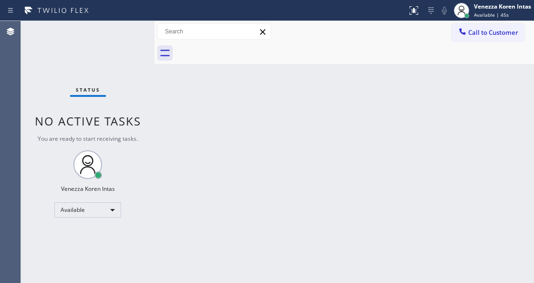
click at [132, 156] on div "Status No active tasks You are ready to start receiving tasks. Venezza Koren In…" at bounding box center [88, 152] width 134 height 262
drag, startPoint x: 120, startPoint y: 115, endPoint x: 112, endPoint y: 58, distance: 57.9
click at [120, 107] on div "Status No active tasks You are ready to start receiving tasks. Venezza Koren In…" at bounding box center [88, 152] width 134 height 262
click at [112, 58] on div "Status No active tasks You are ready to start receiving tasks. Venezza Koren In…" at bounding box center [88, 152] width 134 height 262
click at [108, 52] on div "Status No active tasks You are ready to start receiving tasks. Venezza Koren In…" at bounding box center [88, 152] width 134 height 262
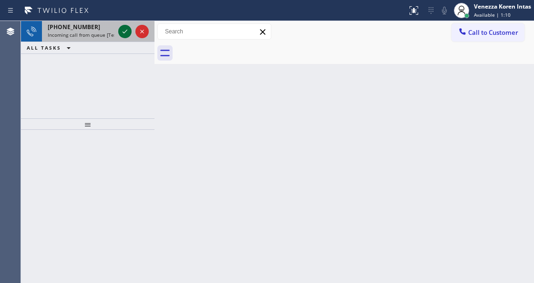
click at [126, 32] on icon at bounding box center [124, 31] width 11 height 11
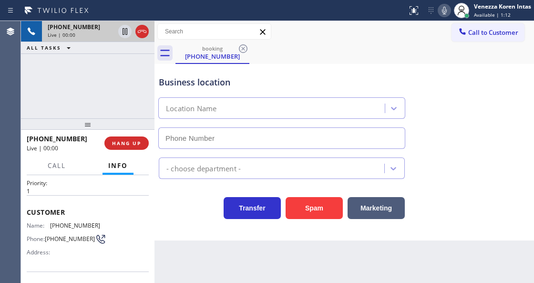
type input "[PHONE_NUMBER]"
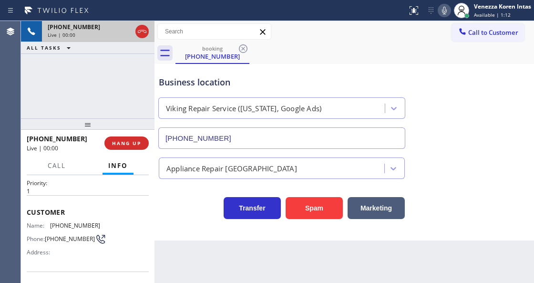
scroll to position [63, 0]
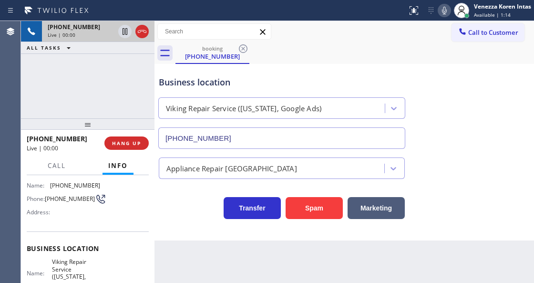
click at [253, 78] on div "Business location" at bounding box center [282, 82] width 246 height 13
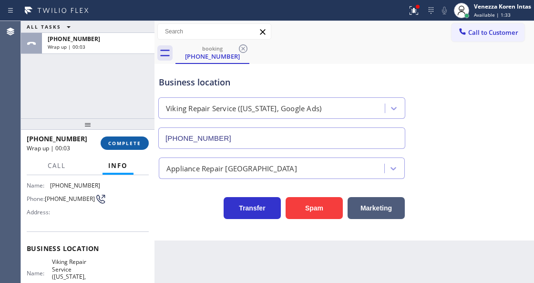
click at [132, 147] on button "COMPLETE" at bounding box center [125, 142] width 48 height 13
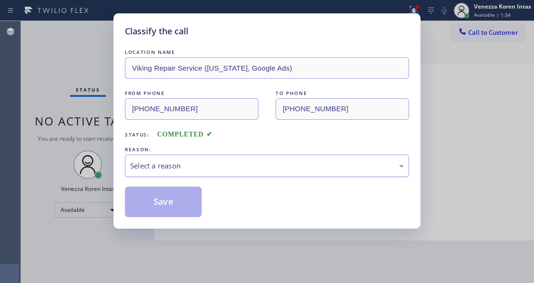
click at [245, 170] on div "Select a reason" at bounding box center [267, 165] width 274 height 11
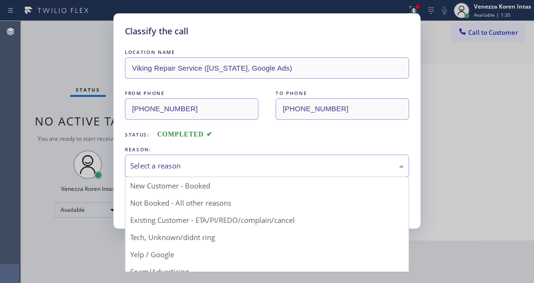
drag, startPoint x: 229, startPoint y: 244, endPoint x: 183, endPoint y: 217, distance: 54.3
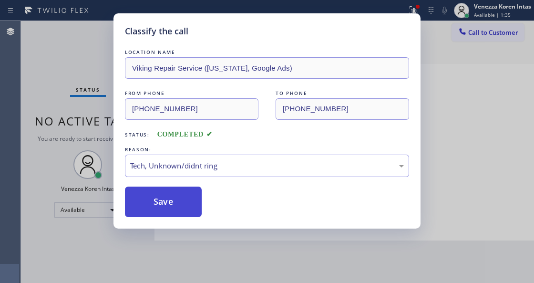
click at [174, 199] on button "Save" at bounding box center [163, 202] width 77 height 31
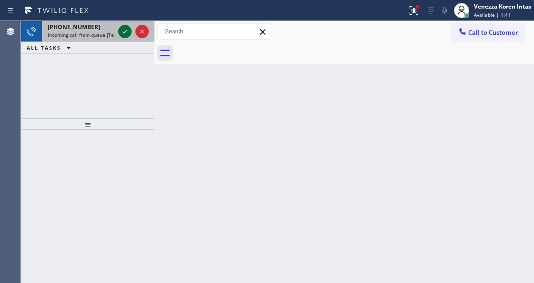
click at [124, 26] on icon at bounding box center [124, 31] width 11 height 11
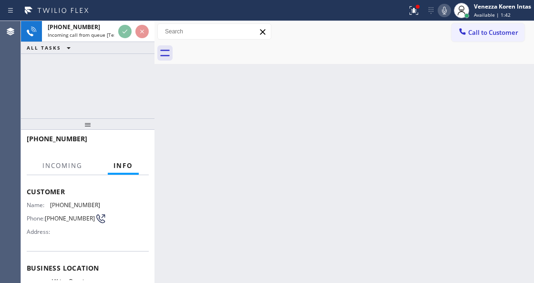
scroll to position [95, 0]
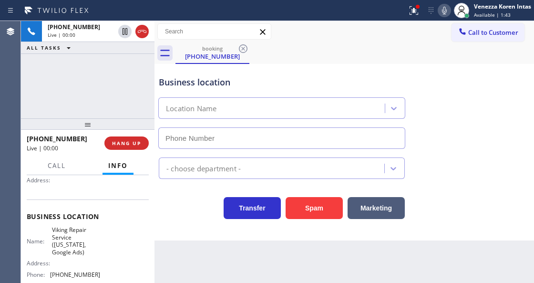
type input "[PHONE_NUMBER]"
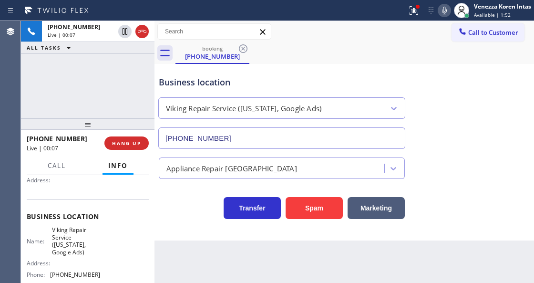
click at [185, 209] on div "Transfer Spam Marketing" at bounding box center [282, 205] width 250 height 27
click at [410, 2] on button at bounding box center [414, 10] width 21 height 21
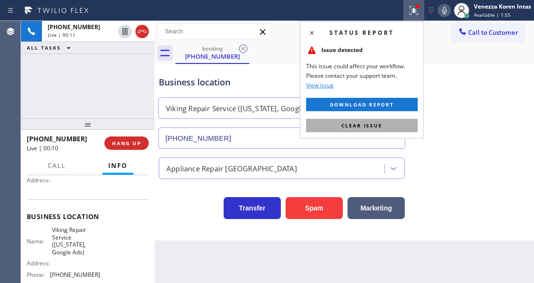
click at [397, 122] on button "Clear issue" at bounding box center [362, 125] width 112 height 13
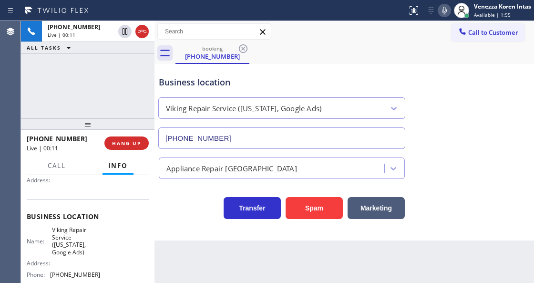
click at [456, 134] on div "Business location Viking Repair Service ([US_STATE], Google Ads) [PHONE_NUMBER]" at bounding box center [344, 105] width 375 height 86
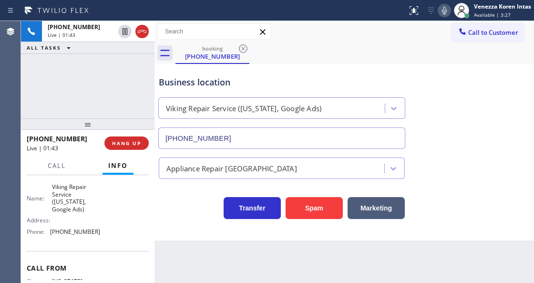
scroll to position [127, 0]
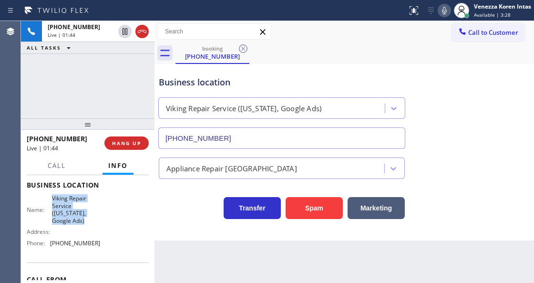
drag, startPoint x: 52, startPoint y: 195, endPoint x: 94, endPoint y: 223, distance: 50.8
click at [94, 223] on span "Viking Repair Service ([US_STATE], Google Ads)" at bounding box center [76, 210] width 48 height 30
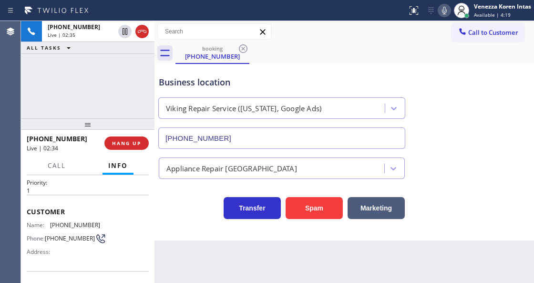
scroll to position [0, 0]
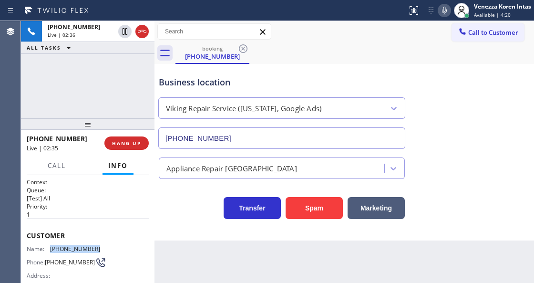
drag, startPoint x: 103, startPoint y: 243, endPoint x: 47, endPoint y: 245, distance: 55.4
click at [47, 245] on div "Name: [PHONE_NUMBER] Phone: [PHONE_NUMBER] Address:" at bounding box center [88, 264] width 122 height 38
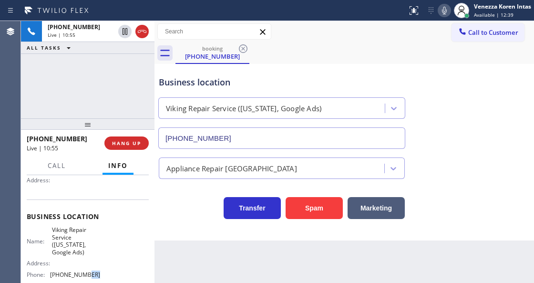
scroll to position [96, 0]
drag, startPoint x: 94, startPoint y: 274, endPoint x: 46, endPoint y: 271, distance: 48.8
click at [46, 271] on div "Phone: [PHONE_NUMBER]" at bounding box center [63, 274] width 73 height 7
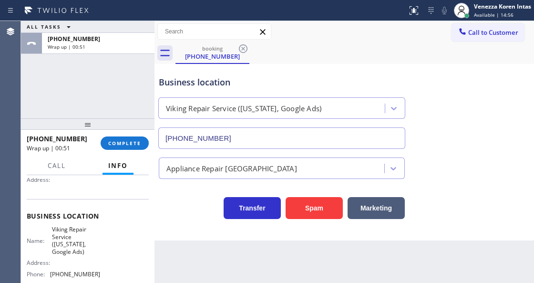
click at [308, 61] on div "booking [PHONE_NUMBER]" at bounding box center [355, 52] width 359 height 21
click at [135, 142] on span "COMPLETE" at bounding box center [124, 143] width 33 height 7
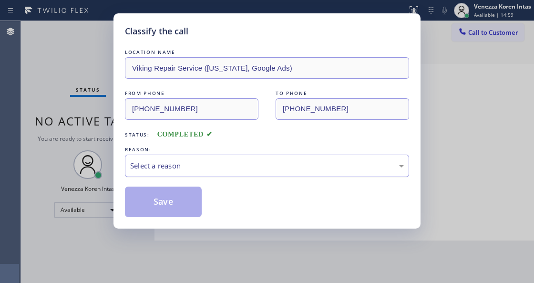
click at [196, 163] on div "Select a reason" at bounding box center [267, 165] width 274 height 11
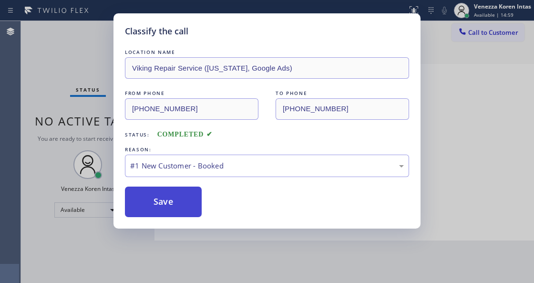
click at [183, 192] on button "Save" at bounding box center [163, 202] width 77 height 31
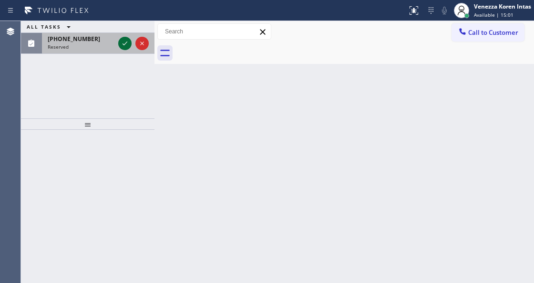
click at [124, 43] on icon at bounding box center [124, 43] width 11 height 11
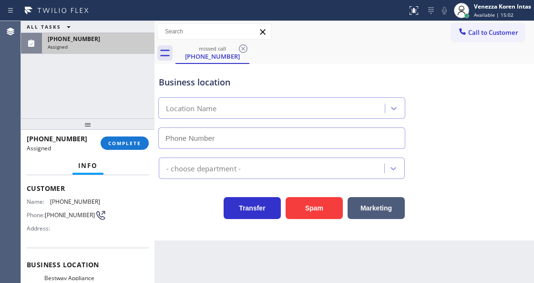
type input "[PHONE_NUMBER]"
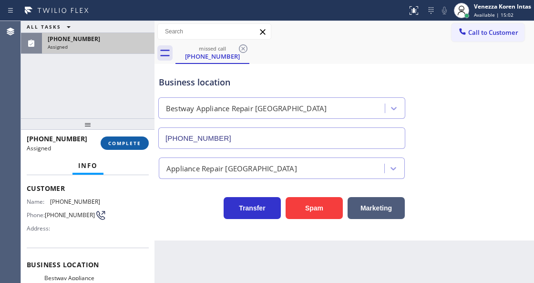
scroll to position [56, 0]
click at [121, 146] on span "COMPLETE" at bounding box center [124, 143] width 33 height 7
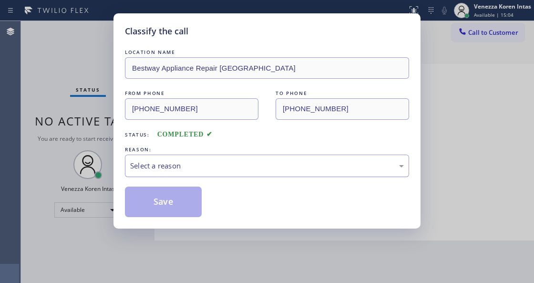
click at [218, 165] on div "Select a reason" at bounding box center [267, 165] width 274 height 11
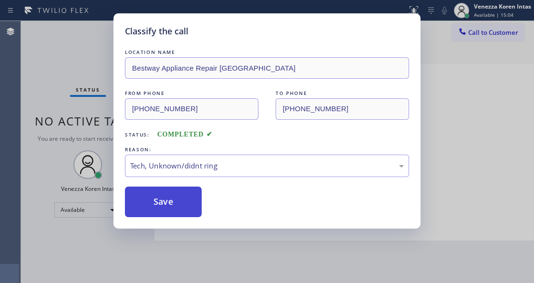
click at [185, 214] on button "Save" at bounding box center [163, 202] width 77 height 31
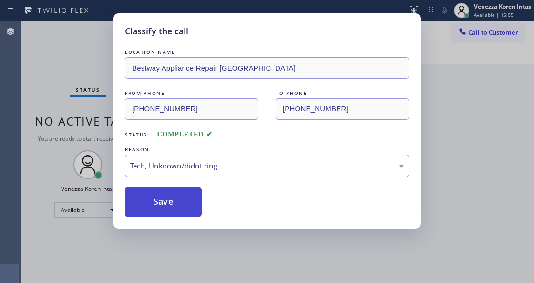
click at [185, 202] on button "Save" at bounding box center [163, 202] width 77 height 31
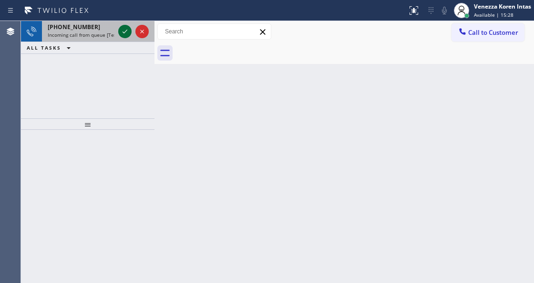
click at [122, 31] on icon at bounding box center [124, 31] width 11 height 11
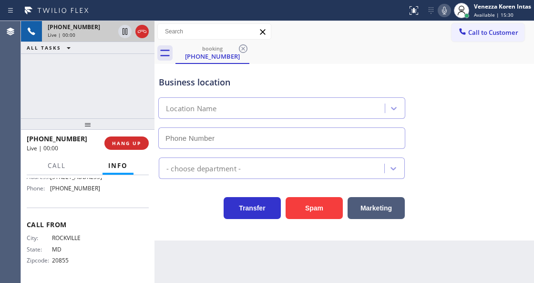
scroll to position [111, 0]
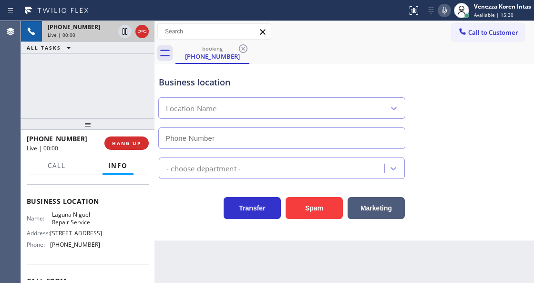
type input "[PHONE_NUMBER]"
click at [105, 69] on div "[PHONE_NUMBER] Live | 00:00 ALL TASKS ALL TASKS ACTIVE TASKS TASKS IN WRAP UP" at bounding box center [88, 69] width 134 height 97
click at [140, 34] on icon at bounding box center [141, 31] width 11 height 11
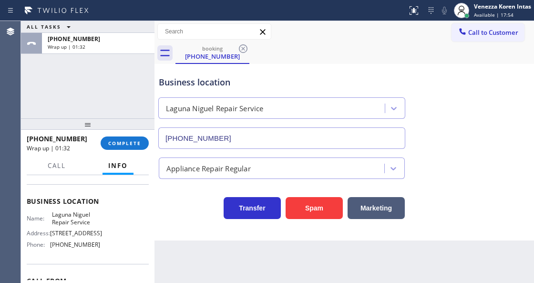
click at [318, 52] on div "booking [PHONE_NUMBER]" at bounding box center [355, 52] width 359 height 21
click at [133, 146] on button "COMPLETE" at bounding box center [125, 142] width 48 height 13
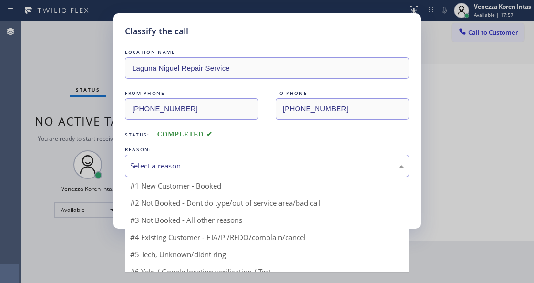
click at [234, 166] on div "Select a reason" at bounding box center [267, 165] width 274 height 11
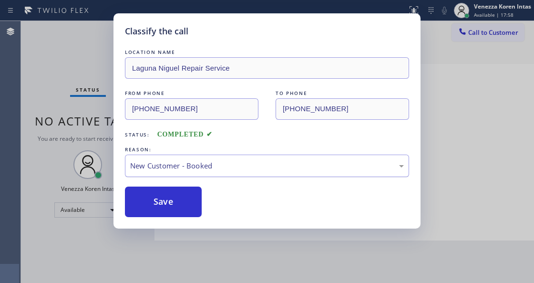
click at [202, 171] on div "New Customer - Booked" at bounding box center [267, 165] width 274 height 11
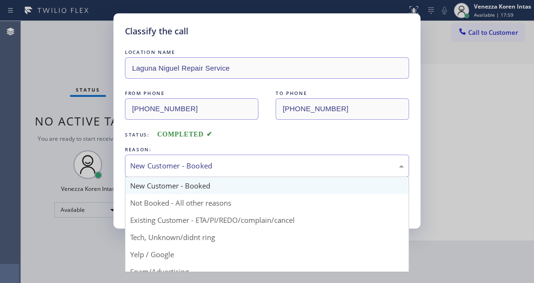
drag, startPoint x: 221, startPoint y: 241, endPoint x: 173, endPoint y: 209, distance: 58.2
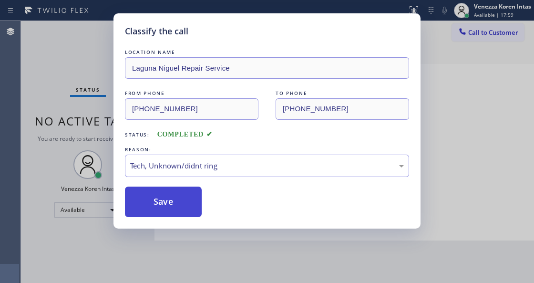
click at [165, 202] on button "Save" at bounding box center [163, 202] width 77 height 31
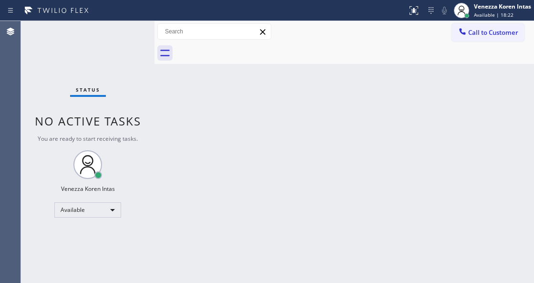
click at [311, 75] on div "Back to Dashboard Change Sender ID Customers Technicians Select a contact Outbo…" at bounding box center [345, 152] width 380 height 262
drag, startPoint x: 97, startPoint y: 69, endPoint x: 179, endPoint y: 184, distance: 141.6
click at [97, 69] on div "Status No active tasks You are ready to start receiving tasks. Venezza Koren In…" at bounding box center [88, 152] width 134 height 262
drag, startPoint x: 333, startPoint y: 81, endPoint x: 284, endPoint y: 203, distance: 131.8
click at [333, 81] on div "Back to Dashboard Change Sender ID Customers Technicians Select a contact Outbo…" at bounding box center [345, 152] width 380 height 262
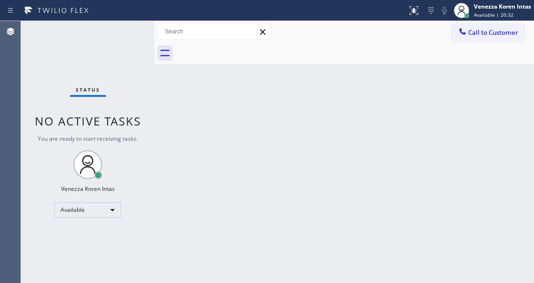
click at [155, 108] on div at bounding box center [155, 152] width 0 height 262
click at [133, 39] on div "Status No active tasks You are ready to start receiving tasks. Venezza Koren In…" at bounding box center [88, 152] width 134 height 262
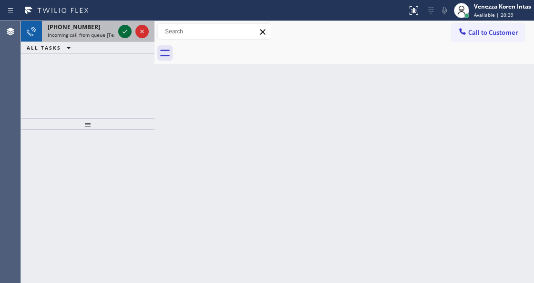
click at [127, 33] on icon at bounding box center [124, 31] width 11 height 11
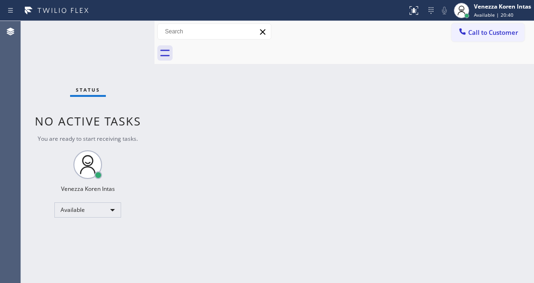
click at [127, 33] on div "Status No active tasks You are ready to start receiving tasks. Venezza Koren In…" at bounding box center [88, 152] width 134 height 262
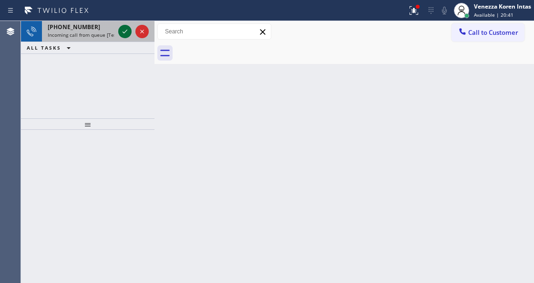
click at [123, 37] on icon at bounding box center [124, 31] width 11 height 11
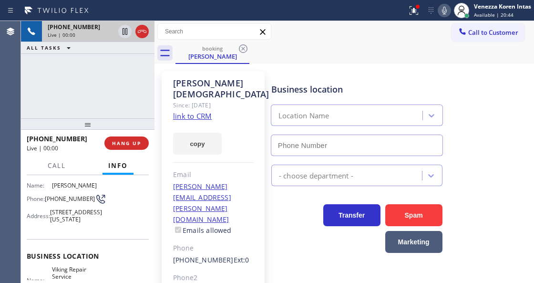
type input "[PHONE_NUMBER]"
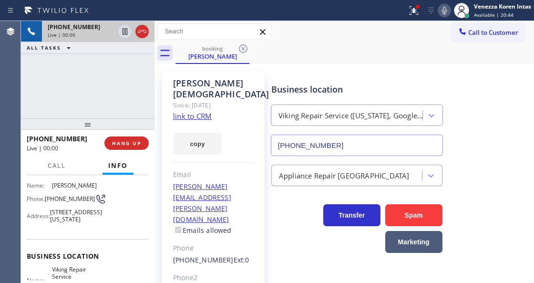
scroll to position [95, 0]
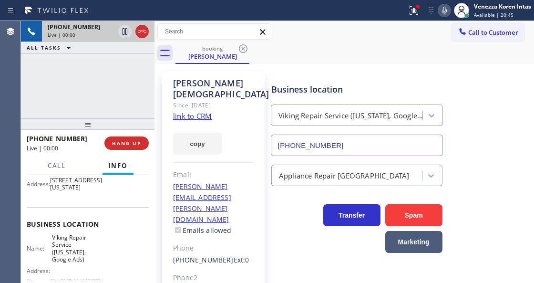
drag, startPoint x: 382, startPoint y: 79, endPoint x: 406, endPoint y: 96, distance: 29.1
click at [383, 81] on div "Business location Viking Repair Service ([US_STATE], Google Ads) [PHONE_NUMBER]" at bounding box center [357, 114] width 175 height 83
click at [417, 14] on icon at bounding box center [414, 10] width 9 height 9
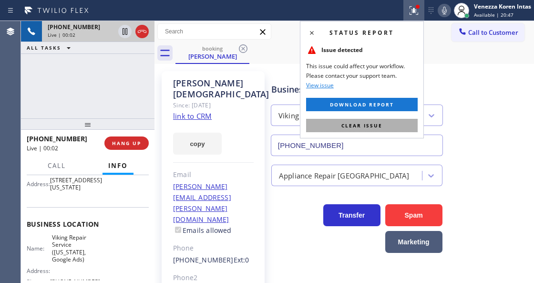
click at [382, 123] on button "Clear issue" at bounding box center [362, 125] width 112 height 13
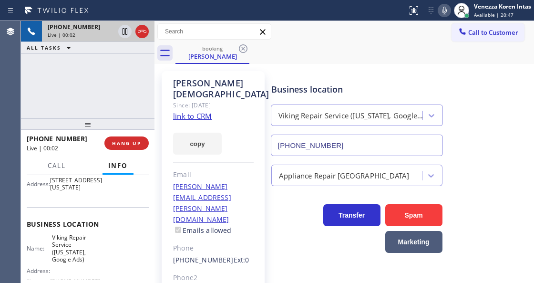
click at [465, 86] on div "Business location Viking Repair Service ([US_STATE], Google Ads) [PHONE_NUMBER]" at bounding box center [401, 113] width 262 height 86
click at [348, 61] on div "booking [PERSON_NAME]" at bounding box center [355, 52] width 359 height 21
click at [203, 120] on link "link to CRM" at bounding box center [192, 116] width 39 height 10
click at [173, 280] on div "[PERSON_NAME] Since: [DATE] link to CRM copy Email [PERSON_NAME][EMAIL_ADDRESS]…" at bounding box center [213, 235] width 103 height 328
click at [143, 143] on button "HANG UP" at bounding box center [126, 142] width 44 height 13
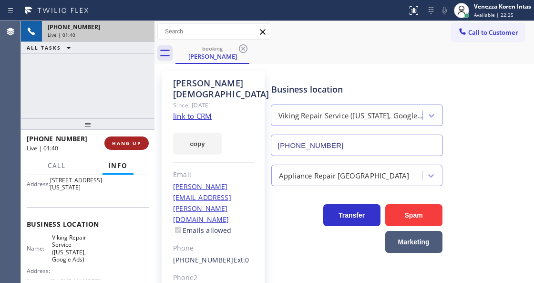
click at [143, 143] on button "HANG UP" at bounding box center [126, 142] width 44 height 13
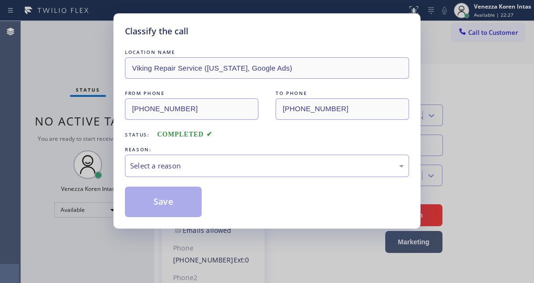
click at [192, 156] on div "Select a reason" at bounding box center [267, 166] width 284 height 22
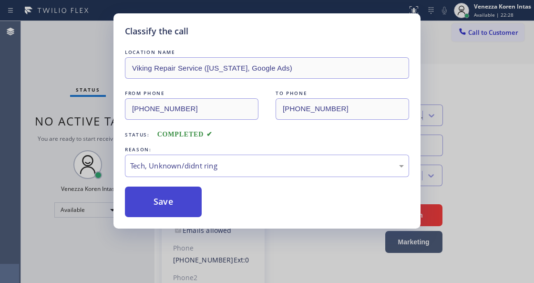
click at [191, 202] on button "Save" at bounding box center [163, 202] width 77 height 31
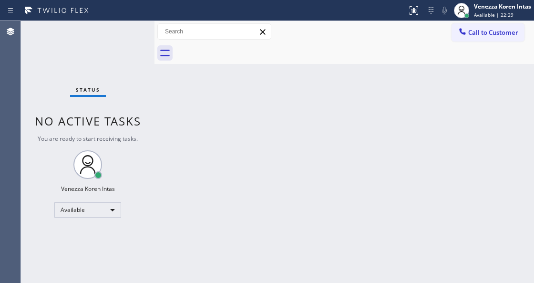
click at [133, 73] on div "Status No active tasks You are ready to start receiving tasks. Venezza Koren In…" at bounding box center [88, 152] width 134 height 262
drag, startPoint x: 125, startPoint y: 51, endPoint x: 137, endPoint y: 40, distance: 15.9
click at [131, 45] on div "Status No active tasks You are ready to start receiving tasks. Venezza Koren In…" at bounding box center [88, 152] width 134 height 262
click at [138, 39] on div "Status No active tasks You are ready to start receiving tasks. Venezza Koren In…" at bounding box center [88, 152] width 134 height 262
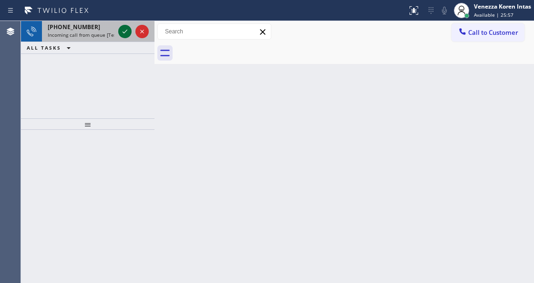
click at [125, 31] on icon at bounding box center [124, 31] width 11 height 11
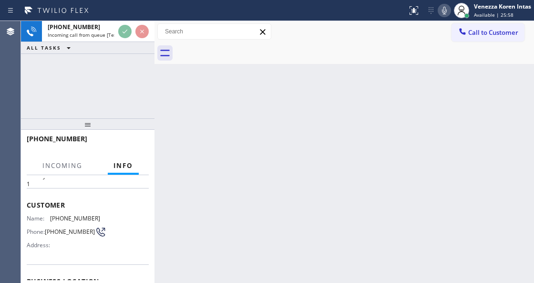
scroll to position [95, 0]
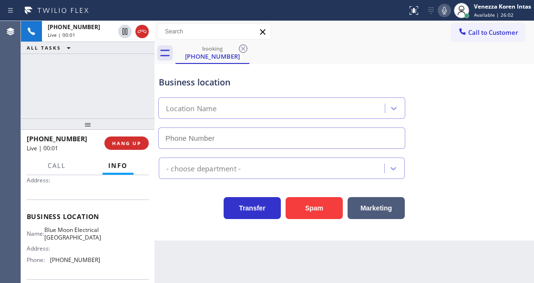
drag, startPoint x: 148, startPoint y: 72, endPoint x: 165, endPoint y: 118, distance: 49.4
click at [148, 72] on div "[PHONE_NUMBER] Live | 00:01 ALL TASKS ALL TASKS ACTIVE TASKS TASKS IN WRAP UP" at bounding box center [88, 69] width 134 height 97
click at [366, 24] on div "Call to Customer Outbound call Location [PERSON_NAME] AC Repair Your caller id …" at bounding box center [345, 31] width 380 height 17
click at [457, 125] on div "Business location Location Name" at bounding box center [344, 105] width 375 height 86
drag, startPoint x: 448, startPoint y: 9, endPoint x: 332, endPoint y: 67, distance: 129.7
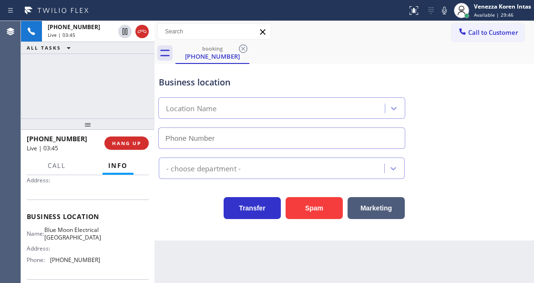
click at [447, 9] on icon at bounding box center [444, 10] width 11 height 11
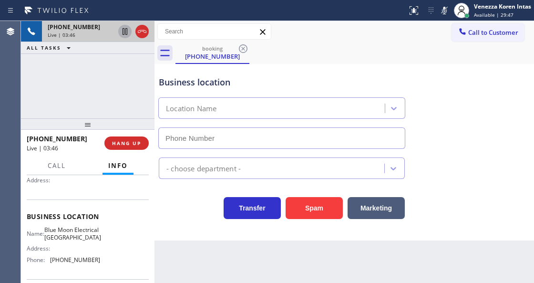
click at [122, 33] on icon at bounding box center [124, 31] width 11 height 11
click at [100, 98] on div "[PHONE_NUMBER] Live | 08:23 ALL TASKS ALL TASKS ACTIVE TASKS TASKS IN WRAP UP" at bounding box center [88, 69] width 134 height 97
click at [90, 29] on div "[PHONE_NUMBER]" at bounding box center [81, 27] width 67 height 8
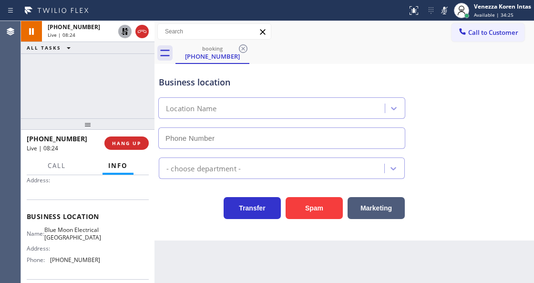
click at [99, 71] on div "[PHONE_NUMBER] Live | 08:24 ALL TASKS ALL TASKS ACTIVE TASKS TASKS IN WRAP UP" at bounding box center [88, 69] width 134 height 97
drag, startPoint x: 49, startPoint y: 229, endPoint x: 82, endPoint y: 244, distance: 36.7
click at [82, 241] on div "Name: Blue Moon Electrical [GEOGRAPHIC_DATA]" at bounding box center [63, 233] width 73 height 15
click at [317, 22] on div "Call to Customer Outbound call Location [PERSON_NAME] AC Repair Your caller id …" at bounding box center [345, 31] width 380 height 21
click at [371, 70] on div "Business location Location Name" at bounding box center [282, 107] width 250 height 83
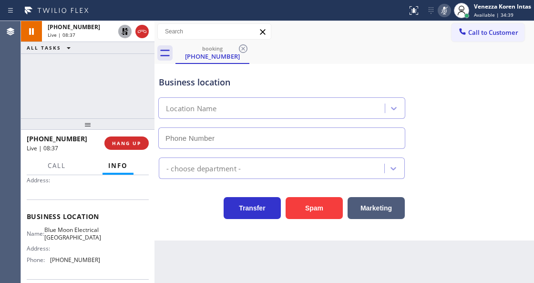
click at [448, 15] on icon at bounding box center [444, 10] width 11 height 11
click at [121, 30] on icon at bounding box center [124, 31] width 11 height 11
click at [353, 10] on div at bounding box center [204, 10] width 400 height 15
click at [342, 13] on div at bounding box center [204, 10] width 400 height 15
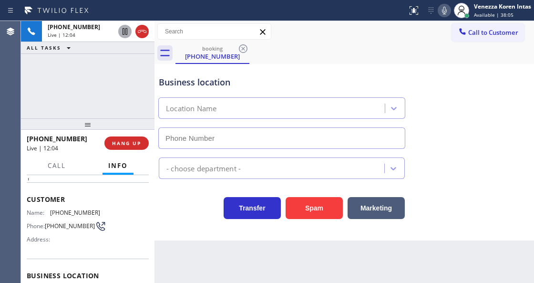
scroll to position [0, 0]
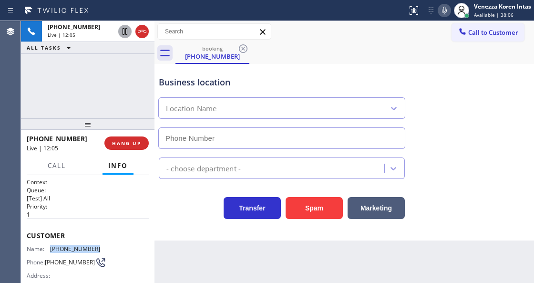
drag, startPoint x: 104, startPoint y: 246, endPoint x: 51, endPoint y: 249, distance: 53.0
click at [51, 249] on div "Name: [PHONE_NUMBER] Phone: [PHONE_NUMBER] Address:" at bounding box center [88, 264] width 122 height 38
click at [275, 83] on div "Business location" at bounding box center [282, 82] width 246 height 13
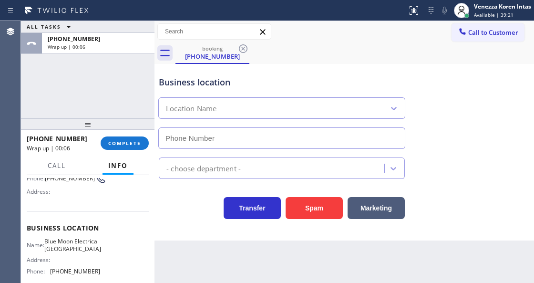
scroll to position [95, 0]
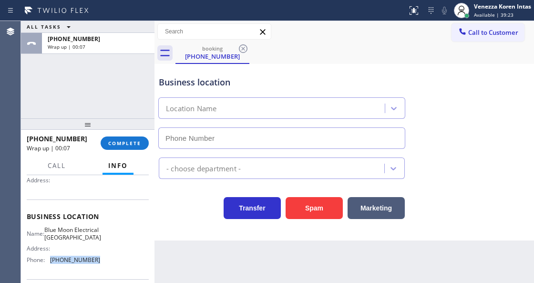
drag, startPoint x: 95, startPoint y: 266, endPoint x: 52, endPoint y: 268, distance: 44.0
click at [52, 263] on span "[PHONE_NUMBER]" at bounding box center [75, 259] width 50 height 7
click at [113, 150] on div "[PHONE_NUMBER] Wrap up | 01:09 COMPLETE" at bounding box center [88, 143] width 122 height 25
click at [141, 145] on button "COMPLETE" at bounding box center [125, 142] width 48 height 13
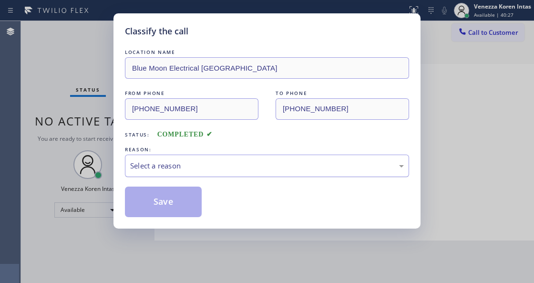
click at [193, 167] on div "Select a reason" at bounding box center [267, 165] width 274 height 11
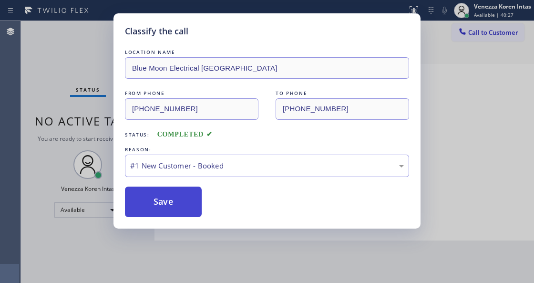
click at [184, 194] on button "Save" at bounding box center [163, 202] width 77 height 31
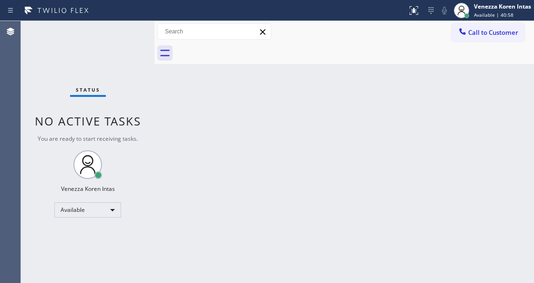
click at [159, 198] on div "Back to Dashboard Change Sender ID Customers Technicians Select a contact Outbo…" at bounding box center [345, 152] width 380 height 262
click at [95, 91] on span "Status" at bounding box center [88, 89] width 24 height 7
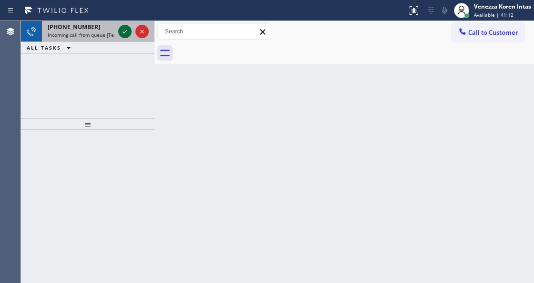
click at [122, 35] on icon at bounding box center [124, 31] width 11 height 11
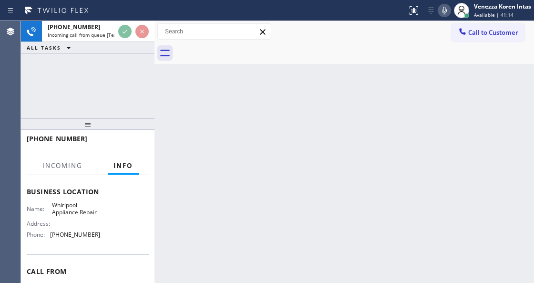
scroll to position [159, 0]
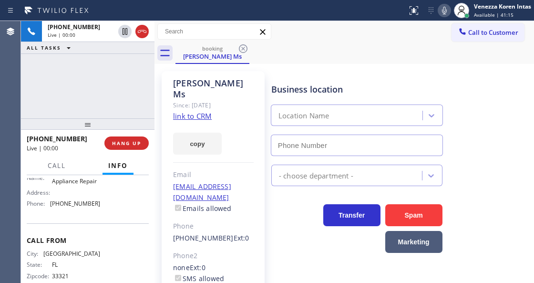
type input "[PHONE_NUMBER]"
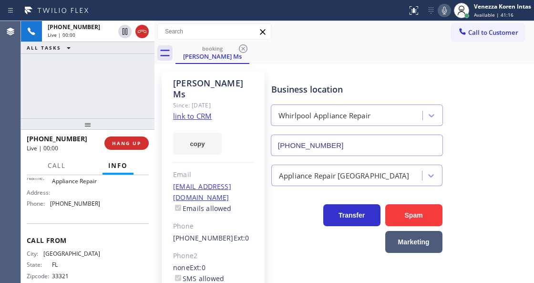
click at [176, 111] on link "link to CRM" at bounding box center [192, 116] width 39 height 10
click at [448, 9] on icon at bounding box center [444, 10] width 11 height 11
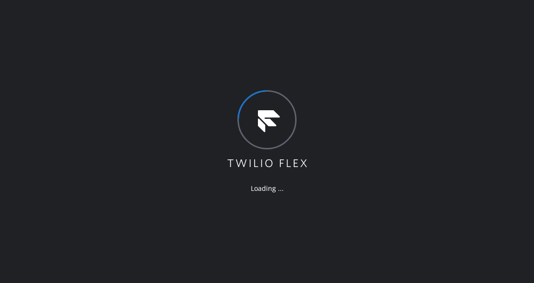
click at [324, 16] on div "Loading ..." at bounding box center [267, 141] width 534 height 283
drag, startPoint x: 307, startPoint y: 61, endPoint x: 295, endPoint y: 113, distance: 53.4
click at [307, 62] on div "Loading ..." at bounding box center [267, 141] width 534 height 283
click at [151, 28] on div "Loading ..." at bounding box center [267, 141] width 534 height 283
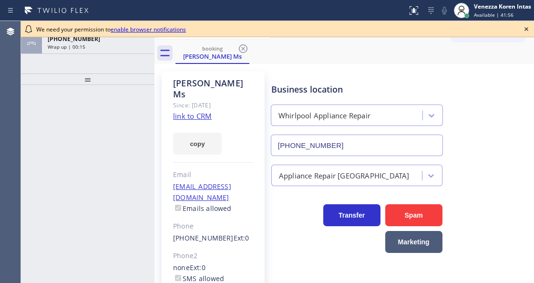
type input "[PHONE_NUMBER]"
click at [103, 107] on div at bounding box center [88, 184] width 134 height 198
click at [120, 54] on div "ALL TASKS ALL TASKS ACTIVE TASKS TASKS IN WRAP UP [PHONE_NUMBER] Wrap up | 00:17" at bounding box center [88, 47] width 134 height 52
click at [121, 54] on div "ALL TASKS ALL TASKS ACTIVE TASKS TASKS IN WRAP UP +19546292374 Wrap up | 00:18" at bounding box center [88, 47] width 134 height 52
click at [89, 78] on div at bounding box center [88, 78] width 134 height 11
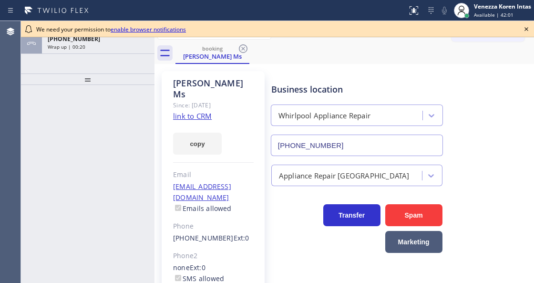
click at [530, 31] on icon at bounding box center [526, 28] width 11 height 11
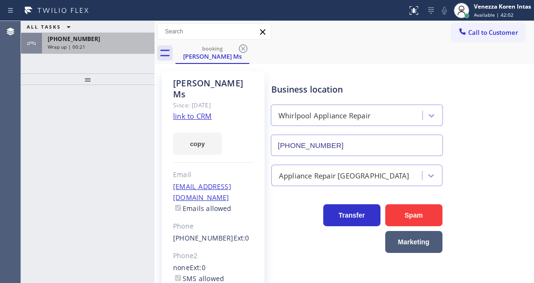
click at [107, 45] on div "Wrap up | 00:21" at bounding box center [98, 46] width 101 height 7
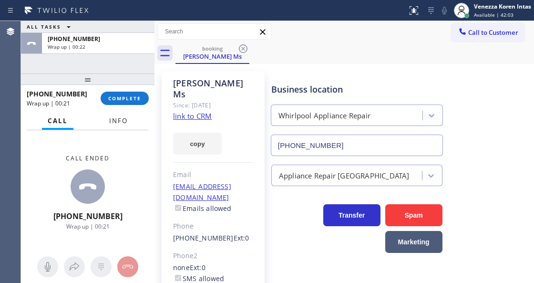
click at [111, 127] on button "Info" at bounding box center [119, 121] width 30 height 19
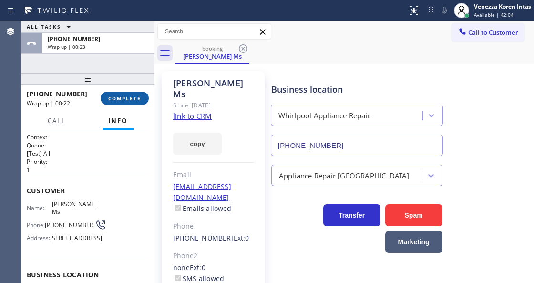
click at [115, 102] on button "COMPLETE" at bounding box center [125, 98] width 48 height 13
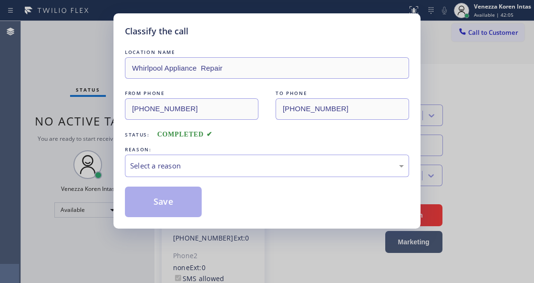
click at [207, 144] on div "LOCATION NAME Whirlpool Appliance Repair FROM PHONE (954) 629-2374 TO PHONE (88…" at bounding box center [267, 132] width 284 height 170
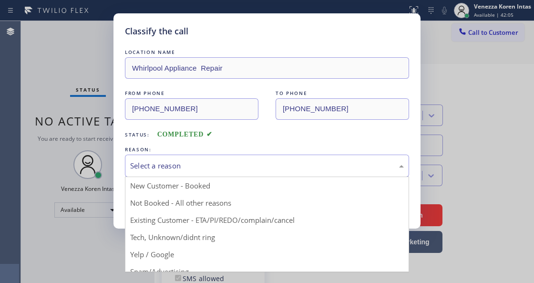
drag, startPoint x: 214, startPoint y: 156, endPoint x: 217, endPoint y: 162, distance: 7.3
click at [214, 156] on div "Select a reason" at bounding box center [267, 166] width 284 height 22
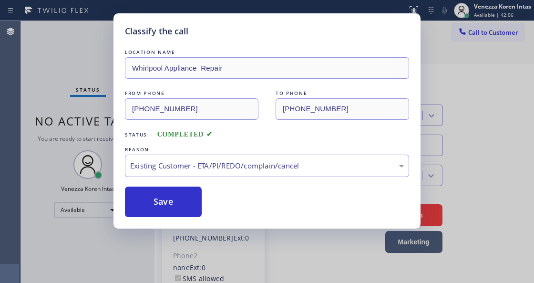
click at [203, 208] on div "Save" at bounding box center [267, 202] width 284 height 31
click at [178, 202] on button "Save" at bounding box center [163, 202] width 77 height 31
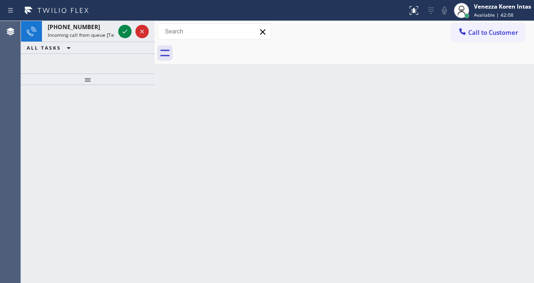
click at [427, 125] on div "Back to Dashboard Change Sender ID Customers Technicians Select a contact Outbo…" at bounding box center [345, 152] width 380 height 262
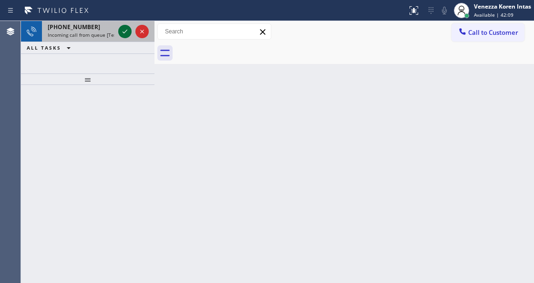
click at [125, 36] on icon at bounding box center [124, 31] width 11 height 11
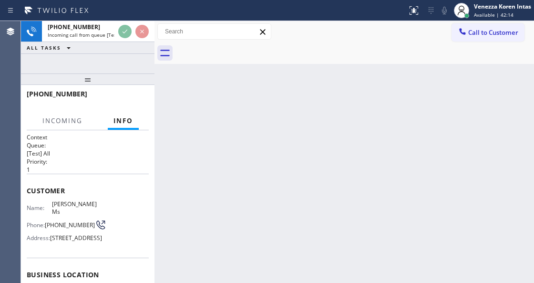
click at [125, 42] on div "ALL TASKS ALL TASKS ACTIVE TASKS TASKS IN WRAP UP" at bounding box center [88, 48] width 134 height 12
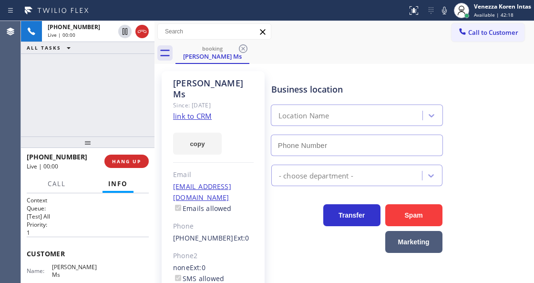
drag, startPoint x: 88, startPoint y: 81, endPoint x: 90, endPoint y: 151, distance: 69.7
click at [88, 148] on div at bounding box center [88, 141] width 134 height 11
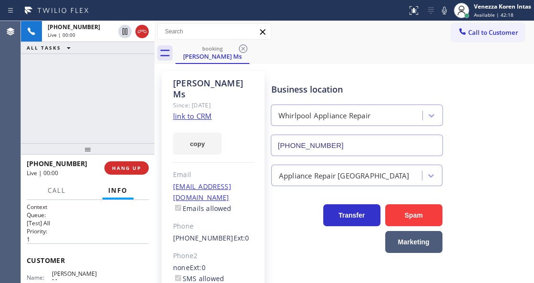
type input "[PHONE_NUMBER]"
click at [145, 96] on div "+19546292374 Live | 00:01 ALL TASKS ALL TASKS ACTIVE TASKS TASKS IN WRAP UP" at bounding box center [88, 82] width 134 height 122
click at [58, 191] on span "Call" at bounding box center [57, 190] width 18 height 9
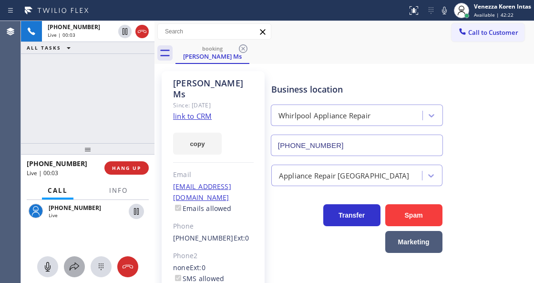
click at [80, 266] on div at bounding box center [74, 266] width 21 height 11
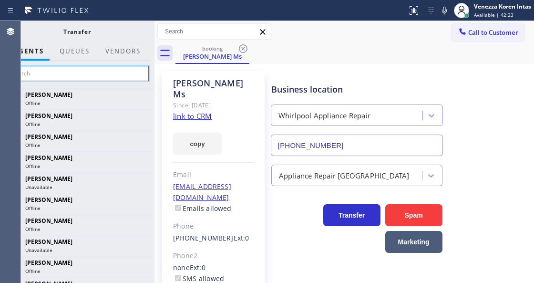
click at [111, 72] on input "text" at bounding box center [77, 73] width 144 height 15
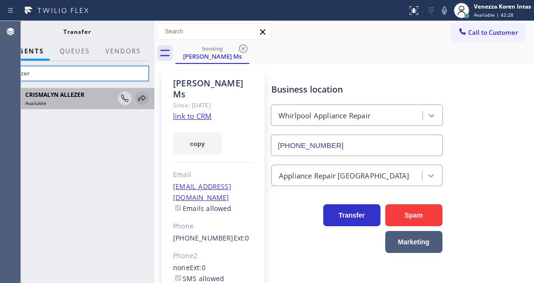
type input "allezer"
click at [142, 98] on icon at bounding box center [141, 98] width 11 height 11
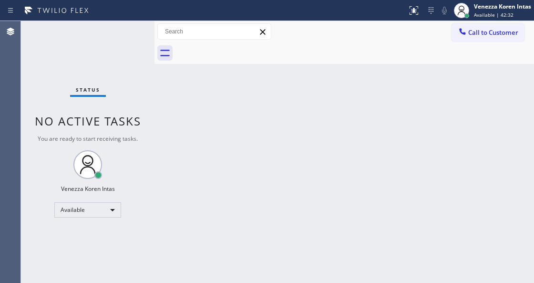
click at [159, 79] on div "Back to Dashboard Change Sender ID Customers Technicians Select a contact Outbo…" at bounding box center [345, 152] width 380 height 262
drag, startPoint x: 243, startPoint y: 170, endPoint x: 194, endPoint y: 203, distance: 59.5
click at [243, 171] on div "Back to Dashboard Change Sender ID Customers Technicians Select a contact Outbo…" at bounding box center [345, 152] width 380 height 262
click at [159, 88] on div "Back to Dashboard Change Sender ID Customers Technicians Select a contact Outbo…" at bounding box center [345, 152] width 380 height 262
click at [128, 40] on div "Status No active tasks You are ready to start receiving tasks. Venezza Koren In…" at bounding box center [88, 152] width 134 height 262
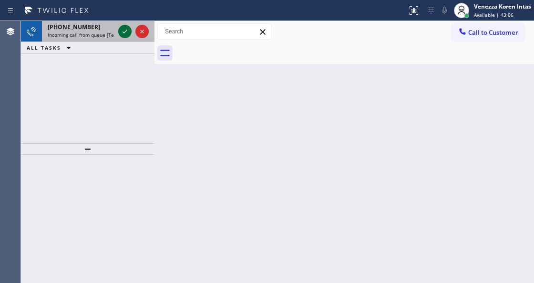
click at [127, 32] on icon at bounding box center [124, 31] width 11 height 11
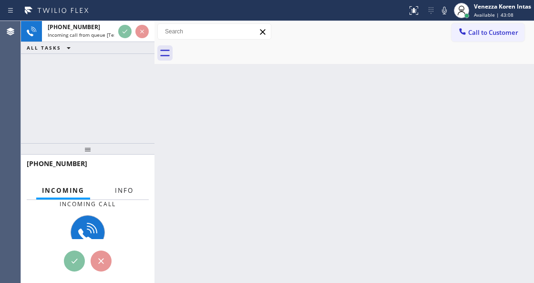
click at [123, 197] on button "Info" at bounding box center [124, 190] width 30 height 19
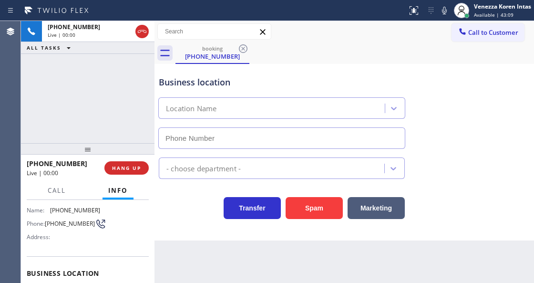
type input "(203) 987-6345"
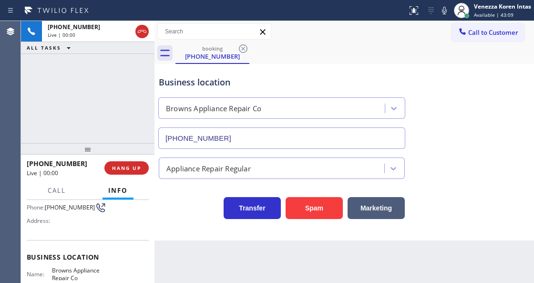
scroll to position [95, 0]
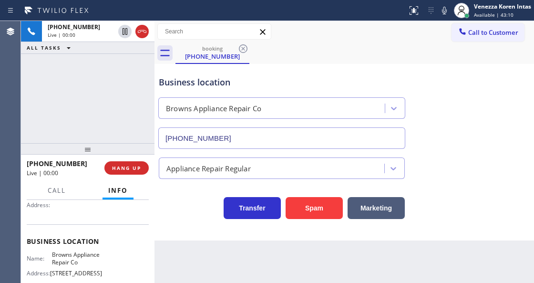
click at [194, 231] on div "Business location Browns Appliance Repair Co (203) 987-6345 Appliance Repair Re…" at bounding box center [345, 152] width 380 height 177
click at [211, 231] on div "Business location Browns Appliance Repair Co (203) 987-6345 Appliance Repair Re…" at bounding box center [345, 152] width 380 height 177
click at [321, 277] on div "Back to Dashboard Change Sender ID Customers Technicians Select a contact Outbo…" at bounding box center [345, 152] width 380 height 262
drag, startPoint x: 46, startPoint y: 250, endPoint x: 77, endPoint y: 273, distance: 38.2
click at [77, 273] on div "Business location Name: Browns Appliance Repair Co Address: 482 Glenbrook Rd Ph…" at bounding box center [88, 264] width 122 height 80
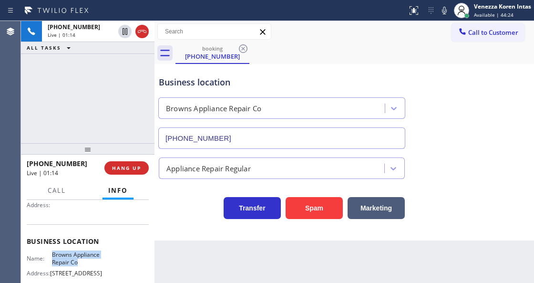
copy span "Browns Appliance Repair Co"
drag, startPoint x: 344, startPoint y: 15, endPoint x: 379, endPoint y: 21, distance: 35.4
click at [344, 15] on div at bounding box center [204, 10] width 400 height 15
drag, startPoint x: 442, startPoint y: 10, endPoint x: 432, endPoint y: 23, distance: 15.6
click at [442, 10] on icon at bounding box center [444, 11] width 5 height 8
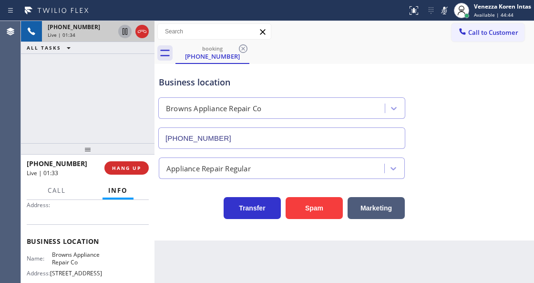
click at [126, 31] on icon at bounding box center [124, 31] width 11 height 11
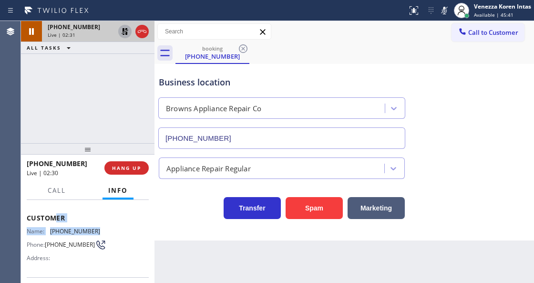
scroll to position [37, 0]
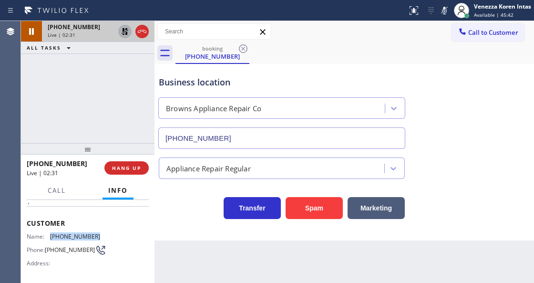
drag, startPoint x: 95, startPoint y: 204, endPoint x: 45, endPoint y: 235, distance: 59.1
click at [45, 235] on div "Name: (703) 268-1518" at bounding box center [63, 236] width 73 height 7
copy div "(703) 268-1518"
click at [338, 37] on div "Call to Customer Outbound call Location Search location Your caller id phone nu…" at bounding box center [345, 31] width 380 height 17
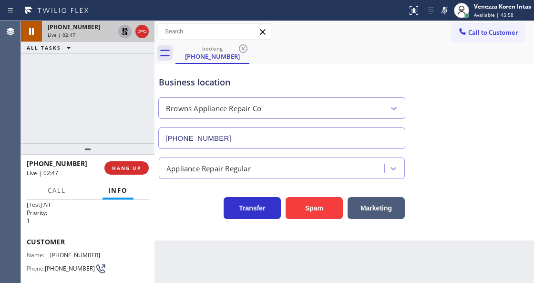
scroll to position [0, 0]
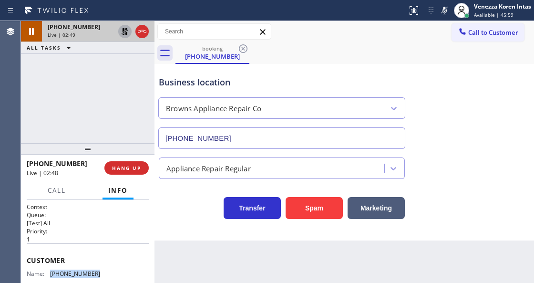
drag, startPoint x: 96, startPoint y: 271, endPoint x: 49, endPoint y: 273, distance: 47.3
click at [49, 273] on div "Name: (703) 268-1518" at bounding box center [63, 273] width 73 height 7
copy div "(703) 268-1518"
click at [135, 96] on div "+17032681518 Live | 03:02 ALL TASKS ALL TASKS ACTIVE TASKS TASKS IN WRAP UP" at bounding box center [88, 82] width 134 height 122
click at [359, 50] on div "booking (703) 268-1518" at bounding box center [355, 52] width 359 height 21
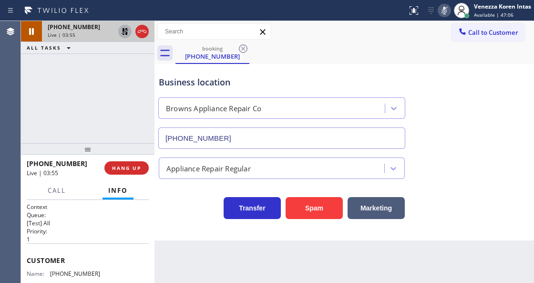
click at [439, 13] on icon at bounding box center [444, 10] width 11 height 11
click at [123, 28] on icon at bounding box center [124, 31] width 11 height 11
click at [323, 9] on div at bounding box center [204, 10] width 400 height 15
click at [58, 193] on span "Call" at bounding box center [57, 190] width 18 height 9
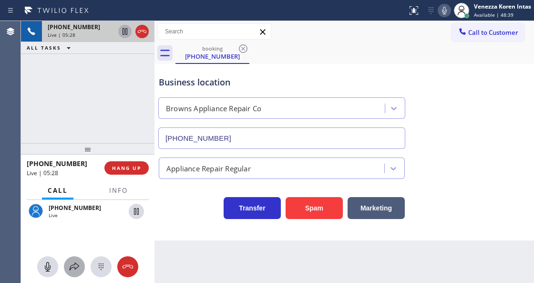
click at [71, 270] on icon at bounding box center [74, 266] width 11 height 11
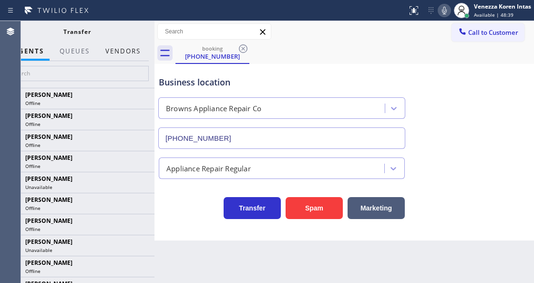
click at [131, 52] on button "Vendors" at bounding box center [123, 51] width 47 height 19
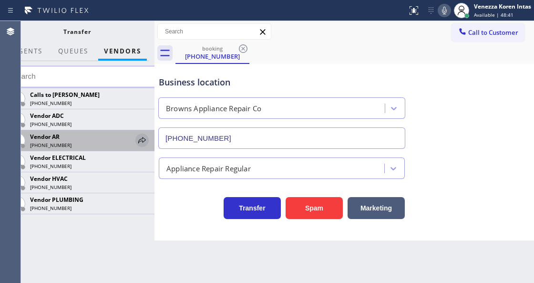
click at [142, 137] on icon at bounding box center [142, 140] width 8 height 6
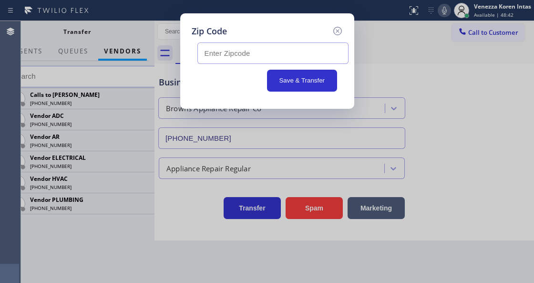
click at [219, 55] on input "text" at bounding box center [273, 52] width 151 height 21
paste input "06902"
type input "06902"
click at [308, 75] on button "Save & Transfer" at bounding box center [302, 81] width 70 height 22
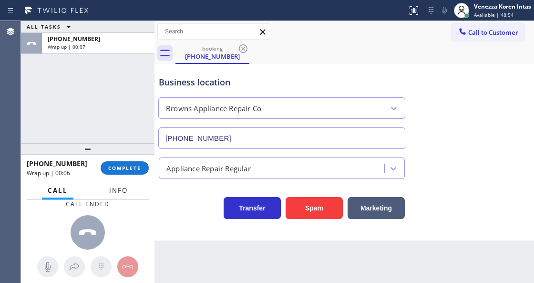
click at [117, 190] on span "Info" at bounding box center [118, 190] width 19 height 9
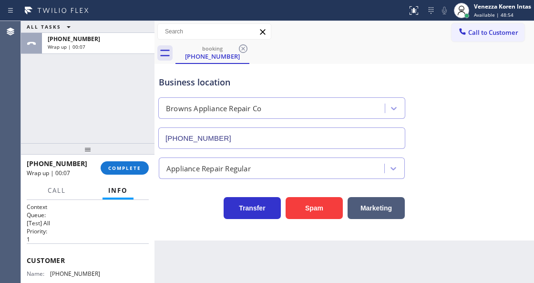
click at [124, 180] on div "+17032681518 Wrap up | 00:07 COMPLETE Call Info Call ended +17032681518 Wrap up…" at bounding box center [88, 219] width 134 height 128
click at [129, 170] on span "COMPLETE" at bounding box center [124, 168] width 33 height 7
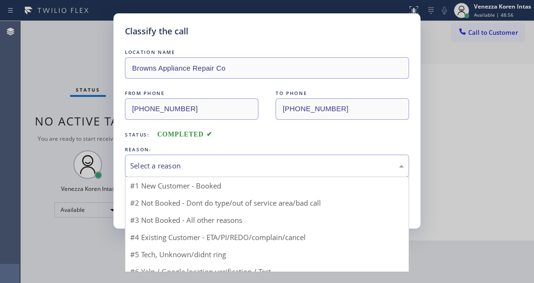
click at [216, 172] on div "Select a reason" at bounding box center [267, 166] width 284 height 22
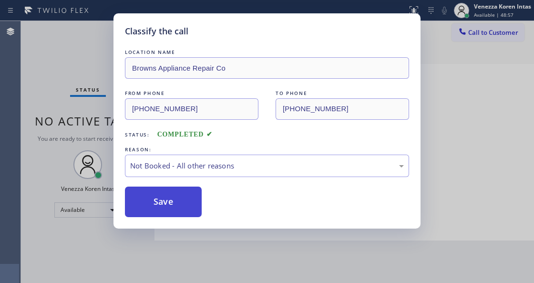
click at [198, 200] on button "Save" at bounding box center [163, 202] width 77 height 31
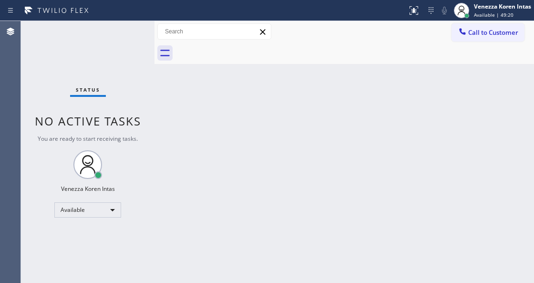
click at [299, 89] on div "Back to Dashboard Change Sender ID Customers Technicians Select a contact Outbo…" at bounding box center [345, 152] width 380 height 262
click at [188, 111] on div "Back to Dashboard Change Sender ID Customers Technicians Select a contact Outbo…" at bounding box center [345, 152] width 380 height 262
drag, startPoint x: 347, startPoint y: 74, endPoint x: 338, endPoint y: 97, distance: 24.8
click at [345, 78] on div "Back to Dashboard Change Sender ID Customers Technicians Select a contact Outbo…" at bounding box center [345, 152] width 380 height 262
drag, startPoint x: 200, startPoint y: 280, endPoint x: 198, endPoint y: 285, distance: 6.0
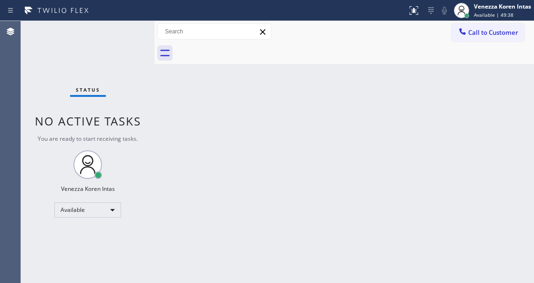
click at [198, 282] on html "Status report No issues detected If you experience an issue, please download th…" at bounding box center [267, 141] width 534 height 283
click at [136, 91] on div "Status No active tasks You are ready to start receiving tasks. Venezza Koren In…" at bounding box center [88, 152] width 134 height 262
click at [117, 24] on div "Status No active tasks You are ready to start receiving tasks. Venezza Koren In…" at bounding box center [88, 152] width 134 height 262
click at [124, 34] on div "Status No active tasks You are ready to start receiving tasks. Venezza Koren In…" at bounding box center [88, 152] width 134 height 262
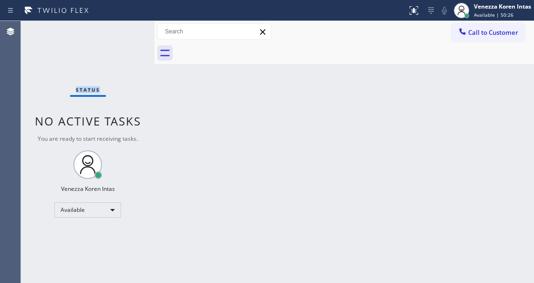
click at [124, 34] on div "Status No active tasks You are ready to start receiving tasks. Venezza Koren In…" at bounding box center [88, 152] width 134 height 262
click at [131, 58] on div "Status No active tasks You are ready to start receiving tasks. Venezza Koren In…" at bounding box center [88, 152] width 134 height 262
drag, startPoint x: 132, startPoint y: 48, endPoint x: 129, endPoint y: 41, distance: 7.7
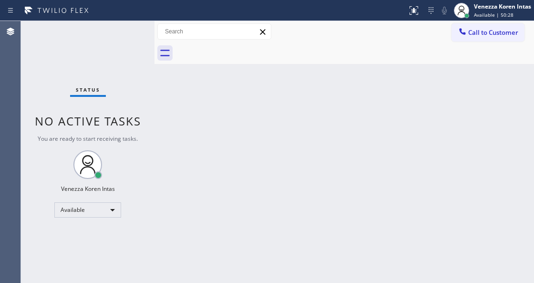
click at [132, 47] on div "Status No active tasks You are ready to start receiving tasks. Venezza Koren In…" at bounding box center [88, 152] width 134 height 262
click at [129, 41] on div "Status No active tasks You are ready to start receiving tasks. Venezza Koren In…" at bounding box center [88, 152] width 134 height 262
click at [27, 57] on div "Status No active tasks You are ready to start receiving tasks. Venezza Koren In…" at bounding box center [88, 152] width 134 height 262
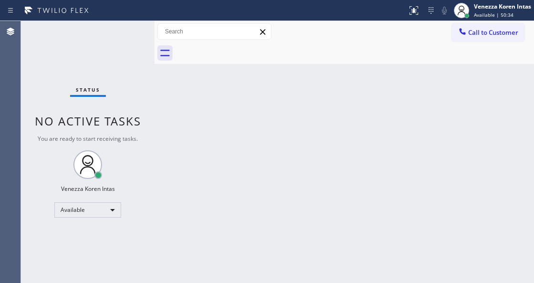
click at [116, 28] on div "Status No active tasks You are ready to start receiving tasks. Venezza Koren In…" at bounding box center [88, 152] width 134 height 262
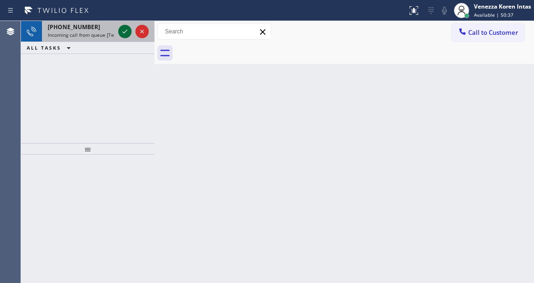
click at [125, 34] on icon at bounding box center [124, 31] width 11 height 11
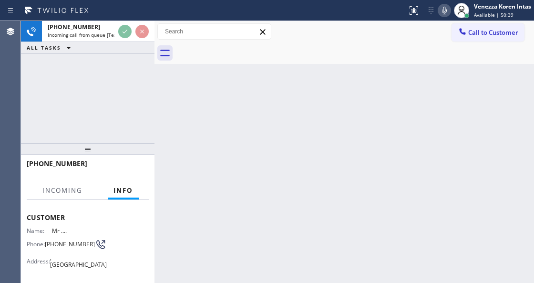
scroll to position [95, 0]
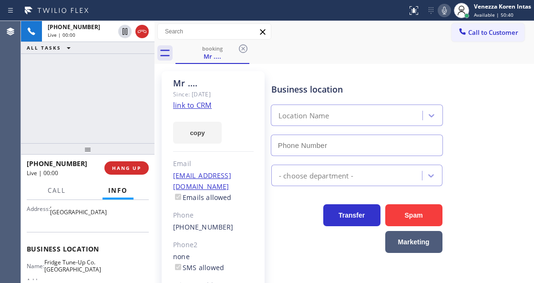
type input "(214) 699-5489"
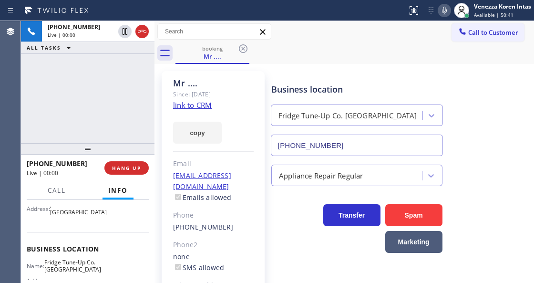
click at [252, 108] on div "Mr .... Since: 20 may 2020 link to CRM copy Email No@gmail.com Emails allowed P…" at bounding box center [213, 213] width 103 height 284
click at [189, 108] on link "link to CRM" at bounding box center [192, 105] width 39 height 10
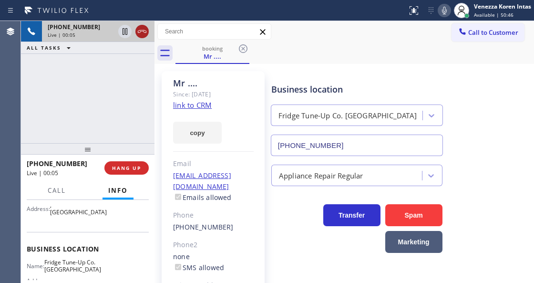
click at [140, 34] on icon at bounding box center [141, 31] width 11 height 11
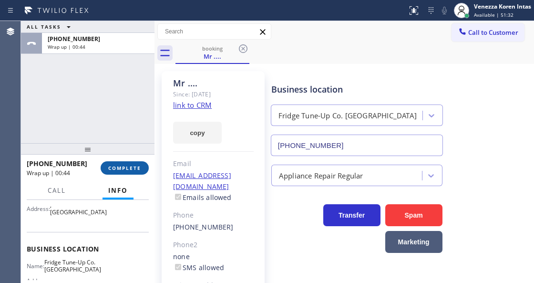
click at [131, 171] on span "COMPLETE" at bounding box center [124, 168] width 33 height 7
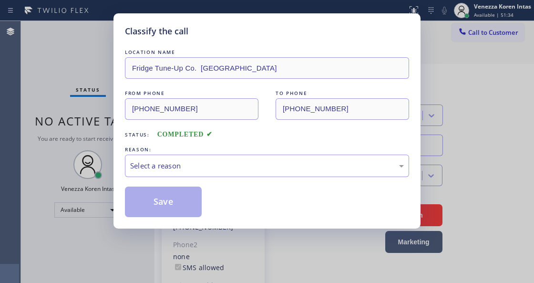
click at [230, 177] on div "LOCATION NAME Fridge Tune-Up Co. Cedar Hill FROM PHONE (214) 546-0664 TO PHONE …" at bounding box center [267, 132] width 284 height 170
click at [234, 168] on div "Select a reason" at bounding box center [267, 165] width 274 height 11
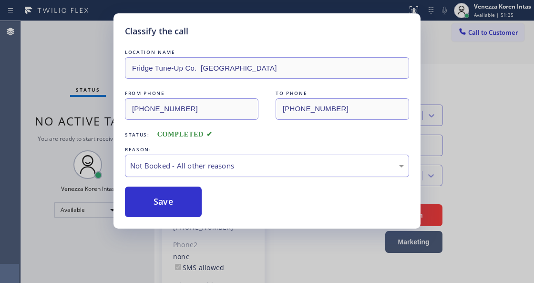
click at [201, 158] on div "Not Booked - All other reasons" at bounding box center [267, 166] width 284 height 22
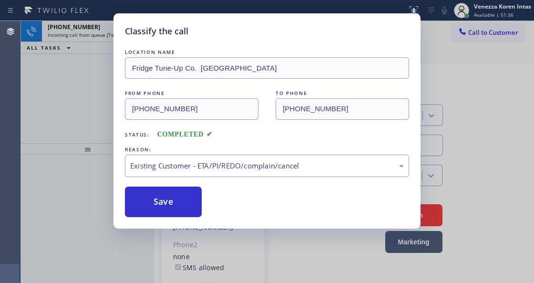
click at [178, 181] on div "LOCATION NAME Fridge Tune-Up Co. Cedar Hill FROM PHONE (214) 546-0664 TO PHONE …" at bounding box center [267, 132] width 284 height 170
click at [183, 191] on button "Save" at bounding box center [163, 202] width 77 height 31
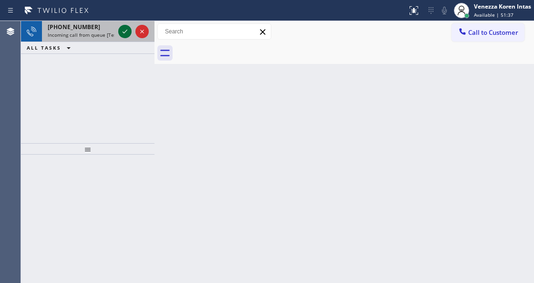
click at [129, 30] on icon at bounding box center [124, 31] width 11 height 11
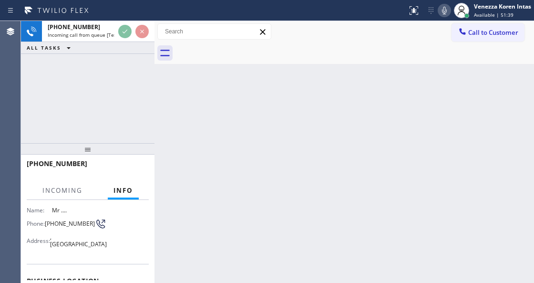
scroll to position [95, 0]
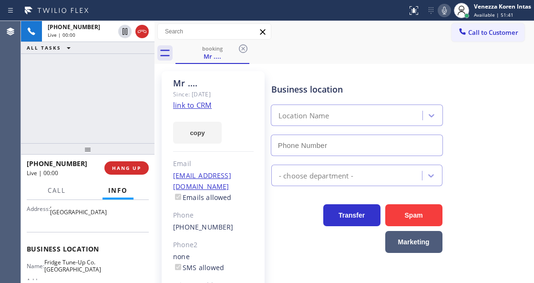
type input "(214) 699-5489"
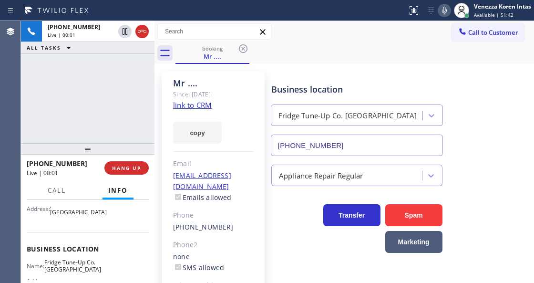
click at [196, 109] on link "link to CRM" at bounding box center [192, 105] width 39 height 10
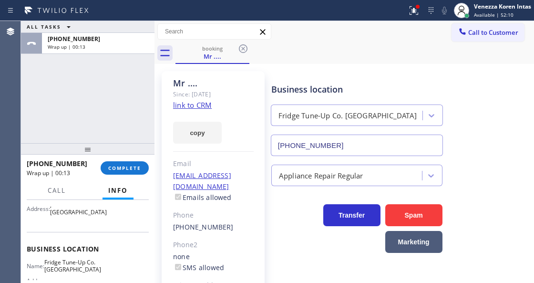
click at [123, 176] on div "+12145460664 Wrap up | 00:13 COMPLETE" at bounding box center [88, 168] width 122 height 25
click at [123, 172] on button "COMPLETE" at bounding box center [125, 167] width 48 height 13
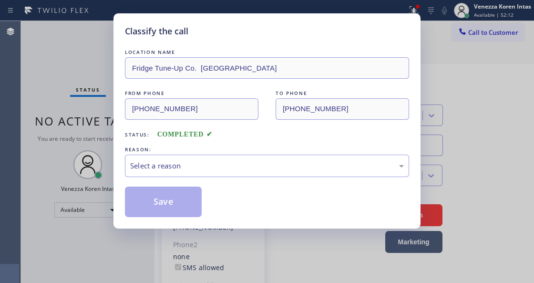
click at [214, 173] on div "Select a reason" at bounding box center [267, 166] width 284 height 22
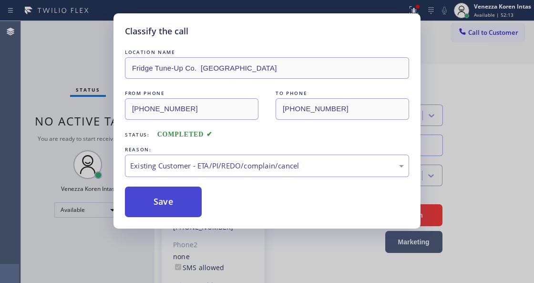
drag, startPoint x: 250, startPoint y: 223, endPoint x: 190, endPoint y: 202, distance: 63.7
click at [177, 198] on button "Save" at bounding box center [163, 202] width 77 height 31
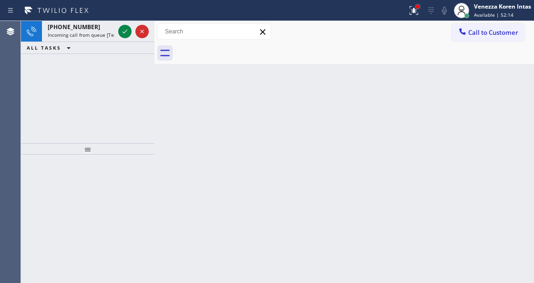
click at [418, 7] on div at bounding box center [418, 7] width 4 height 4
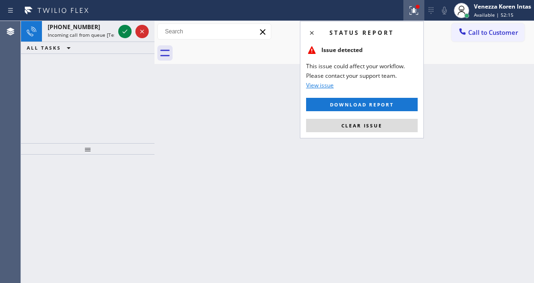
click at [381, 134] on div "Status report Issue detected This issue could affect your workflow. Please cont…" at bounding box center [362, 79] width 124 height 117
drag, startPoint x: 379, startPoint y: 130, endPoint x: 204, endPoint y: 86, distance: 180.9
click at [375, 131] on button "Clear issue" at bounding box center [362, 125] width 112 height 13
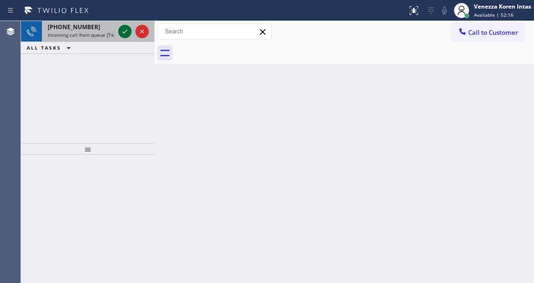
drag, startPoint x: 130, startPoint y: 32, endPoint x: 125, endPoint y: 30, distance: 5.6
click at [129, 32] on icon at bounding box center [124, 31] width 11 height 11
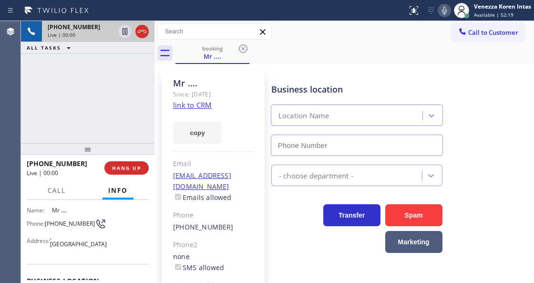
type input "(214) 699-5489"
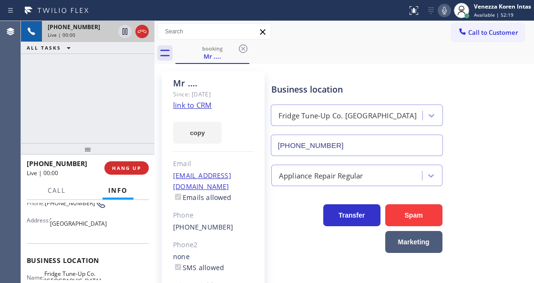
scroll to position [95, 0]
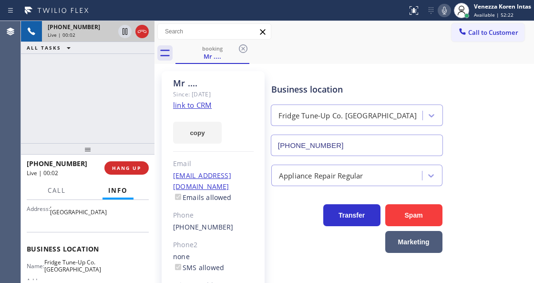
click at [205, 103] on link "link to CRM" at bounding box center [192, 105] width 39 height 10
click at [307, 28] on div "Call to Customer Outbound call Location Search location Your caller id phone nu…" at bounding box center [345, 31] width 380 height 17
click at [337, 41] on div "Call to Customer Outbound call Location Search location Your caller id phone nu…" at bounding box center [345, 31] width 380 height 21
click at [145, 83] on div "+12145460664 Live | 01:58 ALL TASKS ALL TASKS ACTIVE TASKS TASKS IN WRAP UP" at bounding box center [88, 82] width 134 height 122
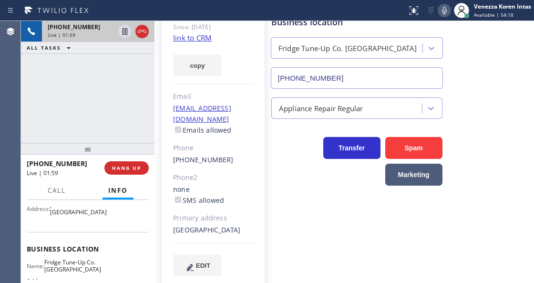
scroll to position [69, 0]
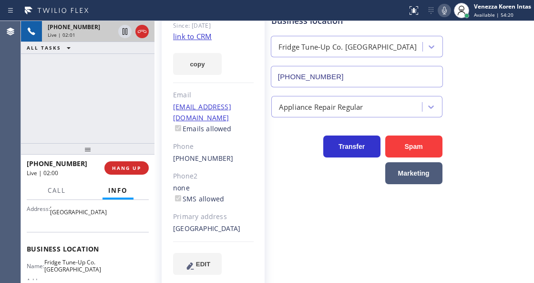
drag, startPoint x: 227, startPoint y: 219, endPoint x: 208, endPoint y: 216, distance: 18.9
click at [208, 223] on div "Cedar Hill, 75104 TX" at bounding box center [213, 228] width 81 height 11
copy div "75104"
click at [48, 194] on span "Call" at bounding box center [57, 190] width 18 height 9
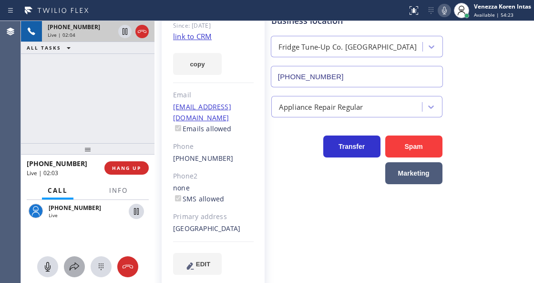
click at [78, 272] on icon at bounding box center [74, 266] width 11 height 11
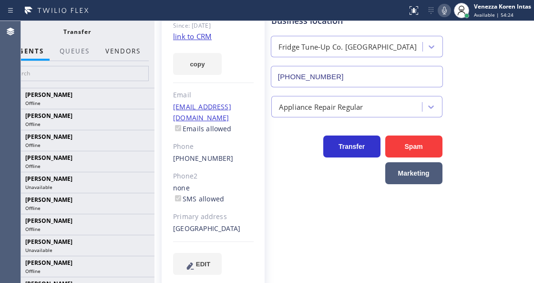
click at [142, 54] on button "Vendors" at bounding box center [123, 51] width 47 height 19
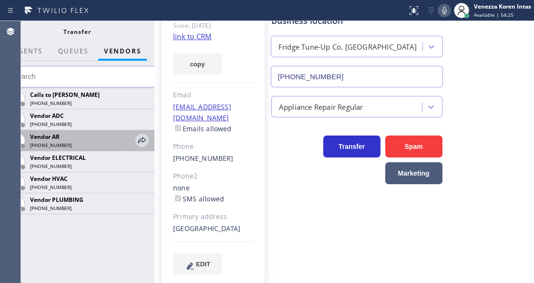
click at [134, 144] on div "Vendor AR (888) 627-0156" at bounding box center [81, 140] width 107 height 17
click at [139, 139] on icon at bounding box center [141, 140] width 11 height 11
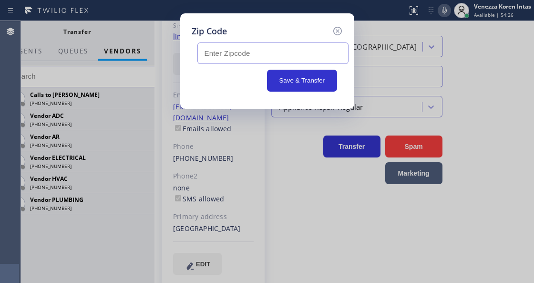
drag, startPoint x: 276, startPoint y: 31, endPoint x: 275, endPoint y: 52, distance: 20.5
click at [274, 33] on div "Zip Code" at bounding box center [267, 31] width 151 height 13
click at [275, 52] on input "text" at bounding box center [273, 52] width 151 height 21
paste input "75104"
type input "75104"
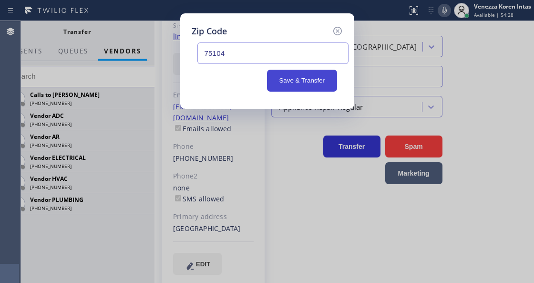
click at [310, 85] on button "Save & Transfer" at bounding box center [302, 81] width 70 height 22
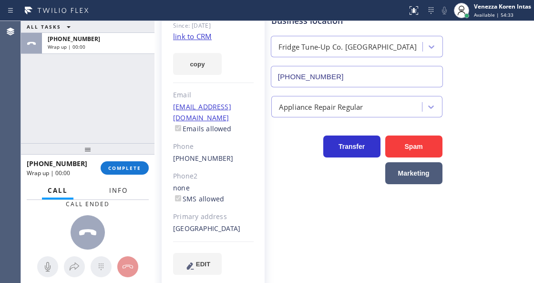
click at [127, 191] on span "Info" at bounding box center [118, 190] width 19 height 9
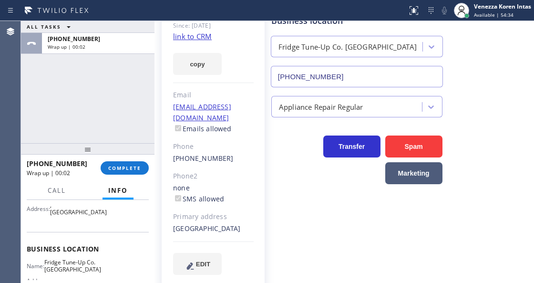
drag, startPoint x: 114, startPoint y: 143, endPoint x: 112, endPoint y: 130, distance: 12.6
click at [112, 143] on div at bounding box center [88, 148] width 134 height 11
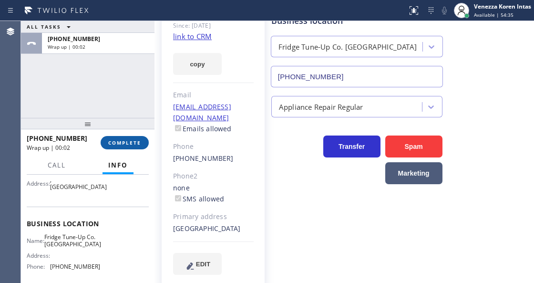
click at [125, 142] on span "COMPLETE" at bounding box center [124, 142] width 33 height 7
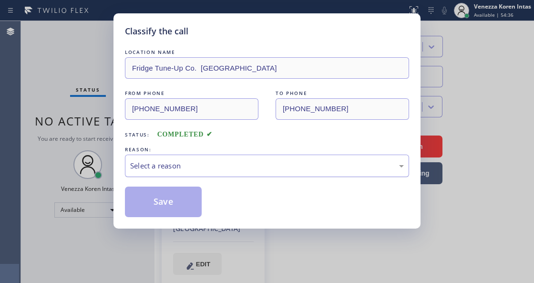
click at [216, 170] on div "Select a reason" at bounding box center [267, 165] width 274 height 11
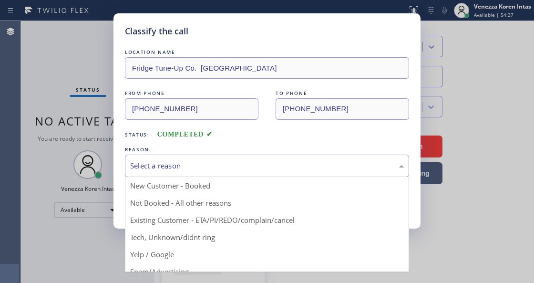
drag, startPoint x: 237, startPoint y: 222, endPoint x: 209, endPoint y: 215, distance: 28.6
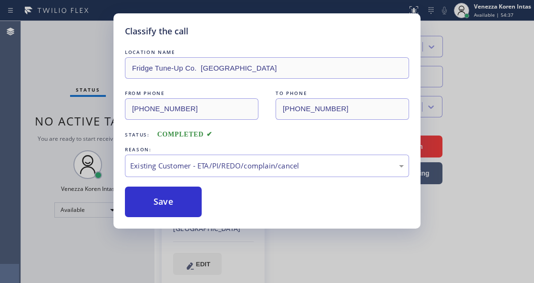
click at [134, 184] on div "LOCATION NAME Fridge Tune-Up Co. Cedar Hill FROM PHONE (214) 546-0664 TO PHONE …" at bounding box center [267, 132] width 284 height 170
click at [159, 197] on button "Save" at bounding box center [163, 202] width 77 height 31
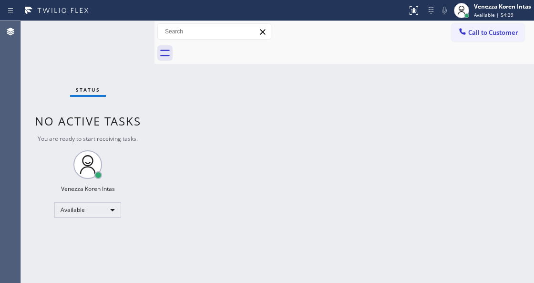
drag, startPoint x: 323, startPoint y: 135, endPoint x: 348, endPoint y: 82, distance: 58.7
click at [323, 135] on div "Back to Dashboard Change Sender ID Customers Technicians Select a contact Outbo…" at bounding box center [345, 152] width 380 height 262
click at [129, 28] on div "Status No active tasks You are ready to start receiving tasks. Venezza Koren In…" at bounding box center [88, 152] width 134 height 262
click at [135, 45] on div "Status No active tasks You are ready to start receiving tasks. Venezza Koren In…" at bounding box center [88, 152] width 134 height 262
click at [124, 31] on div "Status No active tasks You are ready to start receiving tasks. Venezza Koren In…" at bounding box center [88, 152] width 134 height 262
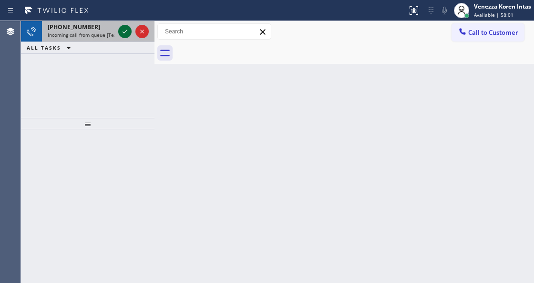
click at [124, 31] on icon at bounding box center [124, 31] width 11 height 11
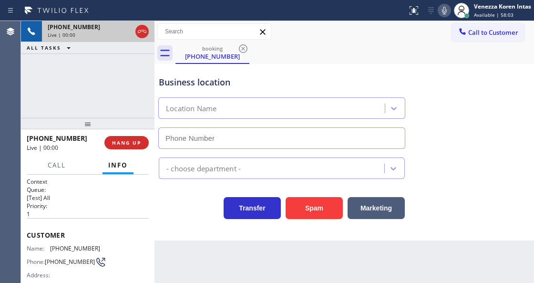
type input "(480) 568-1578"
click at [278, 91] on div "Business location Phoenix Pro HVAC Service (480) 568-1578" at bounding box center [282, 107] width 250 height 83
click at [214, 227] on div "Business location Phoenix Pro HVAC Service (480) 568-1578 HVAC Transfer Spam Ma…" at bounding box center [345, 152] width 380 height 177
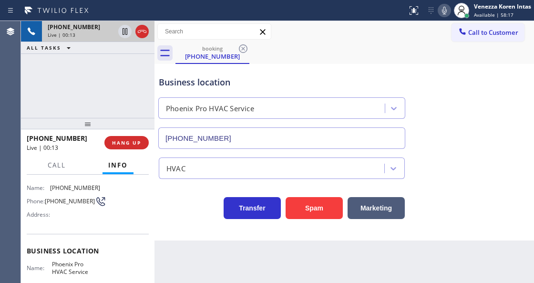
scroll to position [95, 0]
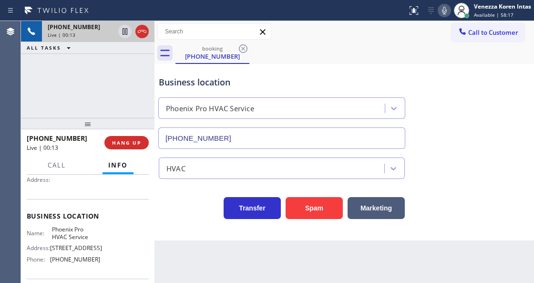
click at [127, 226] on div "Name: Phoenix Pro HVAC Service Address: 7032-7054 E Cochise Rd Phone: (480) 568…" at bounding box center [88, 246] width 122 height 41
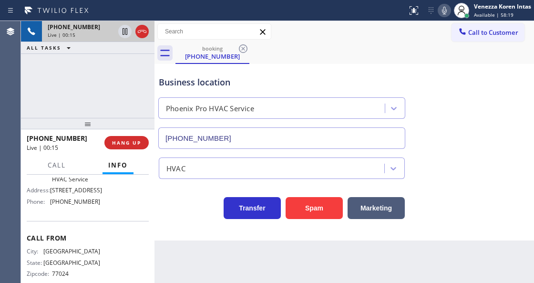
scroll to position [160, 0]
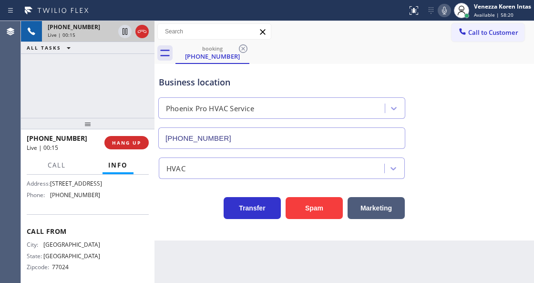
click at [155, 206] on div at bounding box center [155, 152] width 0 height 262
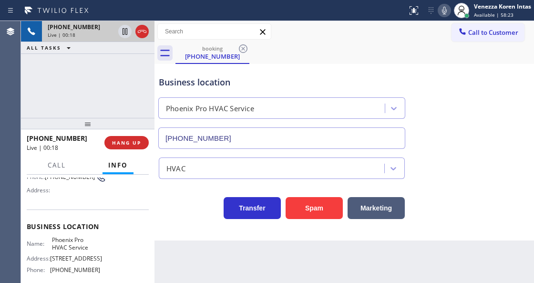
scroll to position [0, 0]
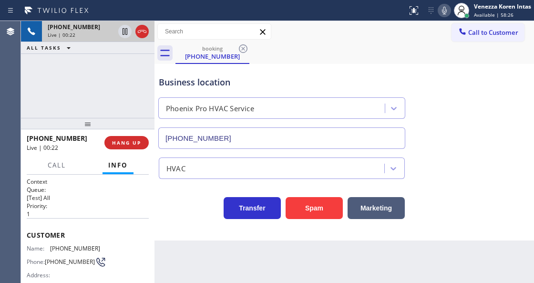
drag, startPoint x: 142, startPoint y: 29, endPoint x: 141, endPoint y: 33, distance: 4.9
click at [142, 29] on icon at bounding box center [141, 31] width 11 height 11
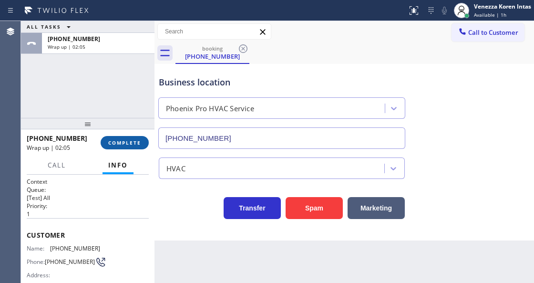
click at [136, 146] on button "COMPLETE" at bounding box center [125, 142] width 48 height 13
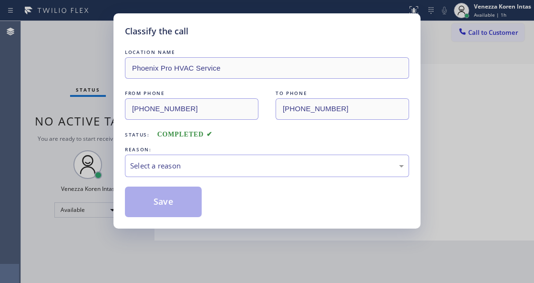
click at [212, 167] on div "Select a reason" at bounding box center [267, 165] width 274 height 11
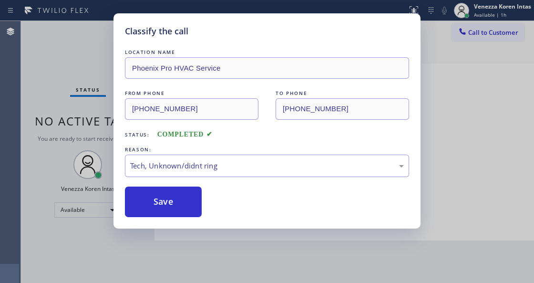
click at [172, 221] on div "Classify the call LOCATION NAME Phoenix Pro HVAC Service FROM PHONE (713) 339-0…" at bounding box center [267, 120] width 307 height 215
click at [174, 205] on button "Save" at bounding box center [163, 202] width 77 height 31
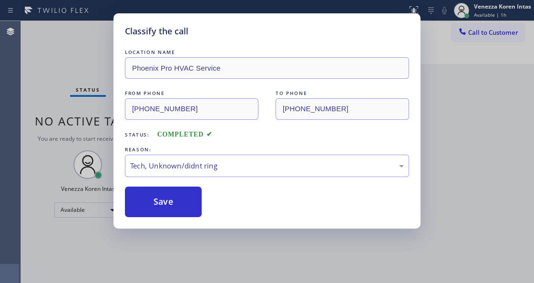
click at [199, 282] on div "Classify the call LOCATION NAME Phoenix Pro HVAC Service FROM PHONE (713) 339-0…" at bounding box center [267, 141] width 534 height 283
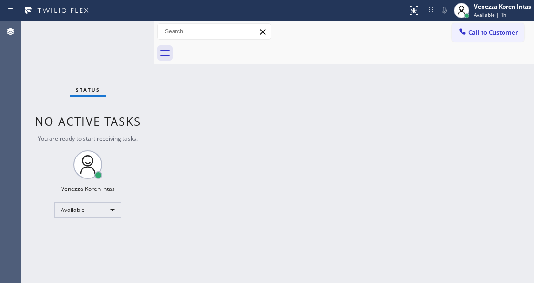
drag, startPoint x: 156, startPoint y: 80, endPoint x: 153, endPoint y: 75, distance: 6.0
click at [155, 79] on div at bounding box center [155, 152] width 0 height 262
click at [101, 42] on div "Status No active tasks You are ready to start receiving tasks. Venezza Koren In…" at bounding box center [88, 152] width 134 height 262
click at [110, 33] on div "Status No active tasks You are ready to start receiving tasks. Venezza Koren In…" at bounding box center [88, 152] width 134 height 262
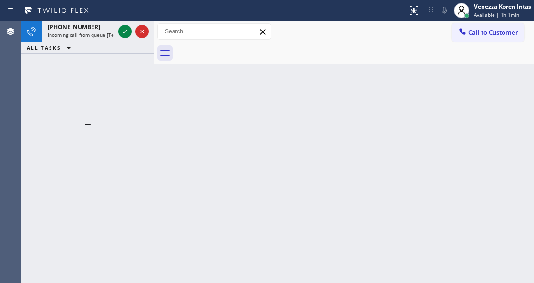
drag, startPoint x: 282, startPoint y: 108, endPoint x: 156, endPoint y: 61, distance: 135.2
click at [279, 109] on div "Back to Dashboard Change Sender ID Customers Technicians Select a contact Outbo…" at bounding box center [345, 152] width 380 height 262
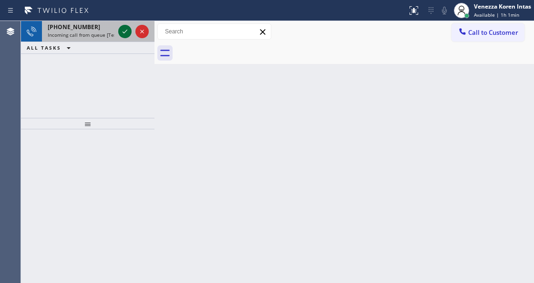
click at [125, 31] on icon at bounding box center [124, 31] width 11 height 11
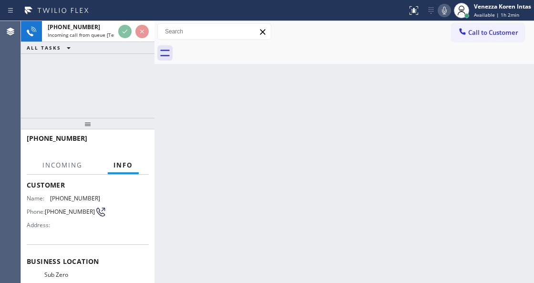
scroll to position [95, 0]
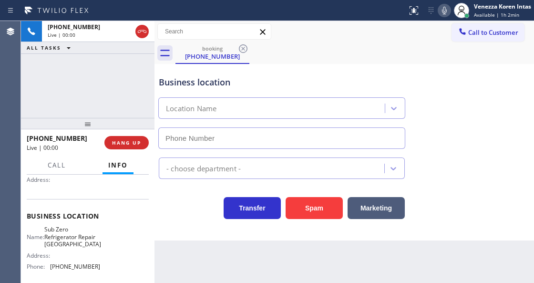
type input "(619) 618-4224"
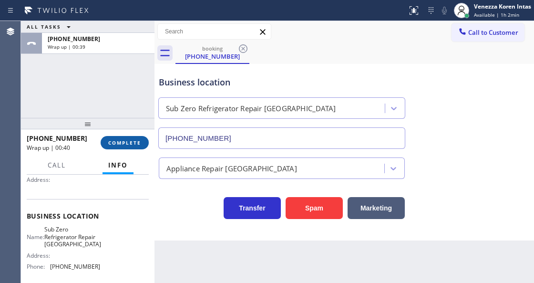
click at [132, 146] on span "COMPLETE" at bounding box center [124, 142] width 33 height 7
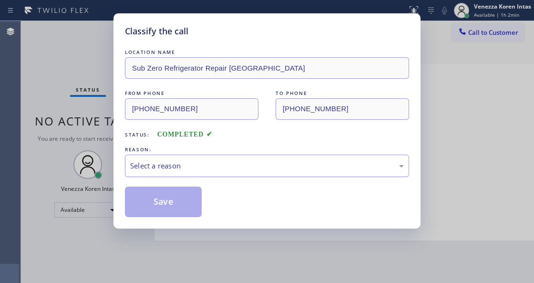
click at [226, 171] on div "Select a reason" at bounding box center [267, 165] width 274 height 11
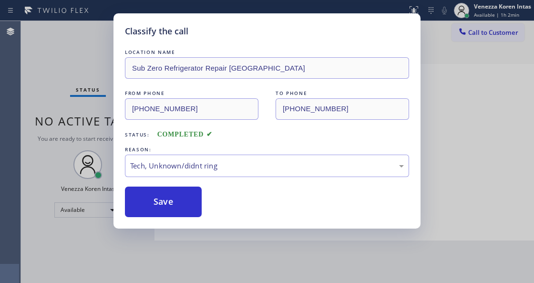
drag, startPoint x: 219, startPoint y: 240, endPoint x: 166, endPoint y: 194, distance: 71.4
click at [166, 194] on button "Save" at bounding box center [163, 202] width 77 height 31
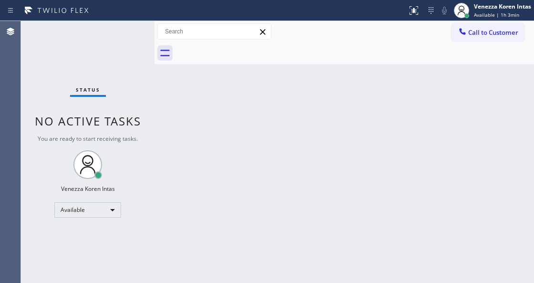
click at [184, 96] on div "Back to Dashboard Change Sender ID Customers Technicians Select a contact Outbo…" at bounding box center [345, 152] width 380 height 262
click at [126, 50] on div "Status No active tasks You are ready to start receiving tasks. Venezza Koren In…" at bounding box center [88, 152] width 134 height 262
click at [126, 38] on div "Status No active tasks You are ready to start receiving tasks. Venezza Koren In…" at bounding box center [88, 152] width 134 height 262
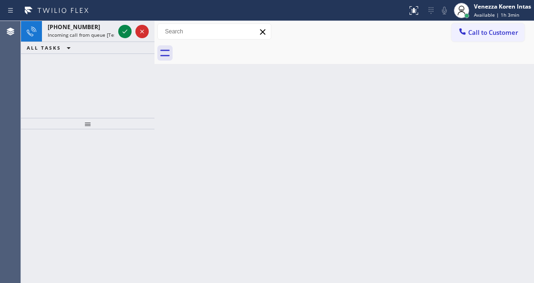
click at [144, 27] on icon at bounding box center [141, 31] width 11 height 11
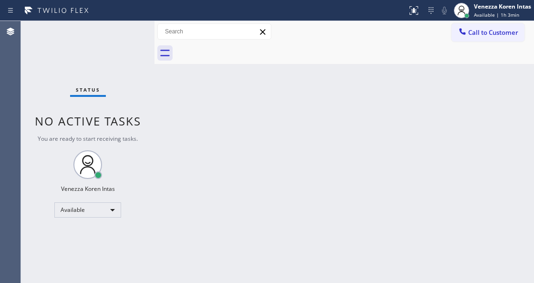
click at [126, 36] on div "Status No active tasks You are ready to start receiving tasks. Venezza Koren In…" at bounding box center [88, 152] width 134 height 262
click at [126, 35] on div "Status No active tasks You are ready to start receiving tasks. Venezza Koren In…" at bounding box center [88, 152] width 134 height 262
click at [83, 206] on div "Available" at bounding box center [87, 209] width 67 height 15
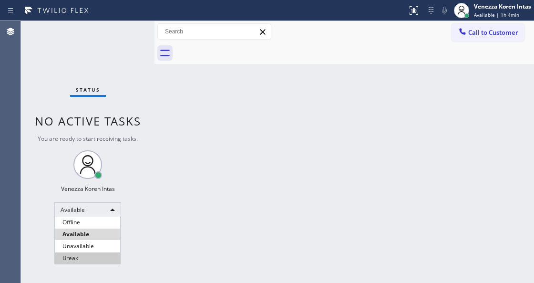
click at [83, 260] on li "Break" at bounding box center [87, 257] width 65 height 11
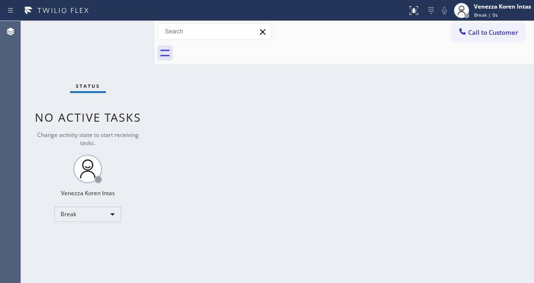
click at [84, 260] on div "Status No active tasks Change activity state to start receiving tasks. Venezza …" at bounding box center [88, 152] width 134 height 262
drag, startPoint x: 122, startPoint y: 208, endPoint x: 106, endPoint y: 215, distance: 17.1
click at [117, 210] on div "Status No active tasks Change activity state to start receiving tasks. Venezza …" at bounding box center [88, 152] width 134 height 262
click at [106, 215] on div "Break" at bounding box center [87, 214] width 67 height 15
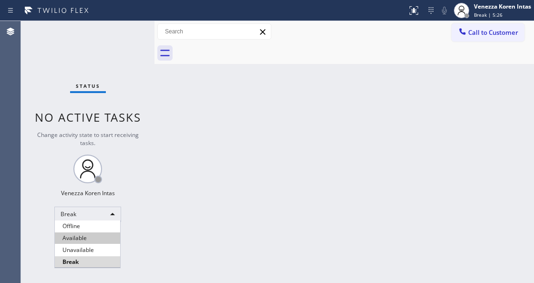
click at [97, 239] on li "Available" at bounding box center [87, 237] width 65 height 11
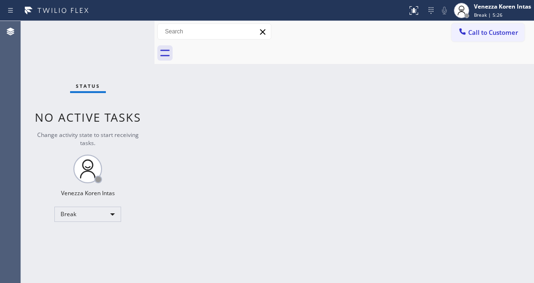
drag, startPoint x: 198, startPoint y: 194, endPoint x: 22, endPoint y: 89, distance: 205.0
click at [198, 193] on div "Back to Dashboard Change Sender ID Customers Technicians Select a contact Outbo…" at bounding box center [345, 152] width 380 height 262
click at [96, 70] on div "Status No active tasks Change activity state to start receiving tasks. Venezza …" at bounding box center [88, 152] width 134 height 262
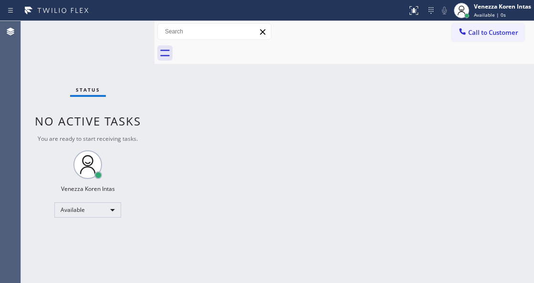
click at [176, 282] on div "Back to Dashboard Change Sender ID Customers Technicians Select a contact Outbo…" at bounding box center [345, 152] width 380 height 262
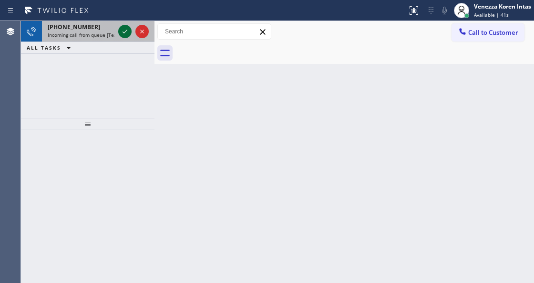
click at [122, 34] on icon at bounding box center [124, 31] width 11 height 11
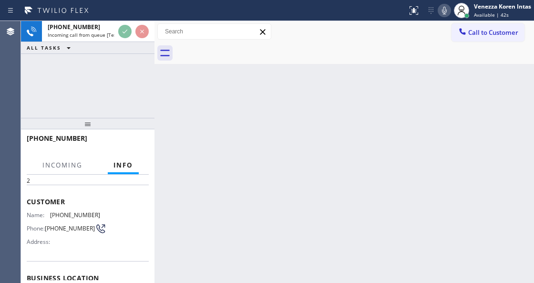
scroll to position [63, 0]
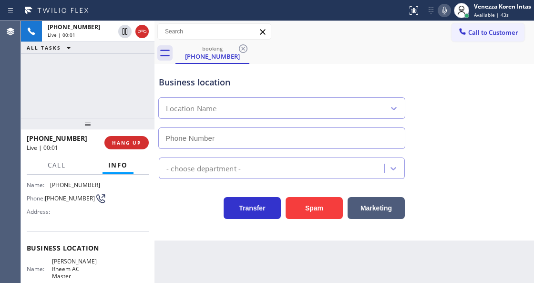
type input "(813) 543-8225"
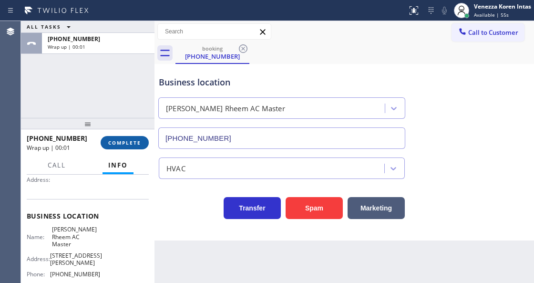
click at [140, 141] on span "COMPLETE" at bounding box center [124, 142] width 33 height 7
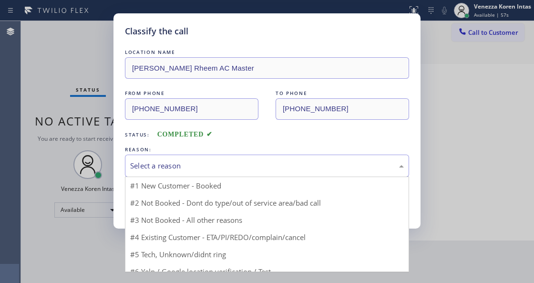
click at [219, 160] on div "Select a reason" at bounding box center [267, 166] width 284 height 22
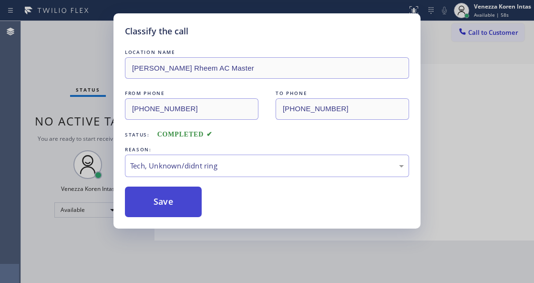
click at [191, 211] on button "Save" at bounding box center [163, 202] width 77 height 31
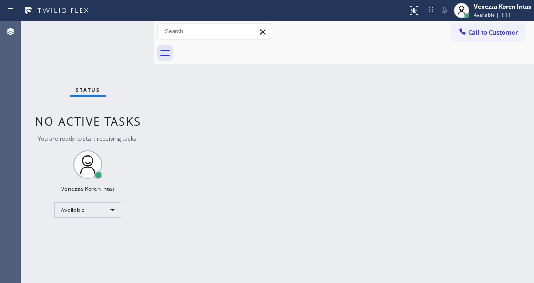
drag, startPoint x: 201, startPoint y: 136, endPoint x: 210, endPoint y: 143, distance: 11.3
click at [201, 136] on div "Back to Dashboard Change Sender ID Customers Technicians Select a contact Outbo…" at bounding box center [345, 152] width 380 height 262
click at [151, 52] on div "Status No active tasks You are ready to start receiving tasks. Venezza Koren In…" at bounding box center [88, 152] width 134 height 262
click at [172, 82] on div "Back to Dashboard Change Sender ID Customers Technicians Select a contact Outbo…" at bounding box center [345, 152] width 380 height 262
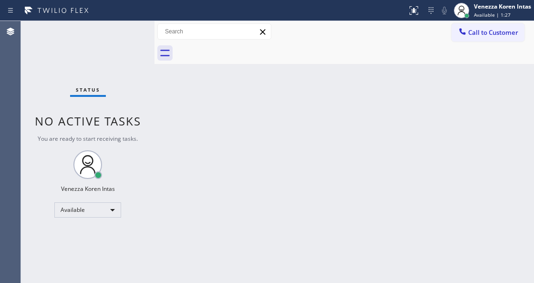
click at [172, 82] on div "Back to Dashboard Change Sender ID Customers Technicians Select a contact Outbo…" at bounding box center [345, 152] width 380 height 262
click at [211, 132] on div "Back to Dashboard Change Sender ID Customers Technicians Select a contact Outbo…" at bounding box center [345, 152] width 380 height 262
click at [299, 185] on div "Back to Dashboard Change Sender ID Customers Technicians Select a contact Outbo…" at bounding box center [345, 152] width 380 height 262
click at [105, 133] on div "Status No active tasks You are ready to start receiving tasks. Venezza Koren In…" at bounding box center [88, 152] width 134 height 262
click at [38, 71] on div "Status No active tasks You are ready to start receiving tasks. Venezza Koren In…" at bounding box center [88, 152] width 134 height 262
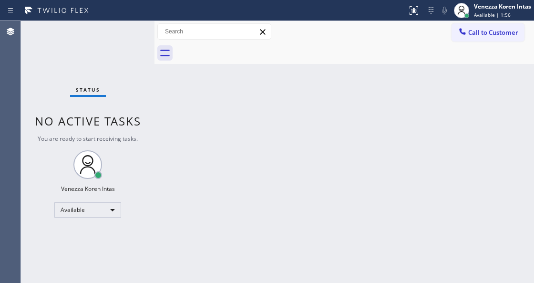
drag, startPoint x: 88, startPoint y: 36, endPoint x: 109, endPoint y: 52, distance: 26.5
click at [88, 36] on div "Status No active tasks You are ready to start receiving tasks. Venezza Koren In…" at bounding box center [88, 152] width 134 height 262
click at [109, 52] on div "Status No active tasks You are ready to start receiving tasks. Venezza Koren In…" at bounding box center [88, 152] width 134 height 262
click at [315, 154] on div "Back to Dashboard Change Sender ID Customers Technicians Select a contact Outbo…" at bounding box center [345, 152] width 380 height 262
click at [134, 77] on div "Status No active tasks You are ready to start receiving tasks. Venezza Koren In…" at bounding box center [88, 152] width 134 height 262
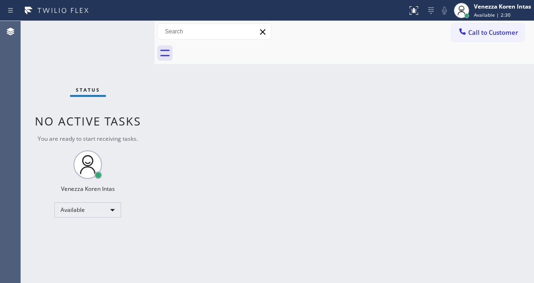
click at [155, 24] on div at bounding box center [155, 152] width 0 height 262
click at [147, 43] on div "Status No active tasks You are ready to start receiving tasks. Venezza Koren In…" at bounding box center [88, 152] width 134 height 262
click at [326, 76] on div "Back to Dashboard Change Sender ID Customers Technicians Select a contact Outbo…" at bounding box center [345, 152] width 380 height 262
click at [113, 62] on div "Status No active tasks You are ready to start receiving tasks. Venezza Koren In…" at bounding box center [88, 152] width 134 height 262
click at [122, 29] on div "Status No active tasks You are ready to start receiving tasks. Venezza Koren In…" at bounding box center [88, 152] width 134 height 262
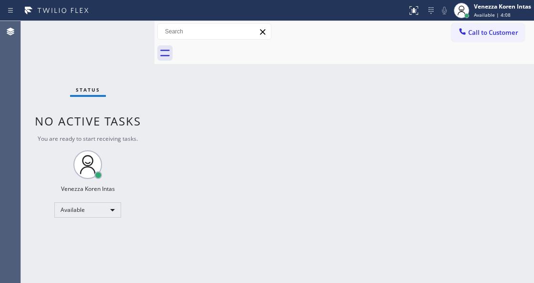
click at [125, 32] on div "Status No active tasks You are ready to start receiving tasks. Venezza Koren In…" at bounding box center [88, 152] width 134 height 262
click at [125, 37] on div "Status No active tasks You are ready to start receiving tasks. Venezza Koren In…" at bounding box center [88, 152] width 134 height 262
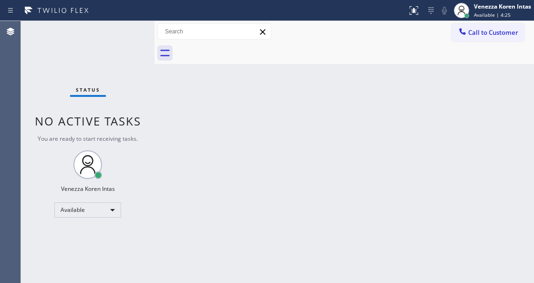
click at [128, 33] on div "Status No active tasks You are ready to start receiving tasks. Venezza Koren In…" at bounding box center [88, 152] width 134 height 262
drag, startPoint x: 128, startPoint y: 32, endPoint x: 50, endPoint y: 42, distance: 79.4
click at [125, 34] on div "Status No active tasks You are ready to start receiving tasks. Venezza Koren In…" at bounding box center [88, 152] width 134 height 262
click at [102, 33] on div "Status No active tasks You are ready to start receiving tasks. Venezza Koren In…" at bounding box center [88, 152] width 134 height 262
click at [125, 48] on div "Status No active tasks You are ready to start receiving tasks. Venezza Koren In…" at bounding box center [88, 152] width 134 height 262
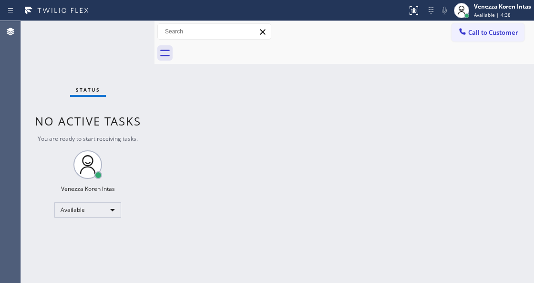
click at [125, 48] on div "Status No active tasks You are ready to start receiving tasks. Venezza Koren In…" at bounding box center [88, 152] width 134 height 262
click at [129, 40] on div "Status No active tasks You are ready to start receiving tasks. Venezza Koren In…" at bounding box center [88, 152] width 134 height 262
click at [131, 43] on div "Status No active tasks You are ready to start receiving tasks. Venezza Koren In…" at bounding box center [88, 152] width 134 height 262
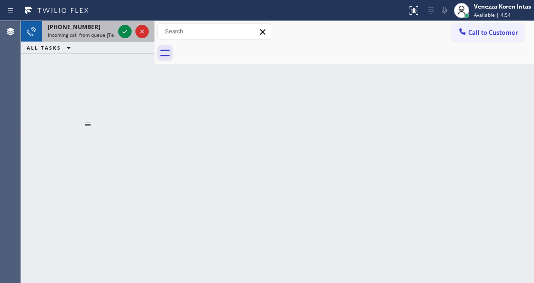
click at [125, 39] on div at bounding box center [133, 31] width 34 height 21
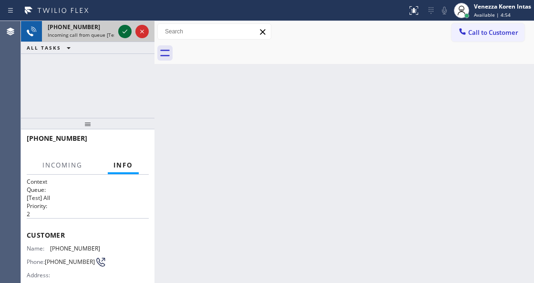
click at [125, 36] on div at bounding box center [133, 31] width 34 height 21
click at [125, 36] on icon at bounding box center [124, 31] width 11 height 11
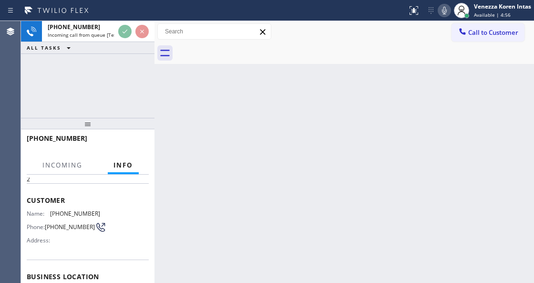
scroll to position [127, 0]
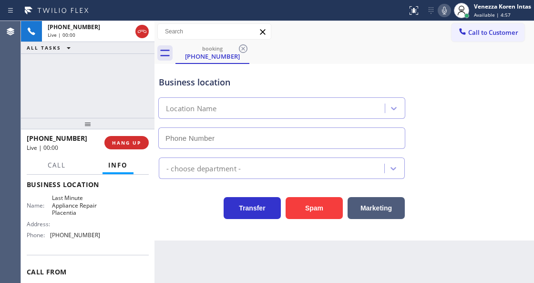
type input "(714) 278-3771"
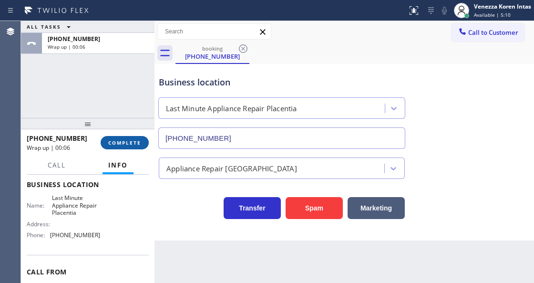
click at [132, 139] on button "COMPLETE" at bounding box center [125, 142] width 48 height 13
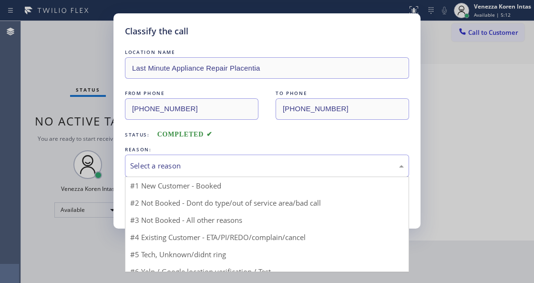
click at [209, 167] on div "Select a reason" at bounding box center [267, 165] width 274 height 11
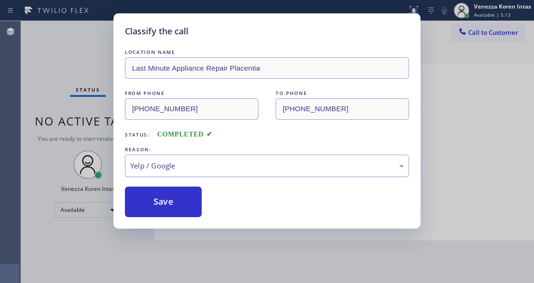
click at [179, 169] on div "Yelp / Google" at bounding box center [267, 165] width 274 height 11
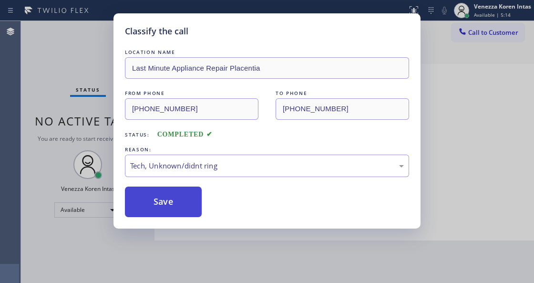
click at [178, 204] on button "Save" at bounding box center [163, 202] width 77 height 31
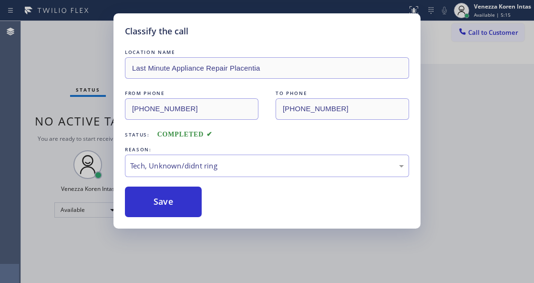
click at [127, 36] on div "Status No active tasks You are ready to start receiving tasks. Venezza Koren In…" at bounding box center [88, 152] width 134 height 262
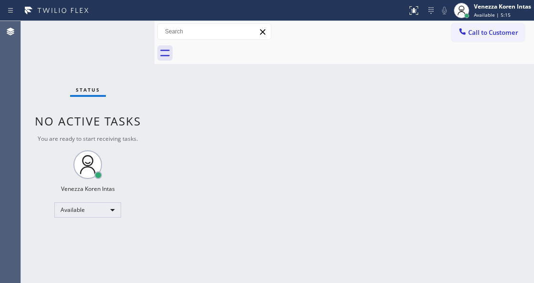
click at [127, 36] on div "Status No active tasks You are ready to start receiving tasks. Venezza Koren In…" at bounding box center [88, 152] width 134 height 262
click at [128, 40] on div "Status No active tasks You are ready to start receiving tasks. Venezza Koren In…" at bounding box center [88, 152] width 134 height 262
click at [108, 58] on div "Status No active tasks You are ready to start receiving tasks. Venezza Koren In…" at bounding box center [88, 152] width 134 height 262
click at [364, 13] on div at bounding box center [204, 10] width 400 height 15
click at [105, 29] on div "Status No active tasks You are ready to start receiving tasks. Venezza Koren In…" at bounding box center [88, 152] width 134 height 262
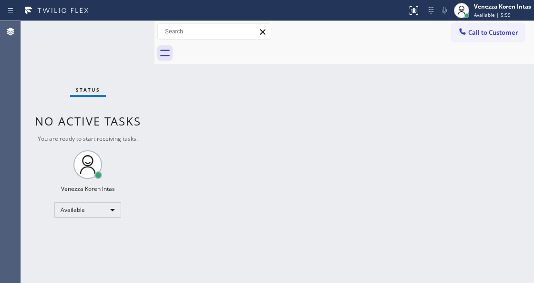
click at [109, 73] on div "Status No active tasks You are ready to start receiving tasks. Venezza Koren In…" at bounding box center [88, 152] width 134 height 262
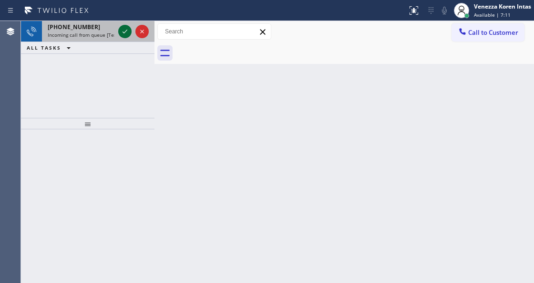
click at [125, 34] on icon at bounding box center [124, 31] width 11 height 11
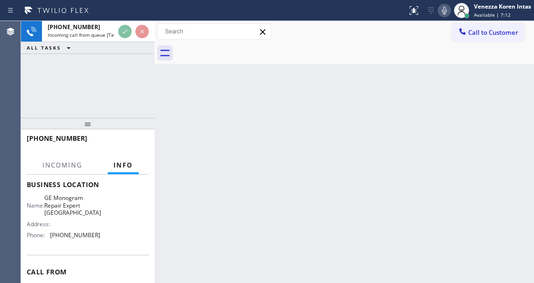
scroll to position [127, 0]
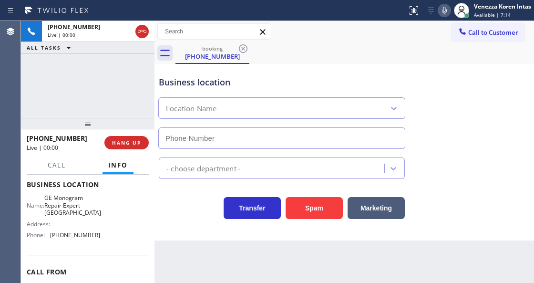
type input "(760) 350-3337"
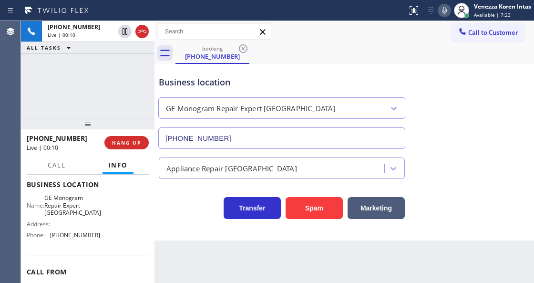
click at [187, 216] on div "Transfer Spam Marketing" at bounding box center [282, 205] width 250 height 27
drag, startPoint x: 50, startPoint y: 196, endPoint x: 90, endPoint y: 217, distance: 44.8
click at [90, 217] on div "Name: GE Monogram Repair Expert Cathedral City Address: Phone: (760) 350-3337" at bounding box center [63, 218] width 73 height 48
copy span "GE Monogram Repair Expert Cathedral City"
click at [287, 70] on div "Business location GE Monogram Repair Expert Cathedral City (760) 350-3337" at bounding box center [282, 107] width 250 height 83
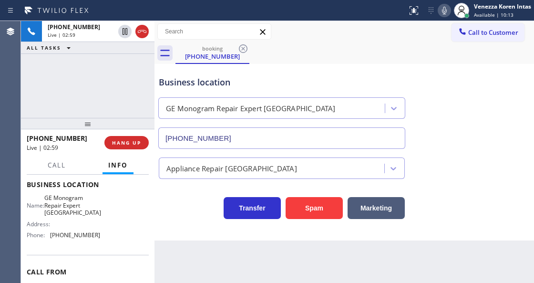
click at [439, 11] on icon at bounding box center [444, 10] width 11 height 11
click at [440, 10] on icon at bounding box center [444, 10] width 11 height 11
click at [464, 86] on div "Business location GE Monogram Repair Expert Cathedral City (760) 350-3337" at bounding box center [344, 105] width 375 height 86
click at [322, 30] on div "Call to Customer Outbound call Location Search location Your caller id phone nu…" at bounding box center [345, 31] width 380 height 17
click at [353, 34] on div "Call to Customer Outbound call Location Search location Your caller id phone nu…" at bounding box center [345, 31] width 380 height 17
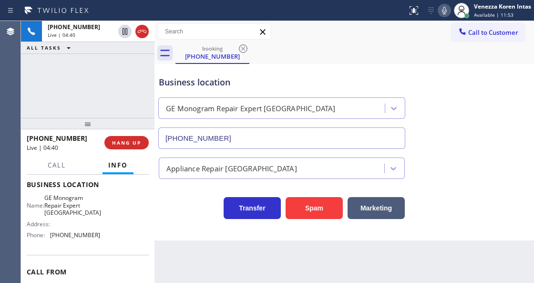
scroll to position [31, 0]
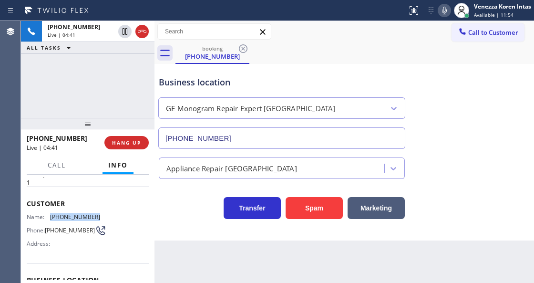
drag, startPoint x: 92, startPoint y: 213, endPoint x: 49, endPoint y: 214, distance: 43.0
click at [49, 214] on div "Name: (562) 810-2305" at bounding box center [63, 216] width 73 height 7
copy div "(562) 810-2305"
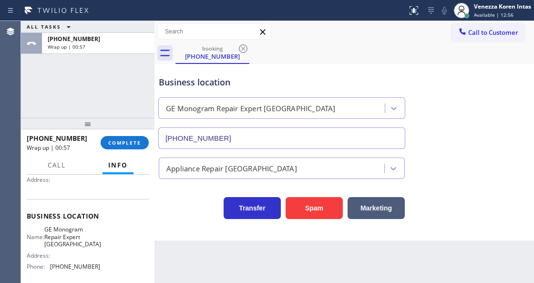
scroll to position [159, 0]
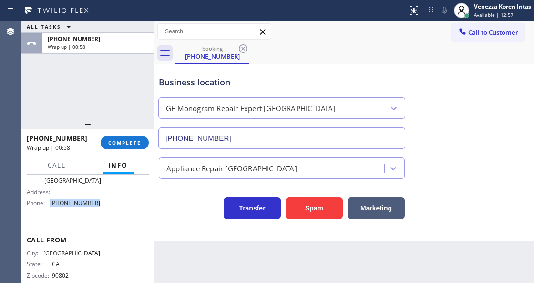
drag, startPoint x: 99, startPoint y: 206, endPoint x: 45, endPoint y: 206, distance: 53.4
click at [45, 206] on div "Name: GE Monogram Repair Expert Cathedral City Address: Phone: (760) 350-3337" at bounding box center [88, 186] width 122 height 48
copy div "(760) 350-3337"
click at [125, 148] on button "COMPLETE" at bounding box center [125, 142] width 48 height 13
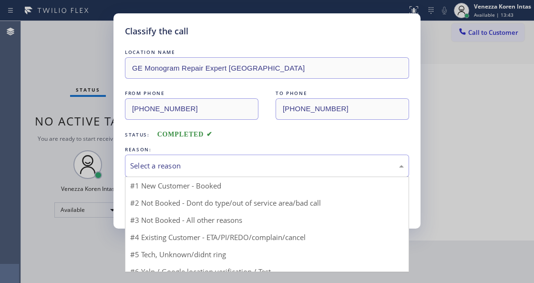
click at [235, 159] on div "Select a reason" at bounding box center [267, 166] width 284 height 22
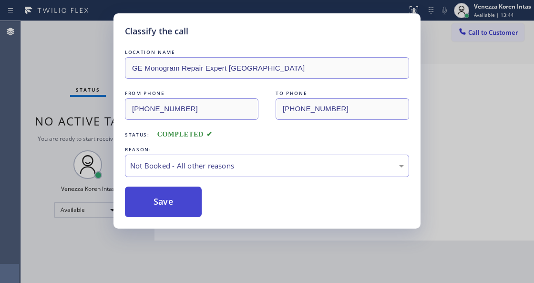
click at [176, 206] on button "Save" at bounding box center [163, 202] width 77 height 31
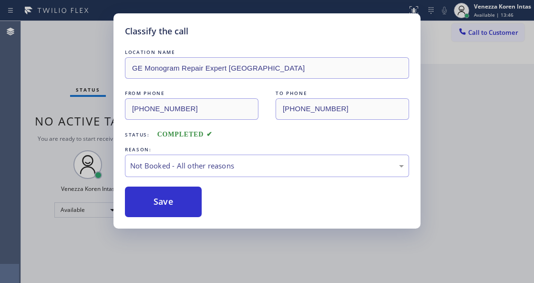
click at [114, 38] on div "Status No active tasks You are ready to start receiving tasks. Venezza Koren In…" at bounding box center [88, 152] width 134 height 262
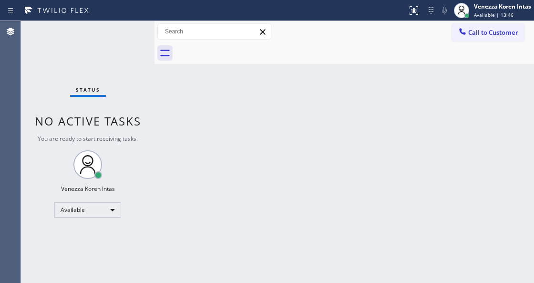
click at [114, 38] on div "Status No active tasks You are ready to start receiving tasks. Venezza Koren In…" at bounding box center [88, 152] width 134 height 262
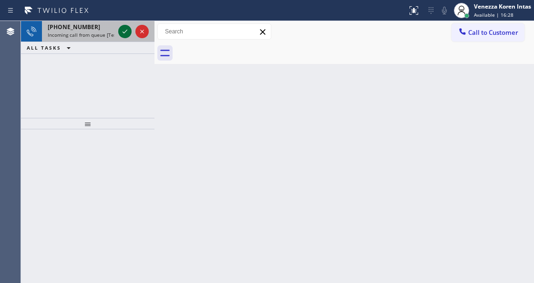
click at [125, 33] on icon at bounding box center [124, 31] width 11 height 11
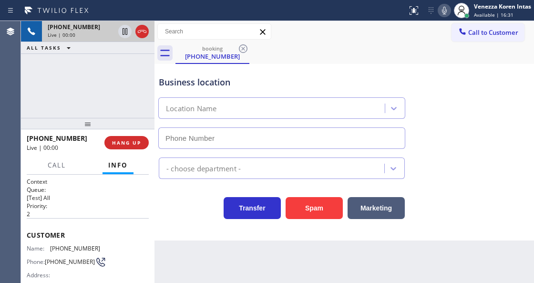
scroll to position [95, 0]
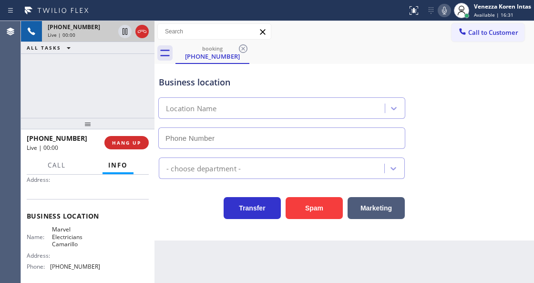
type input "(805) 360-3863"
click at [479, 77] on div "Business location Marvel Electricians Camarillo (805) 360-3863" at bounding box center [344, 105] width 375 height 86
click at [416, 240] on div "Business location Marvel Electricians Camarillo (805) 360-3863 Electricians Tra…" at bounding box center [345, 152] width 380 height 177
click at [445, 8] on icon at bounding box center [444, 11] width 5 height 8
click at [121, 35] on icon at bounding box center [124, 31] width 11 height 11
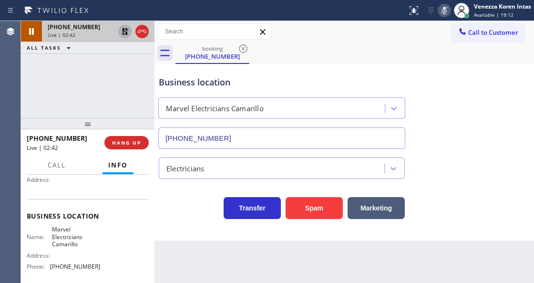
click at [441, 10] on icon at bounding box center [444, 10] width 11 height 11
click at [123, 31] on icon at bounding box center [125, 31] width 7 height 7
click at [486, 60] on div "booking (805) 236-5352" at bounding box center [355, 52] width 359 height 21
click at [258, 259] on div "Back to Dashboard Change Sender ID Customers Technicians Select a contact Outbo…" at bounding box center [345, 152] width 380 height 262
click at [314, 37] on div "Call to Customer Outbound call Location Search location Your caller id phone nu…" at bounding box center [345, 31] width 380 height 17
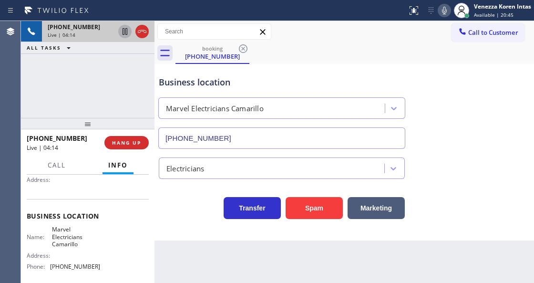
click at [449, 13] on icon at bounding box center [444, 10] width 11 height 11
click at [120, 32] on icon at bounding box center [124, 31] width 11 height 11
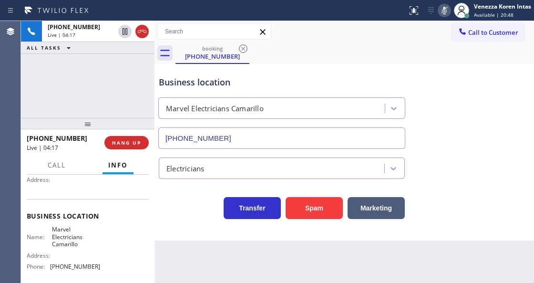
click at [182, 241] on div "Back to Dashboard Change Sender ID Customers Technicians Select a contact Outbo…" at bounding box center [345, 152] width 380 height 262
click at [112, 89] on div "+18052365352 Live | 05:51 ALL TASKS ALL TASKS ACTIVE TASKS TASKS IN WRAP UP" at bounding box center [88, 69] width 134 height 97
drag, startPoint x: 50, startPoint y: 225, endPoint x: 83, endPoint y: 245, distance: 38.9
click at [83, 245] on div "Business location Name: Marvel Electricians Camarillo Address: Phone: (805) 360…" at bounding box center [88, 242] width 122 height 87
copy span "Marvel Electricians Camarillo"
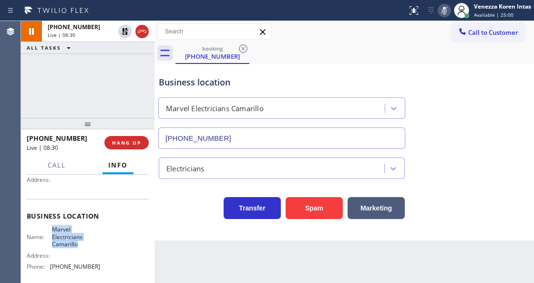
drag, startPoint x: 123, startPoint y: 31, endPoint x: 246, endPoint y: 34, distance: 123.1
click at [123, 31] on icon at bounding box center [125, 31] width 7 height 7
click at [446, 10] on icon at bounding box center [444, 11] width 5 height 8
click at [469, 74] on div "Business location Marvel Electricians Camarillo (805) 360-3863" at bounding box center [344, 105] width 375 height 86
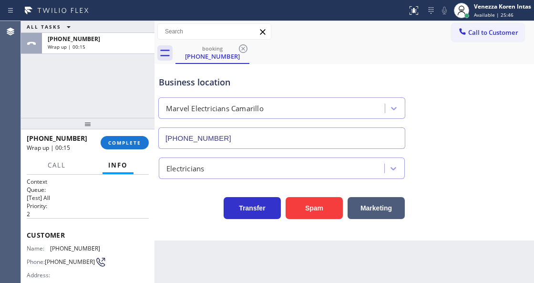
scroll to position [0, 0]
drag, startPoint x: 99, startPoint y: 249, endPoint x: 52, endPoint y: 250, distance: 47.2
click at [52, 250] on div "Name: (805) 236-5352 Phone: (805) 236-5352 Address:" at bounding box center [88, 264] width 122 height 38
copy span "805) 236-5352"
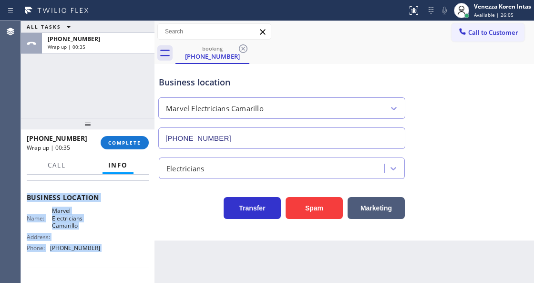
scroll to position [154, 0]
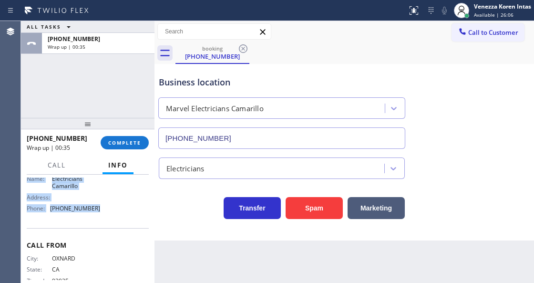
drag, startPoint x: 27, startPoint y: 229, endPoint x: 108, endPoint y: 223, distance: 81.8
click at [108, 223] on div "Context Queue: [Test] All Priority: 2 Customer Name: (805) 236-5352 Phone: (805…" at bounding box center [88, 162] width 122 height 276
copy div "Customer Name: (805) 236-5352 Phone: (805) 236-5352 Address: Business location …"
click at [123, 140] on span "COMPLETE" at bounding box center [124, 142] width 33 height 7
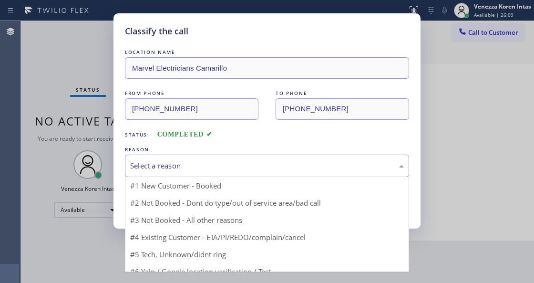
click at [223, 168] on div "Select a reason" at bounding box center [267, 165] width 274 height 11
drag, startPoint x: 207, startPoint y: 204, endPoint x: 182, endPoint y: 207, distance: 25.0
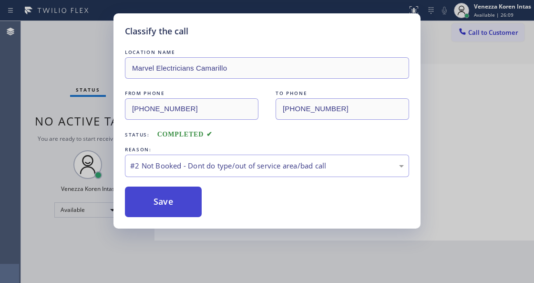
click at [176, 207] on button "Save" at bounding box center [163, 202] width 77 height 31
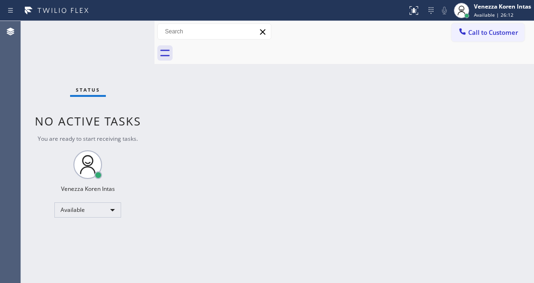
drag, startPoint x: 211, startPoint y: 140, endPoint x: 183, endPoint y: 166, distance: 38.2
click at [211, 140] on div "Back to Dashboard Change Sender ID Customers Technicians Select a contact Outbo…" at bounding box center [345, 152] width 380 height 262
drag, startPoint x: 154, startPoint y: 112, endPoint x: 244, endPoint y: 113, distance: 90.2
click at [155, 112] on div at bounding box center [155, 152] width 0 height 262
click at [482, 16] on span "Available | 26:14" at bounding box center [494, 14] width 40 height 7
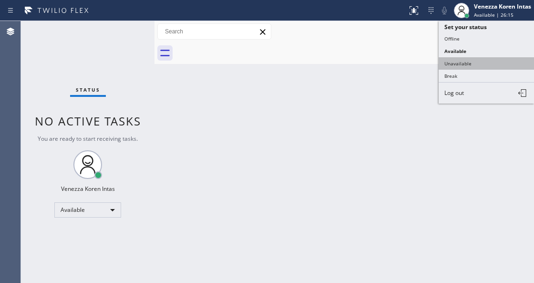
click at [479, 61] on button "Unavailable" at bounding box center [486, 63] width 95 height 12
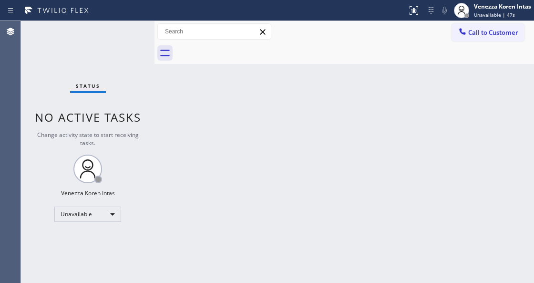
click at [148, 155] on div "Status No active tasks Change activity state to start receiving tasks. Venezza …" at bounding box center [88, 152] width 134 height 262
click at [218, 143] on div "Back to Dashboard Change Sender ID Customers Technicians Select a contact Outbo…" at bounding box center [345, 152] width 380 height 262
click at [510, 28] on span "Call to Customer" at bounding box center [494, 32] width 50 height 9
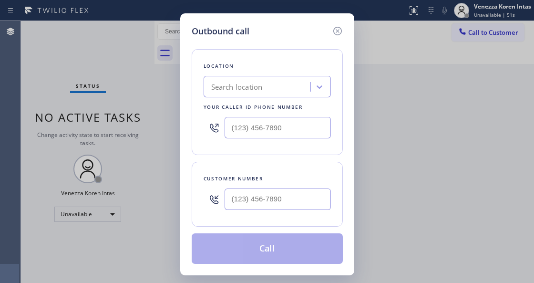
click at [273, 151] on div "Location Search location Your caller id phone number" at bounding box center [267, 102] width 151 height 106
click at [288, 176] on div "Customer number" at bounding box center [267, 179] width 127 height 10
click at [336, 32] on icon at bounding box center [337, 31] width 9 height 9
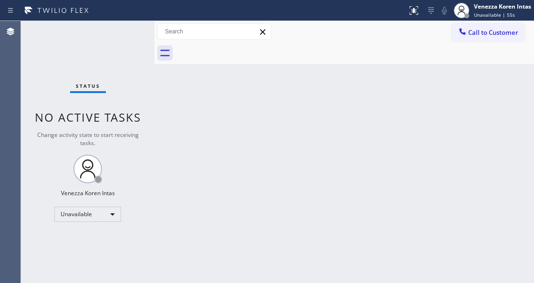
click at [373, 73] on div "Back to Dashboard Change Sender ID Customers Technicians Select a contact Outbo…" at bounding box center [345, 152] width 380 height 262
drag, startPoint x: 317, startPoint y: 90, endPoint x: 236, endPoint y: 268, distance: 195.1
click at [317, 91] on div "Back to Dashboard Change Sender ID Customers Technicians Select a contact Outbo…" at bounding box center [345, 152] width 380 height 262
drag, startPoint x: 175, startPoint y: 98, endPoint x: 238, endPoint y: 93, distance: 63.2
click at [177, 96] on div "Back to Dashboard Change Sender ID Customers Technicians Select a contact Outbo…" at bounding box center [345, 152] width 380 height 262
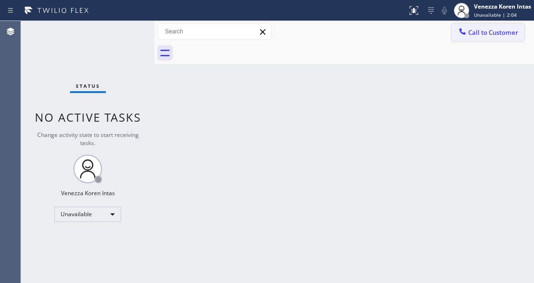
click at [480, 39] on button "Call to Customer" at bounding box center [488, 32] width 73 height 18
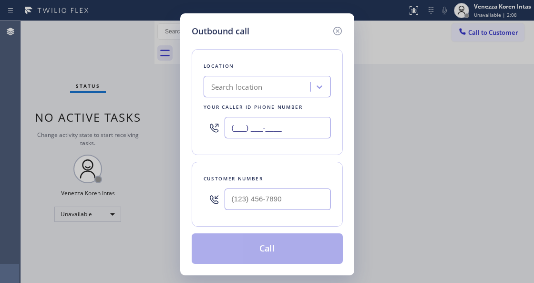
click at [271, 131] on input "(___) ___-____" at bounding box center [278, 127] width 106 height 21
paste input "805) 360-3863"
type input "(805) 360-3863"
click at [281, 193] on input "(___) ___-____" at bounding box center [278, 198] width 106 height 21
paste input "805) 236-5352"
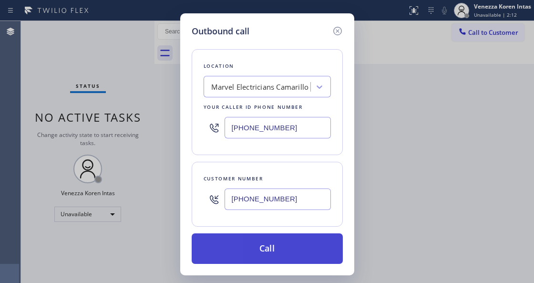
type input "(805) 236-5352"
click at [273, 255] on button "Call" at bounding box center [267, 248] width 151 height 31
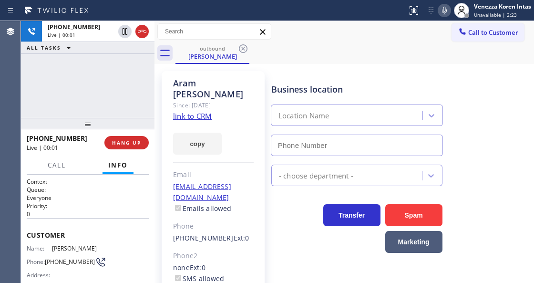
type input "(805) 360-3863"
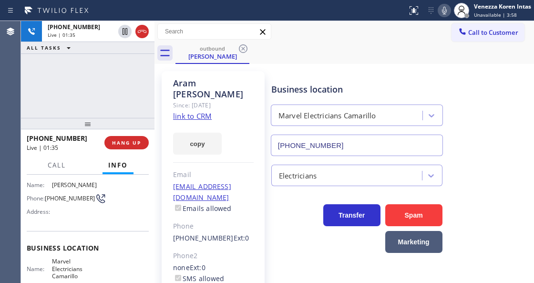
scroll to position [127, 0]
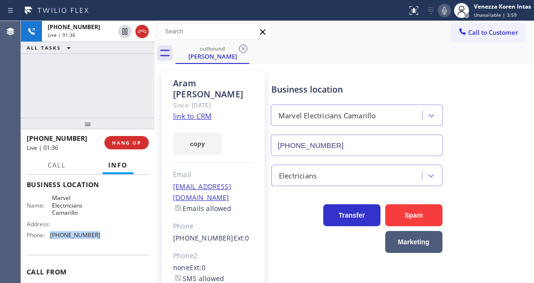
drag, startPoint x: 102, startPoint y: 237, endPoint x: 50, endPoint y: 239, distance: 52.0
click at [50, 239] on div "Name: Marvel Electricians Camarillo Address: Phone: (805) 360-3863" at bounding box center [88, 218] width 122 height 48
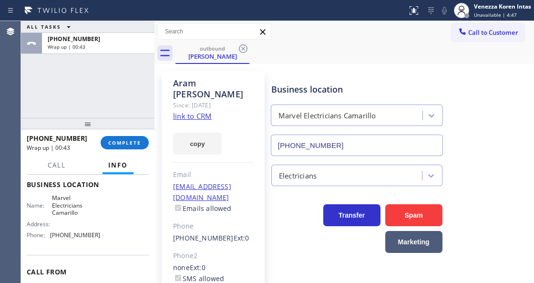
drag, startPoint x: 155, startPoint y: 139, endPoint x: 125, endPoint y: 134, distance: 30.0
click at [155, 139] on div at bounding box center [155, 152] width 0 height 262
click at [125, 134] on div "+18052365352 Wrap up | 00:43 COMPLETE" at bounding box center [87, 142] width 121 height 25
click at [149, 145] on div "+18052365352 Wrap up | 00:43 COMPLETE" at bounding box center [87, 142] width 133 height 27
click at [140, 144] on button "COMPLETE" at bounding box center [124, 142] width 48 height 13
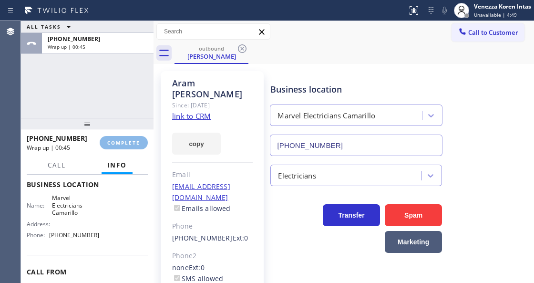
click at [208, 182] on link "zak427@outlook.com" at bounding box center [201, 192] width 58 height 20
click at [123, 149] on div "+18052365352 Wrap up | 00:50 COMPLETE" at bounding box center [87, 142] width 121 height 25
click at [135, 135] on div "+18052365352 Wrap up | 00:50 COMPLETE" at bounding box center [87, 142] width 121 height 25
click at [135, 149] on div "+18052365352 Wrap up | 00:50 COMPLETE" at bounding box center [87, 142] width 121 height 25
click at [135, 144] on span "COMPLETE" at bounding box center [123, 142] width 33 height 7
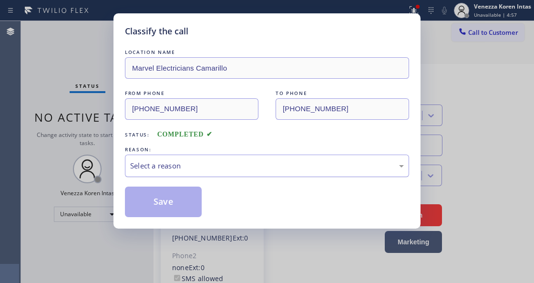
click at [187, 157] on div "Select a reason" at bounding box center [267, 166] width 284 height 22
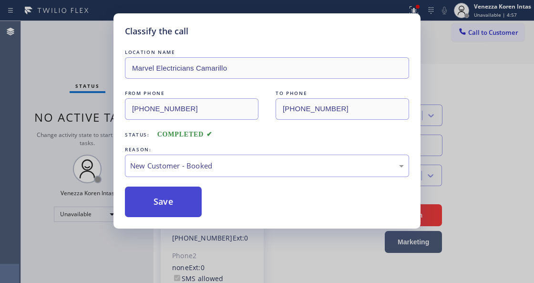
click at [177, 203] on button "Save" at bounding box center [163, 202] width 77 height 31
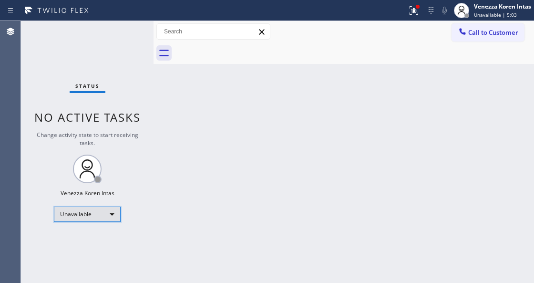
click at [97, 208] on div "Unavailable" at bounding box center [87, 214] width 67 height 15
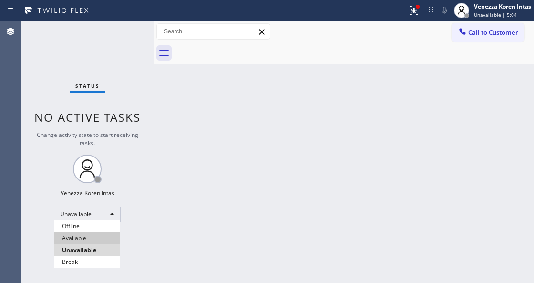
click at [82, 238] on li "Available" at bounding box center [86, 237] width 65 height 11
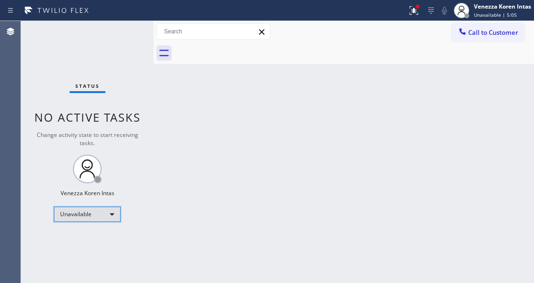
click at [91, 215] on div "Unavailable" at bounding box center [87, 214] width 67 height 15
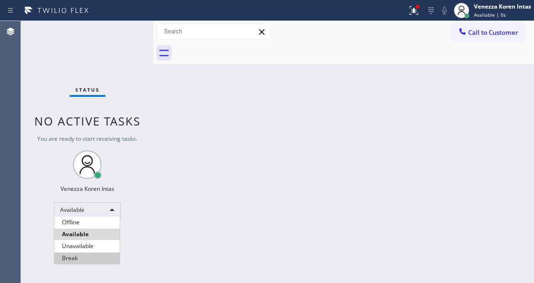
click at [86, 257] on li "Break" at bounding box center [86, 257] width 65 height 11
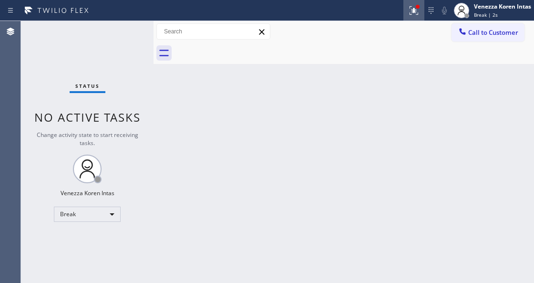
click at [420, 10] on div at bounding box center [414, 10] width 21 height 11
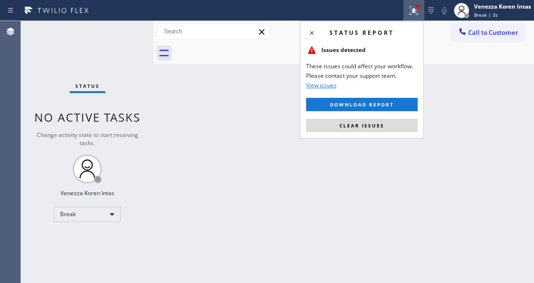
click at [388, 118] on div "Status report Issues detected These issues could affect your workflow. Please c…" at bounding box center [362, 79] width 124 height 117
click at [381, 138] on div "Back to Dashboard Change Sender ID Customers Technicians Select a contact Outbo…" at bounding box center [344, 152] width 381 height 262
click at [380, 129] on button "Clear issues" at bounding box center [362, 125] width 112 height 13
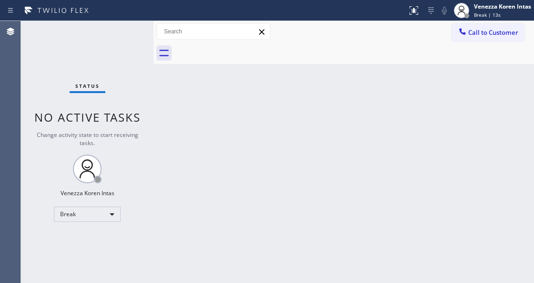
click at [143, 115] on div "Status No active tasks Change activity state to start receiving tasks. Venezza …" at bounding box center [87, 152] width 133 height 262
